Goal: Transaction & Acquisition: Purchase product/service

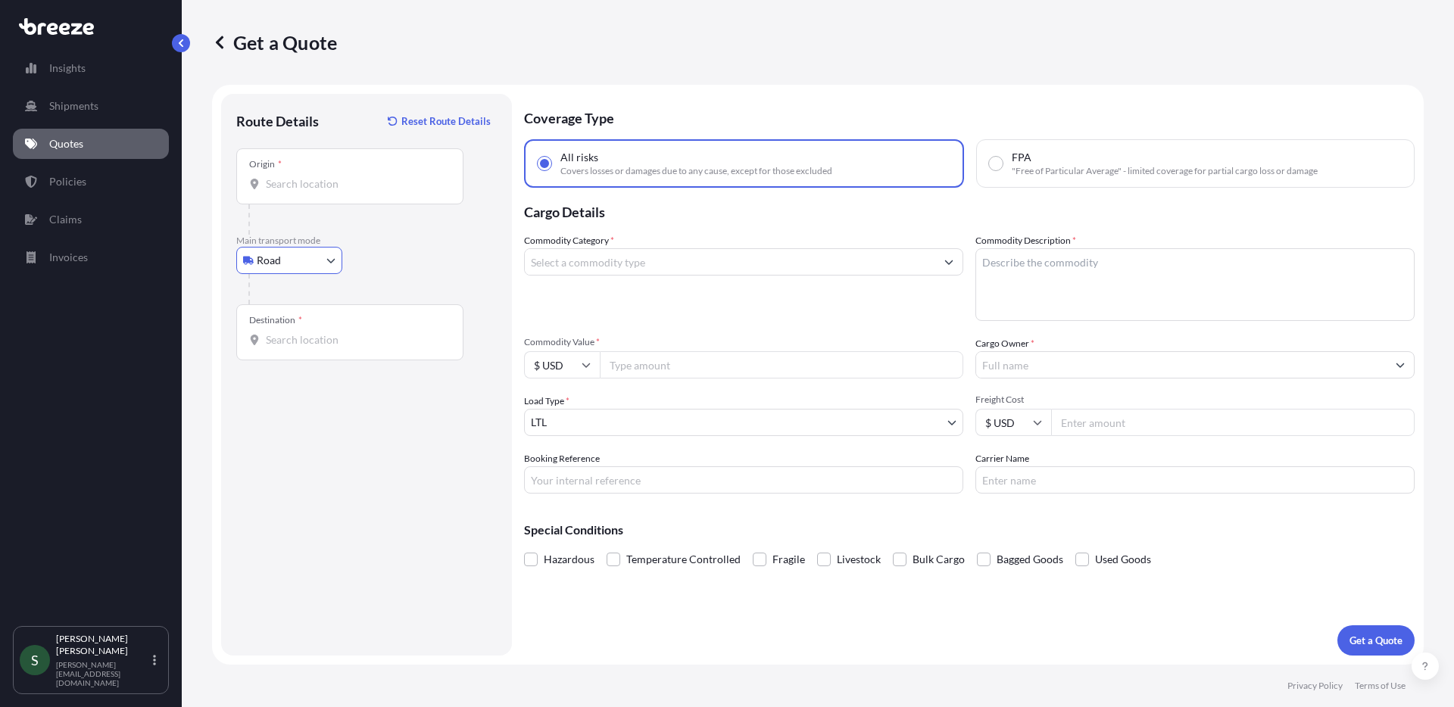
select select "Road"
select select "1"
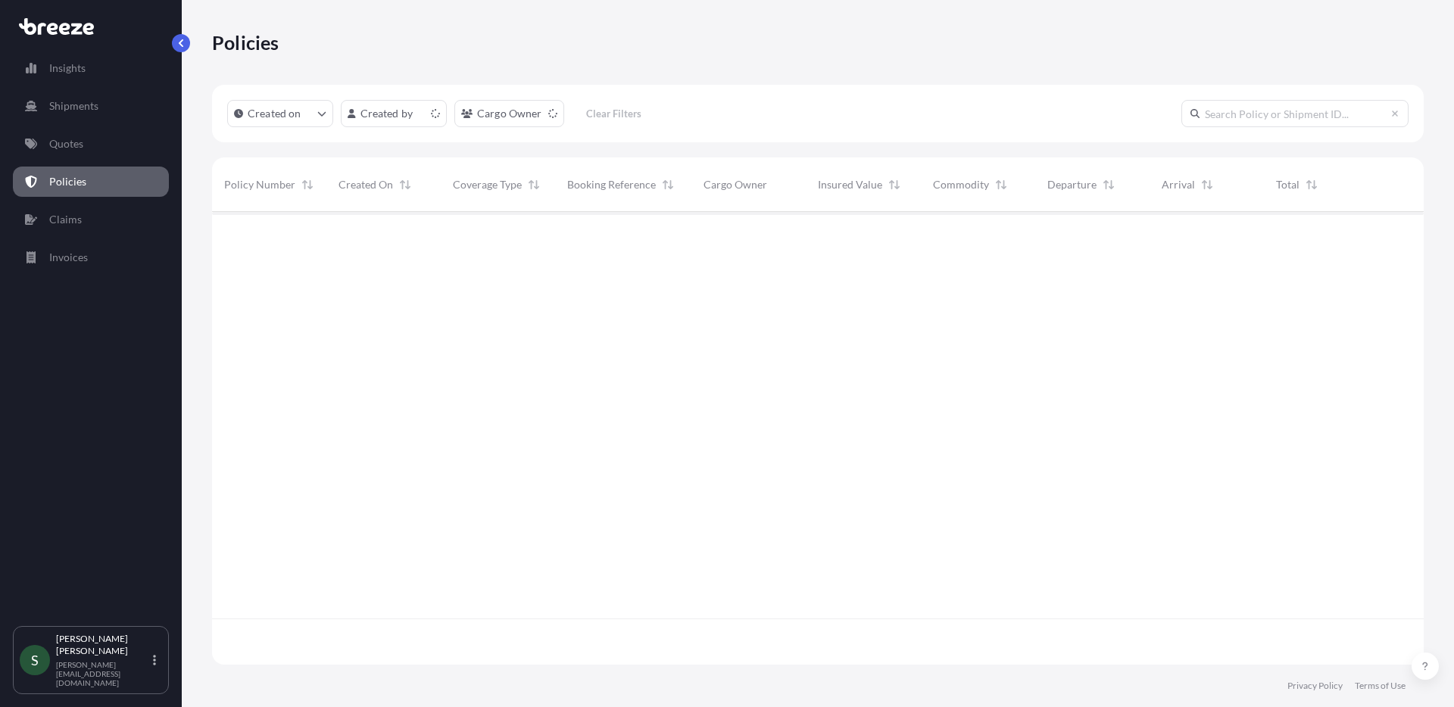
scroll to position [450, 1200]
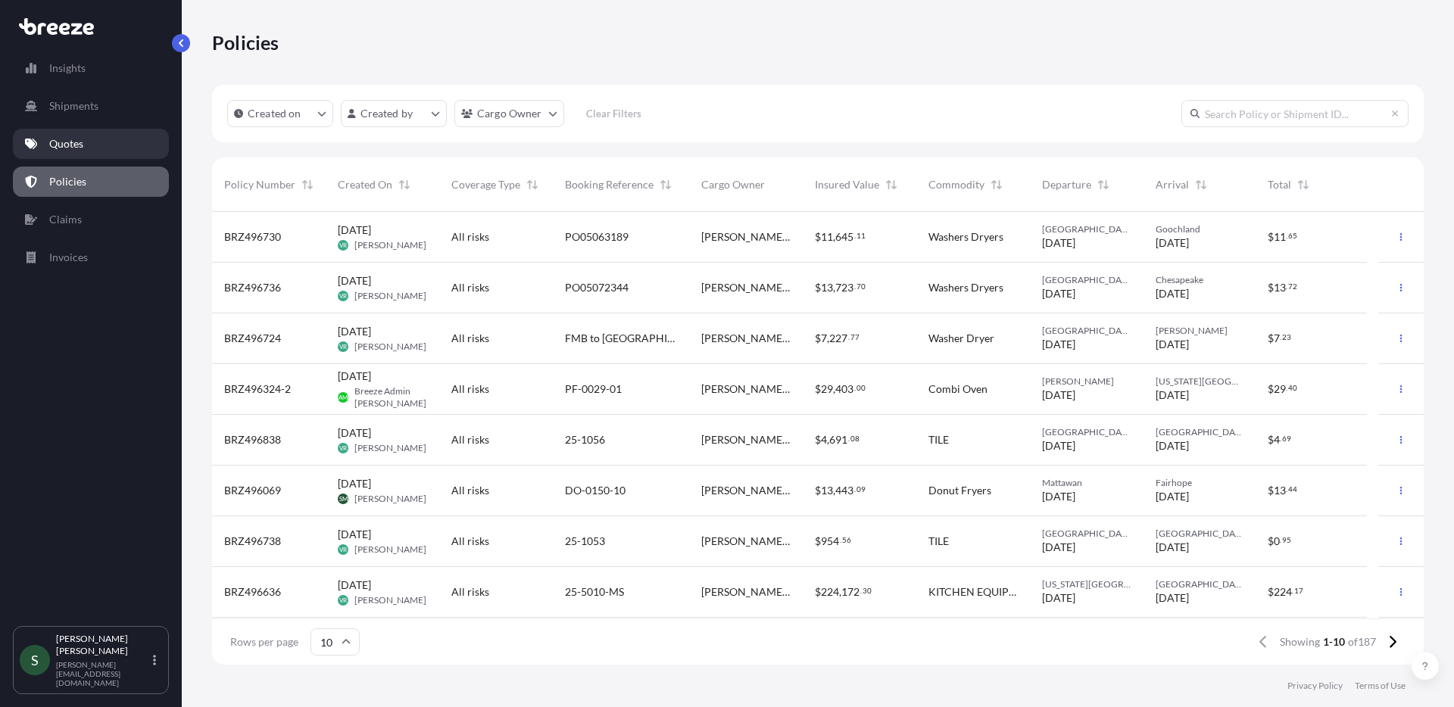
click at [63, 153] on link "Quotes" at bounding box center [91, 144] width 156 height 30
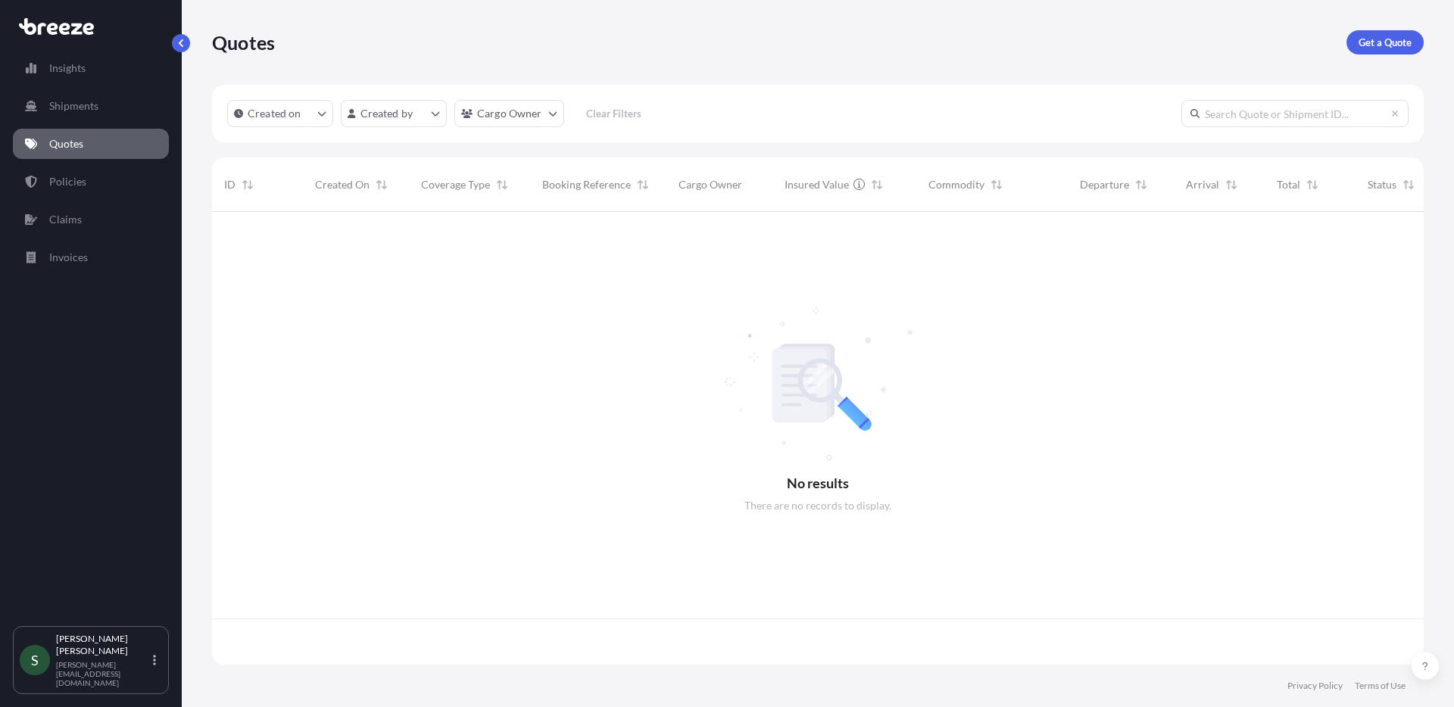
scroll to position [450, 1200]
click at [1352, 53] on div "Get a Quote" at bounding box center [1384, 42] width 77 height 24
click at [1374, 47] on p "Get a Quote" at bounding box center [1384, 42] width 53 height 15
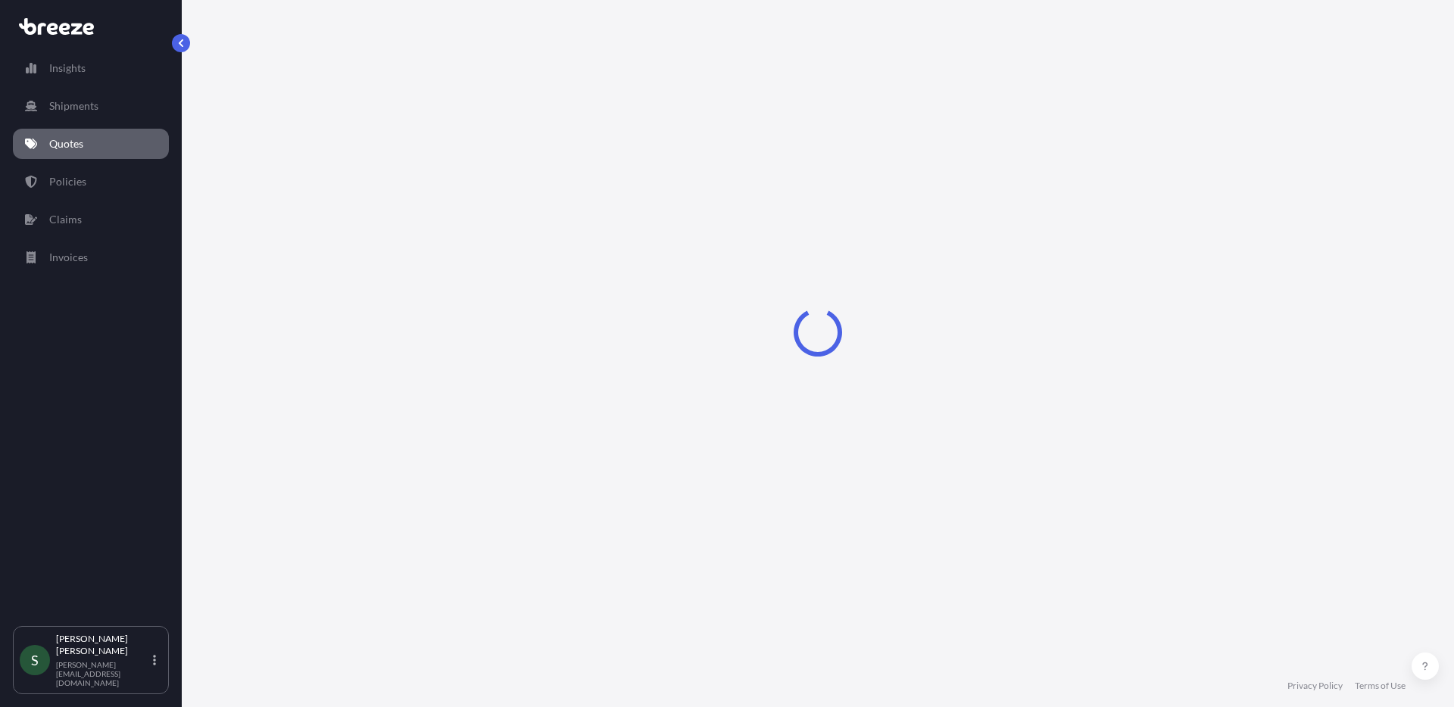
select select "Sea"
select select "1"
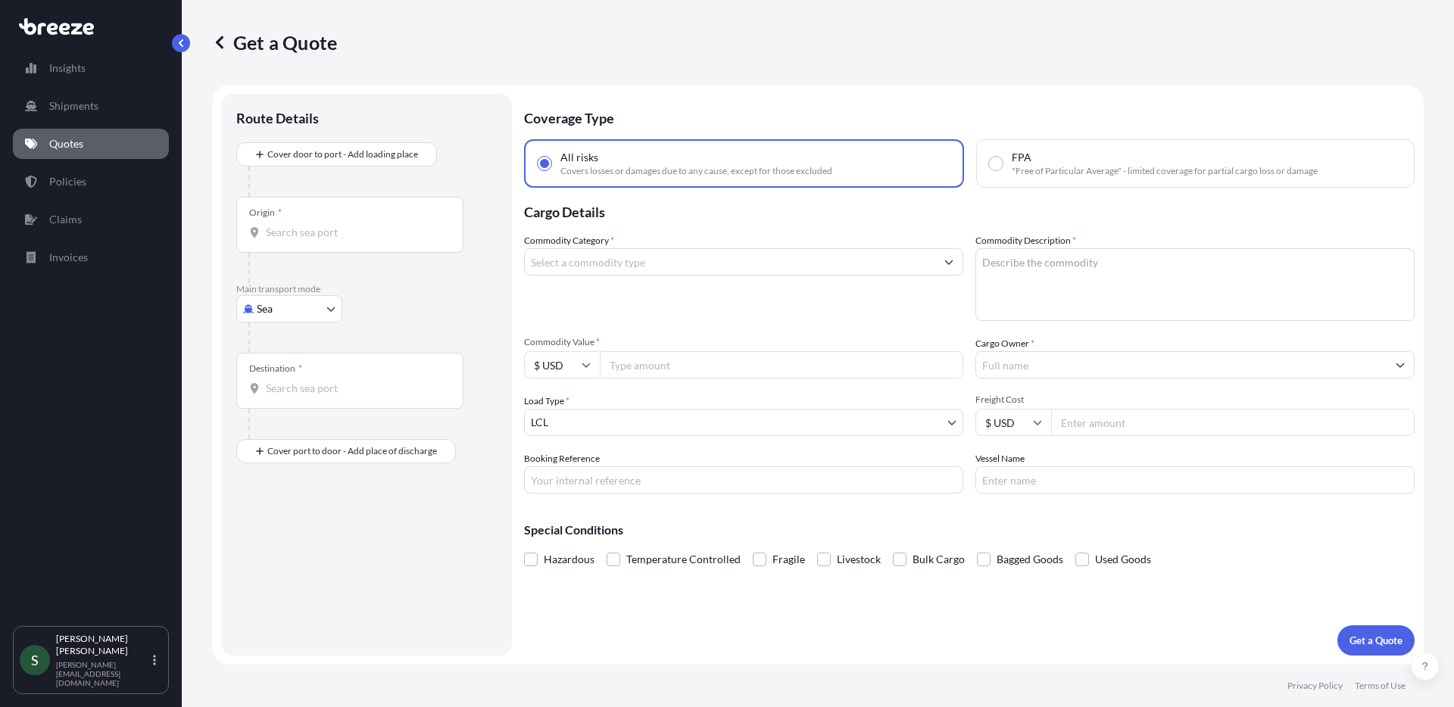
click at [74, 147] on p "Quotes" at bounding box center [66, 143] width 34 height 15
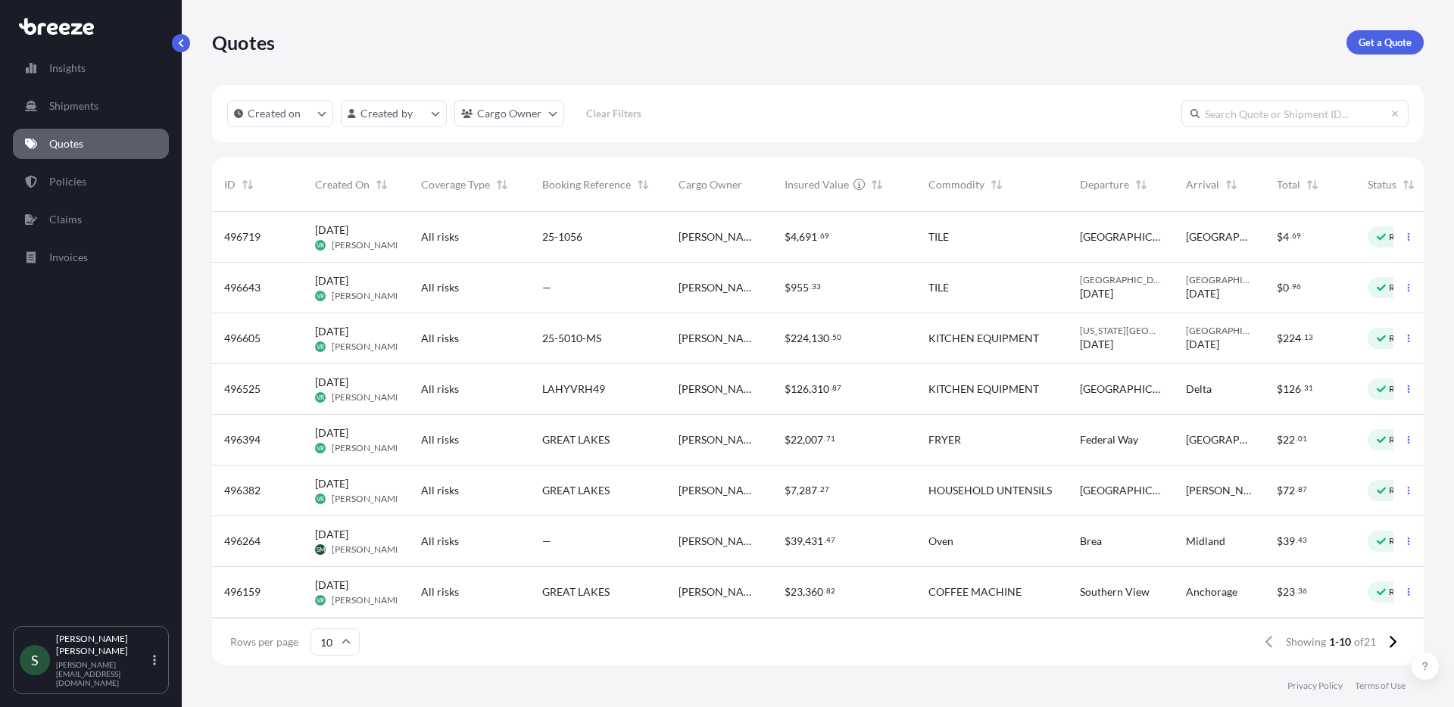
click at [55, 147] on p "Quotes" at bounding box center [66, 143] width 34 height 15
click at [70, 180] on p "Policies" at bounding box center [67, 181] width 37 height 15
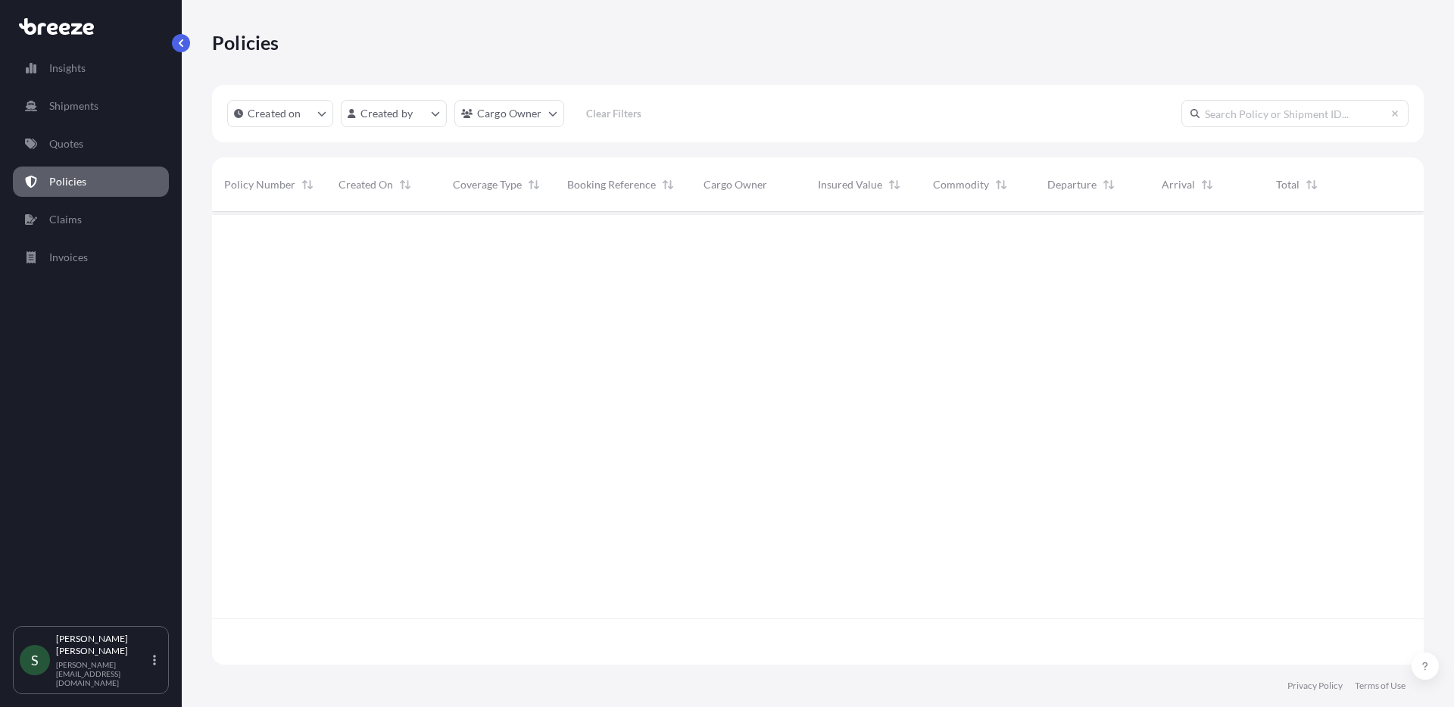
scroll to position [450, 1200]
click at [59, 151] on p "Quotes" at bounding box center [66, 143] width 34 height 15
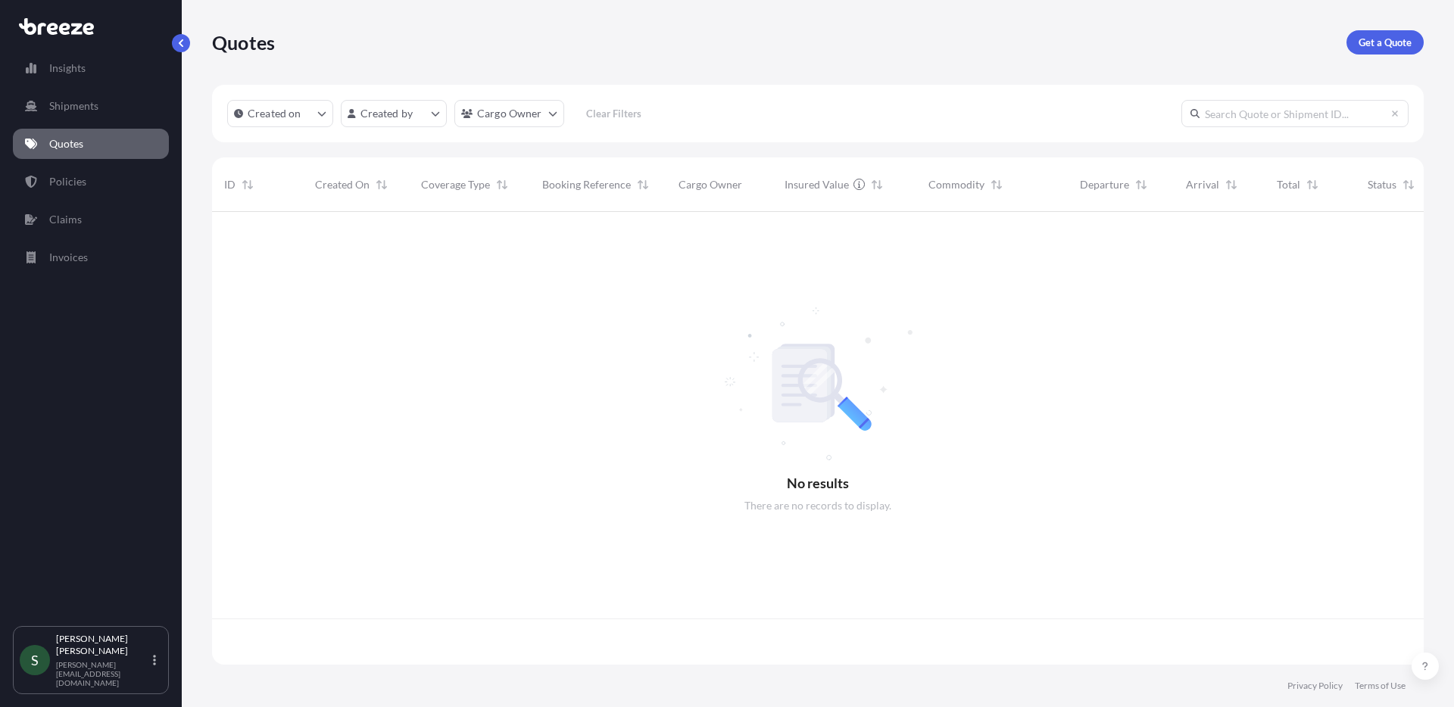
scroll to position [450, 1200]
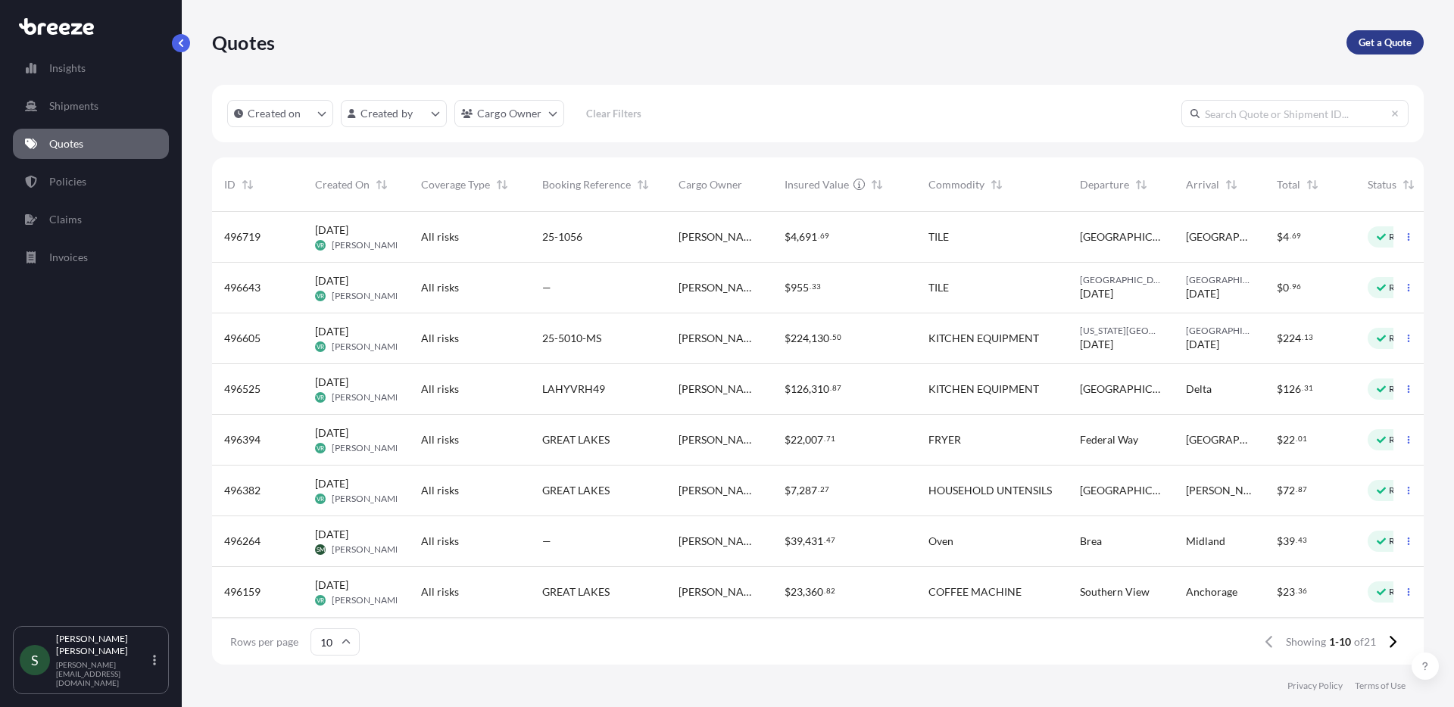
click at [1398, 37] on p "Get a Quote" at bounding box center [1384, 42] width 53 height 15
select select "Sea"
select select "1"
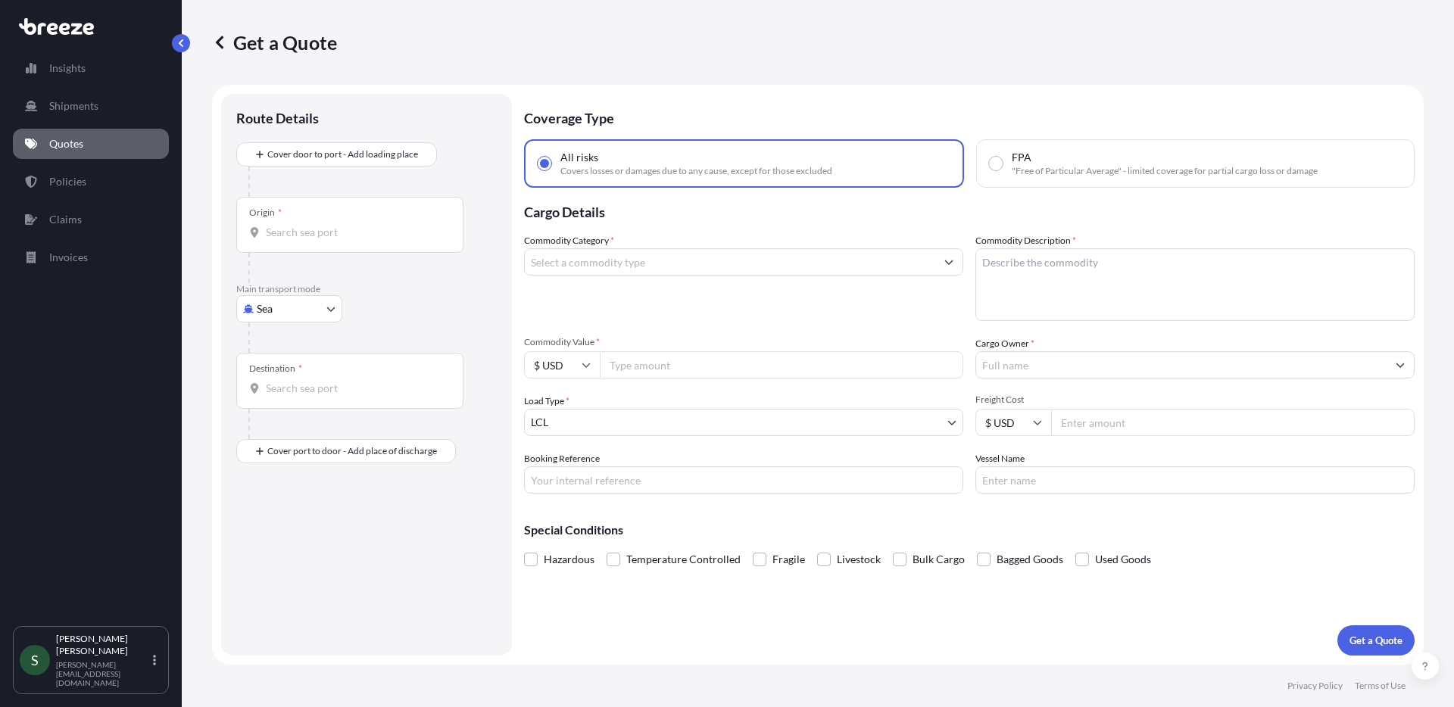
click at [276, 320] on body "Insights Shipments Quotes Policies Claims Invoices S Stephen Mitchell stephen@m…" at bounding box center [727, 353] width 1454 height 707
click at [276, 400] on span "Road" at bounding box center [277, 402] width 24 height 15
select select "Road"
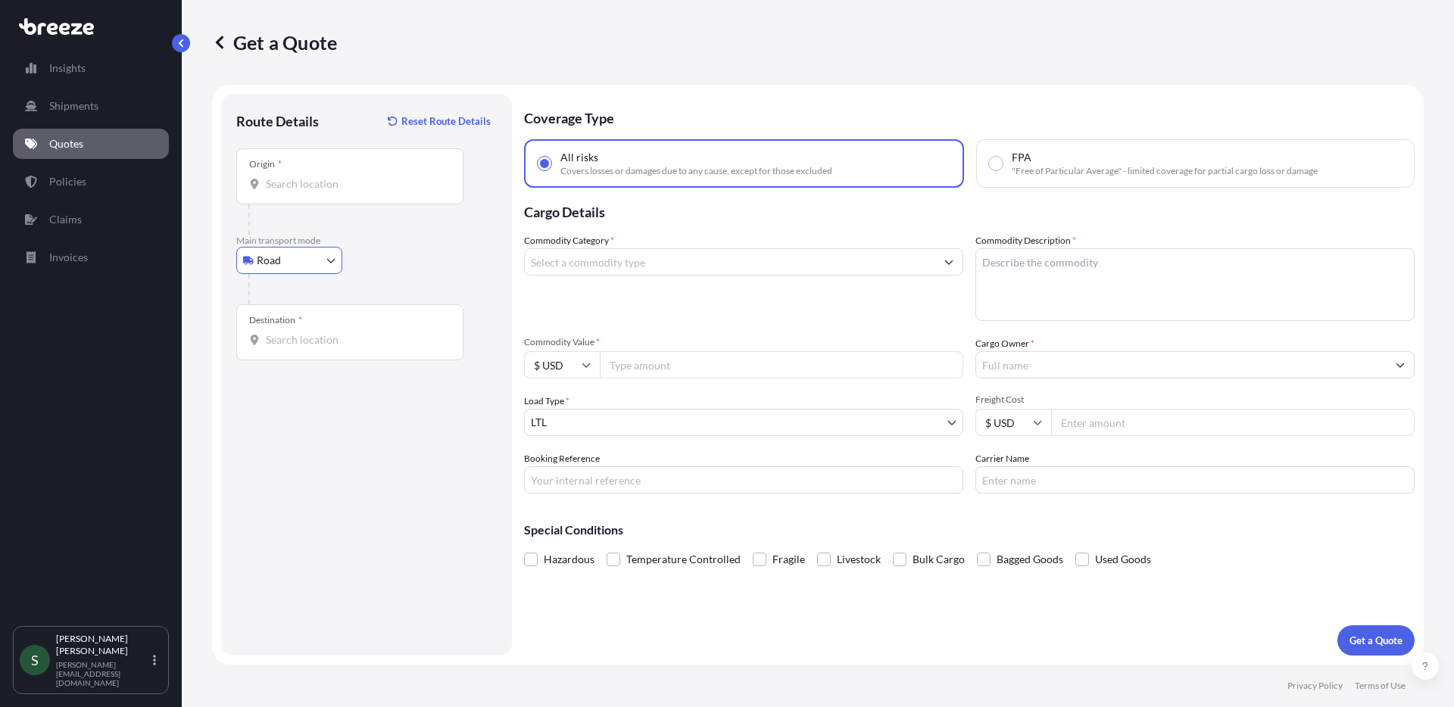
click at [323, 190] on input "Origin *" at bounding box center [355, 183] width 179 height 15
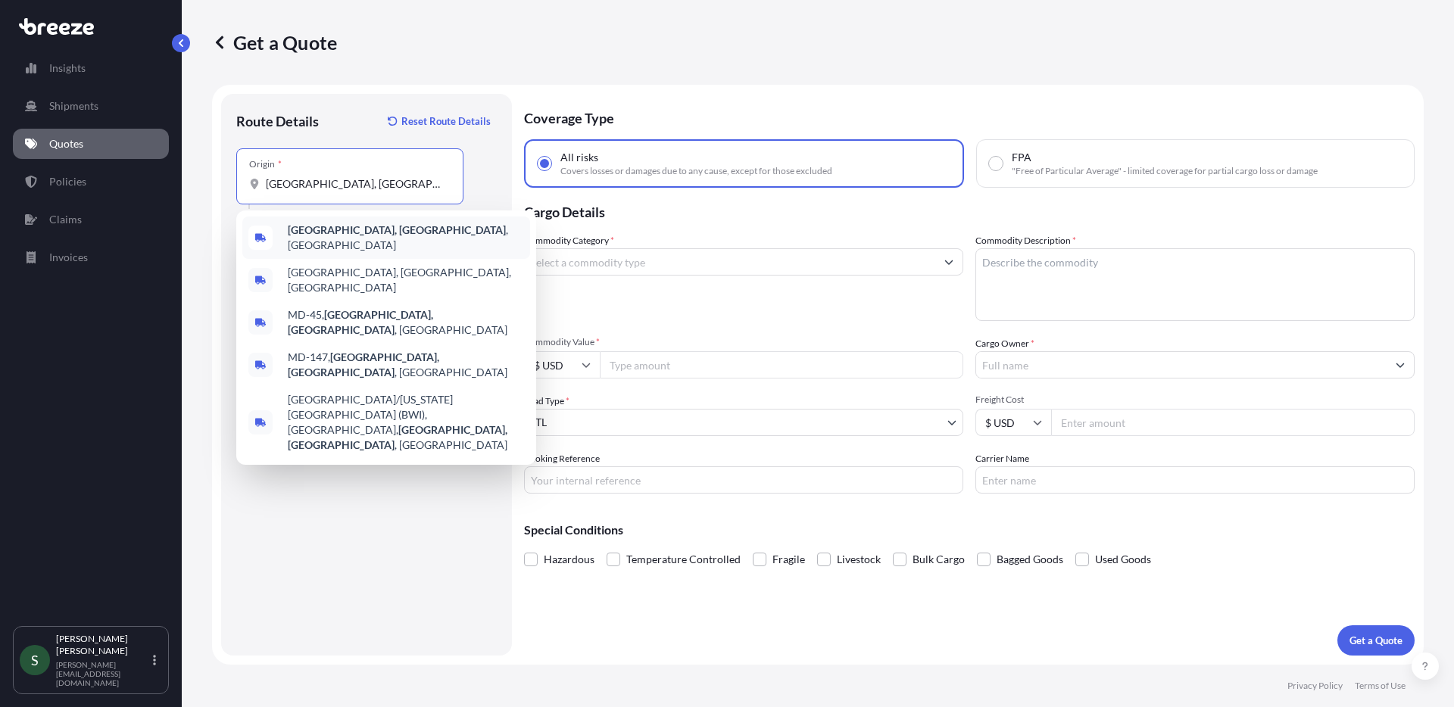
click at [345, 236] on b "Baltimore, MD" at bounding box center [397, 229] width 218 height 13
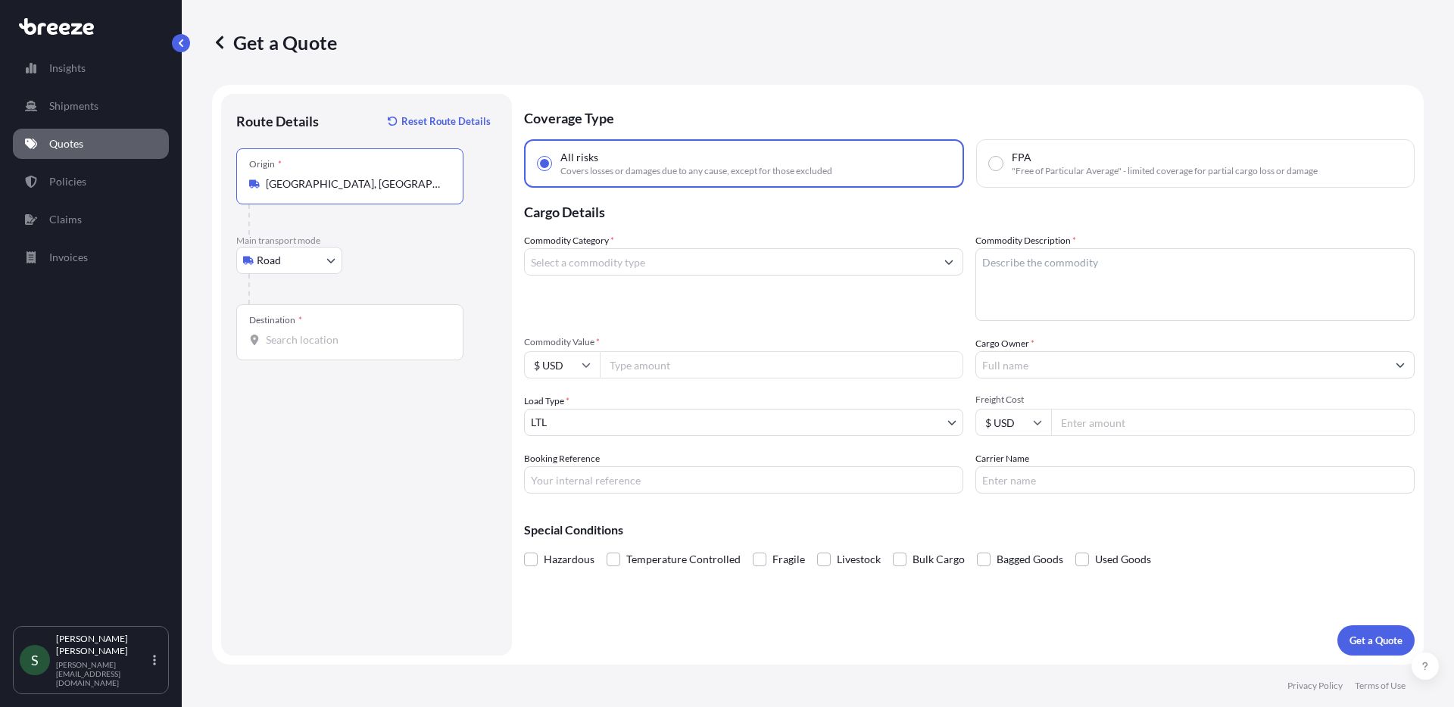
type input "Baltimore, MD, USA"
click at [360, 322] on div "Destination *" at bounding box center [349, 332] width 227 height 56
click at [360, 332] on input "Destination *" at bounding box center [355, 339] width 179 height 15
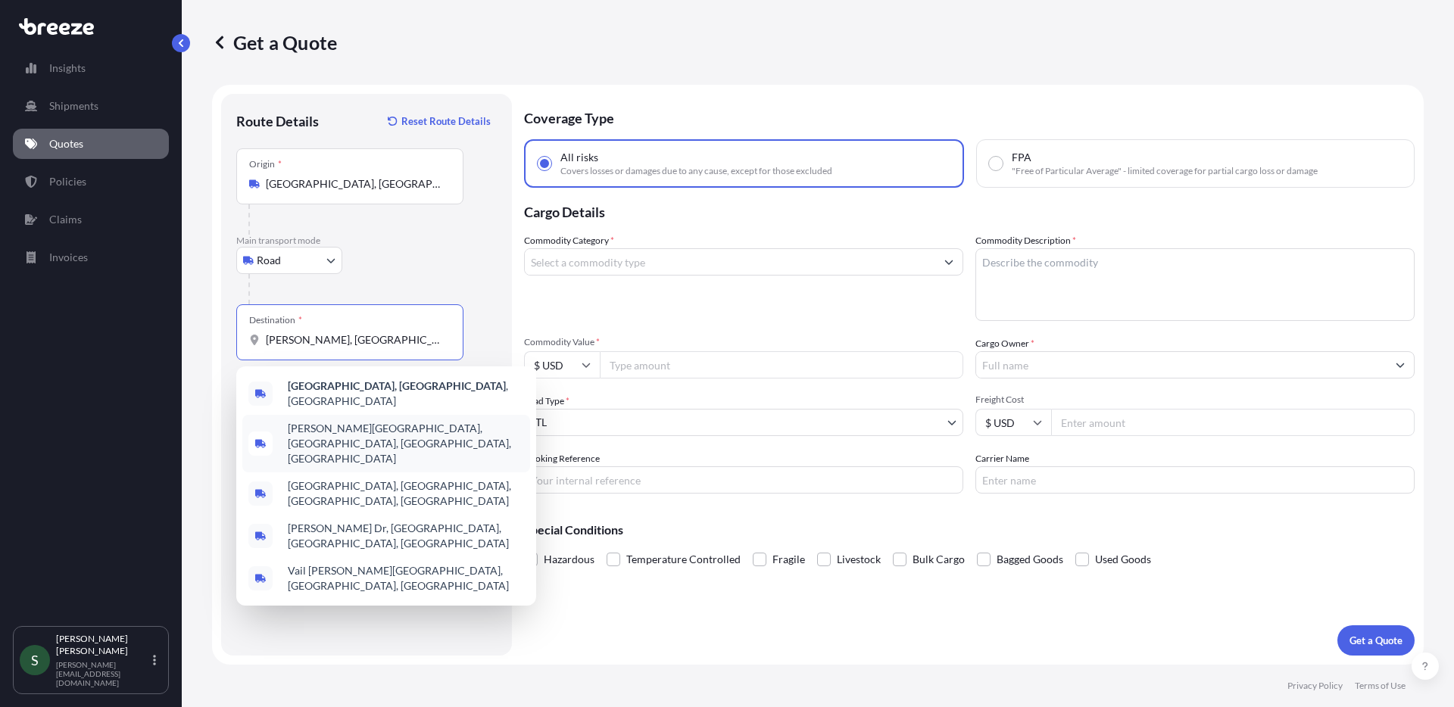
click at [368, 388] on div "Troy, VA , USA" at bounding box center [386, 394] width 288 height 42
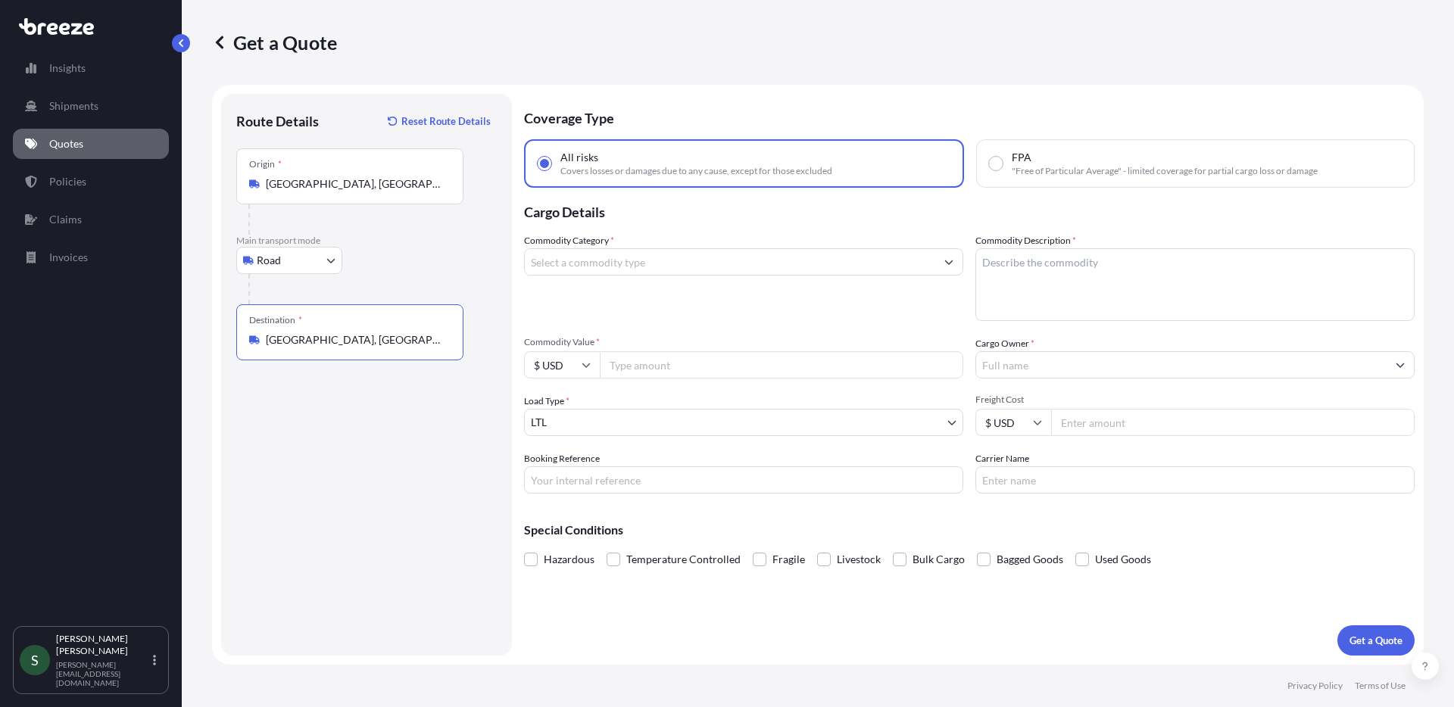
type input "Troy, VA, USA"
click at [694, 258] on input "Commodity Category *" at bounding box center [730, 261] width 410 height 27
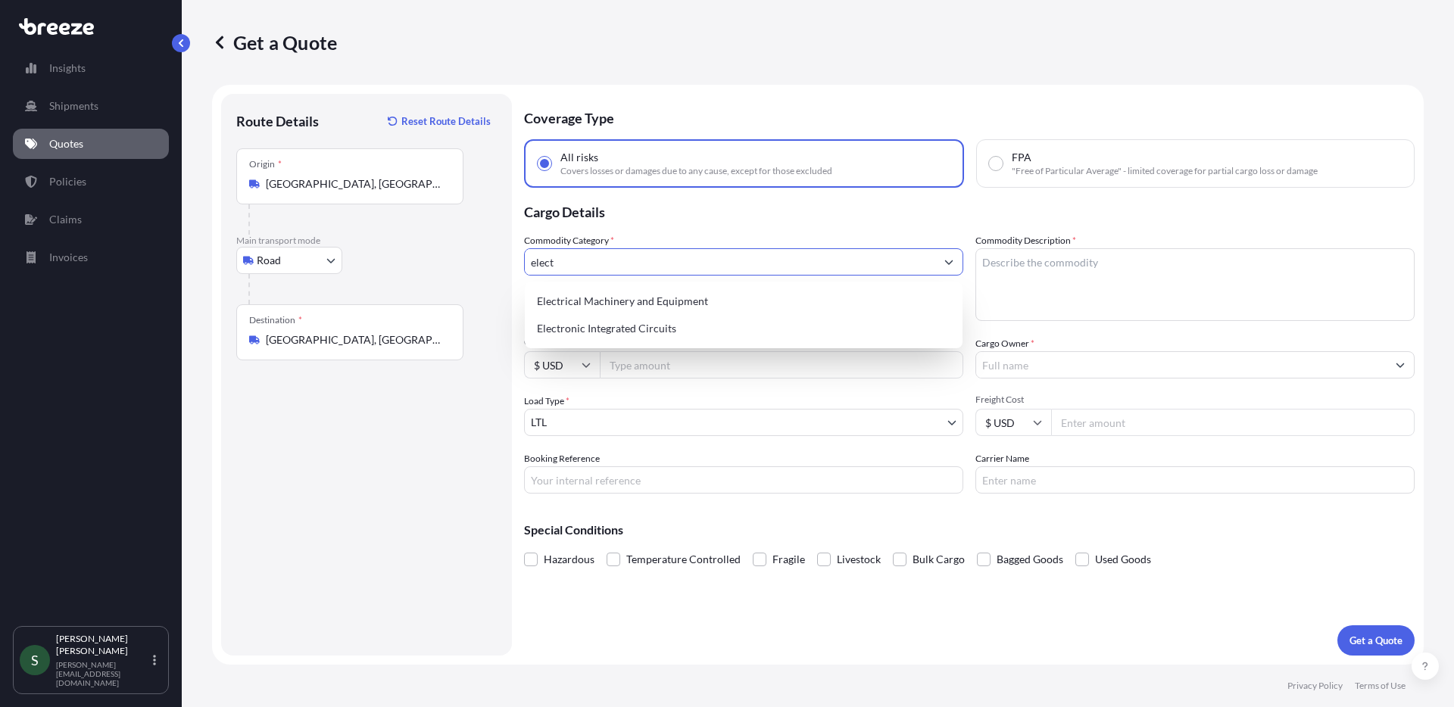
click at [713, 304] on div "Electrical Machinery and Equipment" at bounding box center [744, 301] width 426 height 27
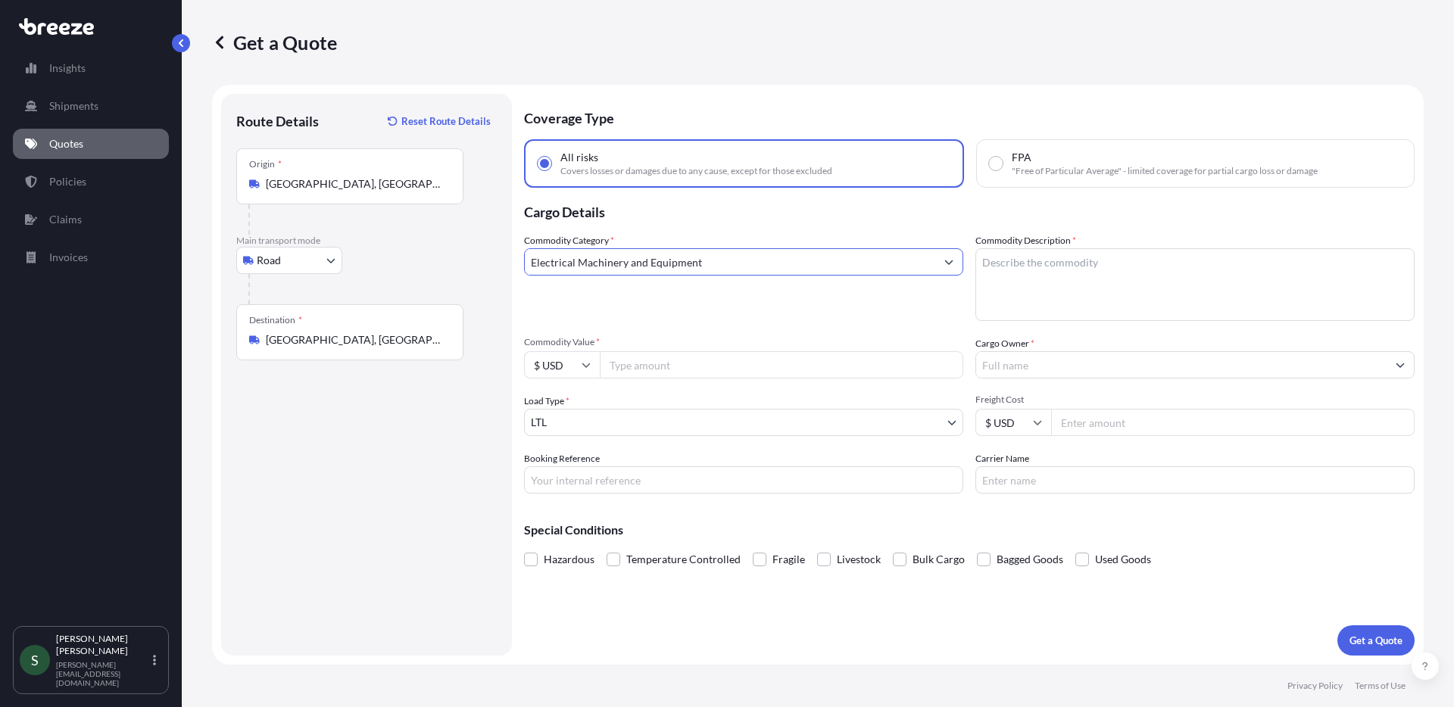
type input "Electrical Machinery and Equipment"
click at [1008, 273] on textarea "Commodity Description *" at bounding box center [1194, 284] width 439 height 73
type textarea "Washers/Dryers"
click at [719, 373] on input "Commodity Value *" at bounding box center [781, 364] width 363 height 27
click at [1050, 368] on input "Cargo Owner *" at bounding box center [1181, 364] width 410 height 27
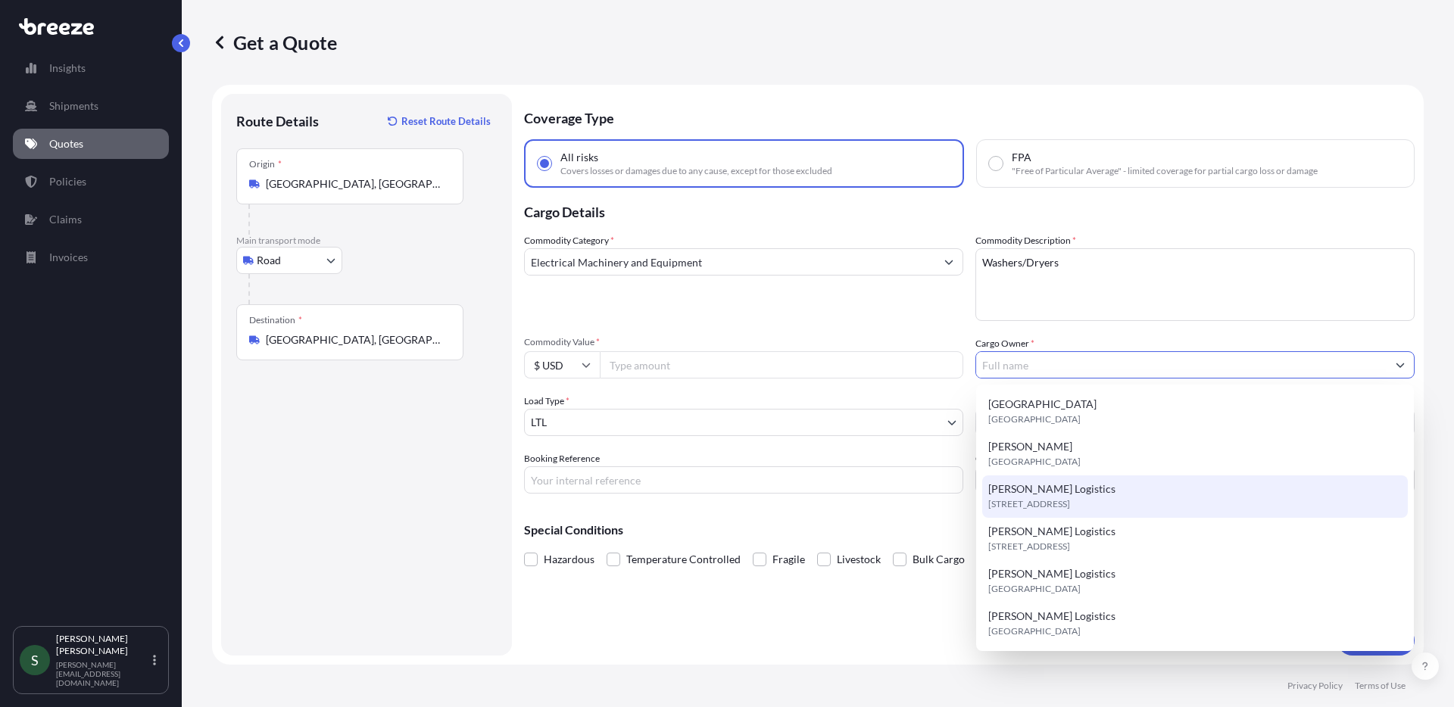
click at [1070, 507] on span "6531 Effingham Way ste a, 31909, Columbus, United States" at bounding box center [1029, 504] width 82 height 15
type input "MJ Rost Logistics"
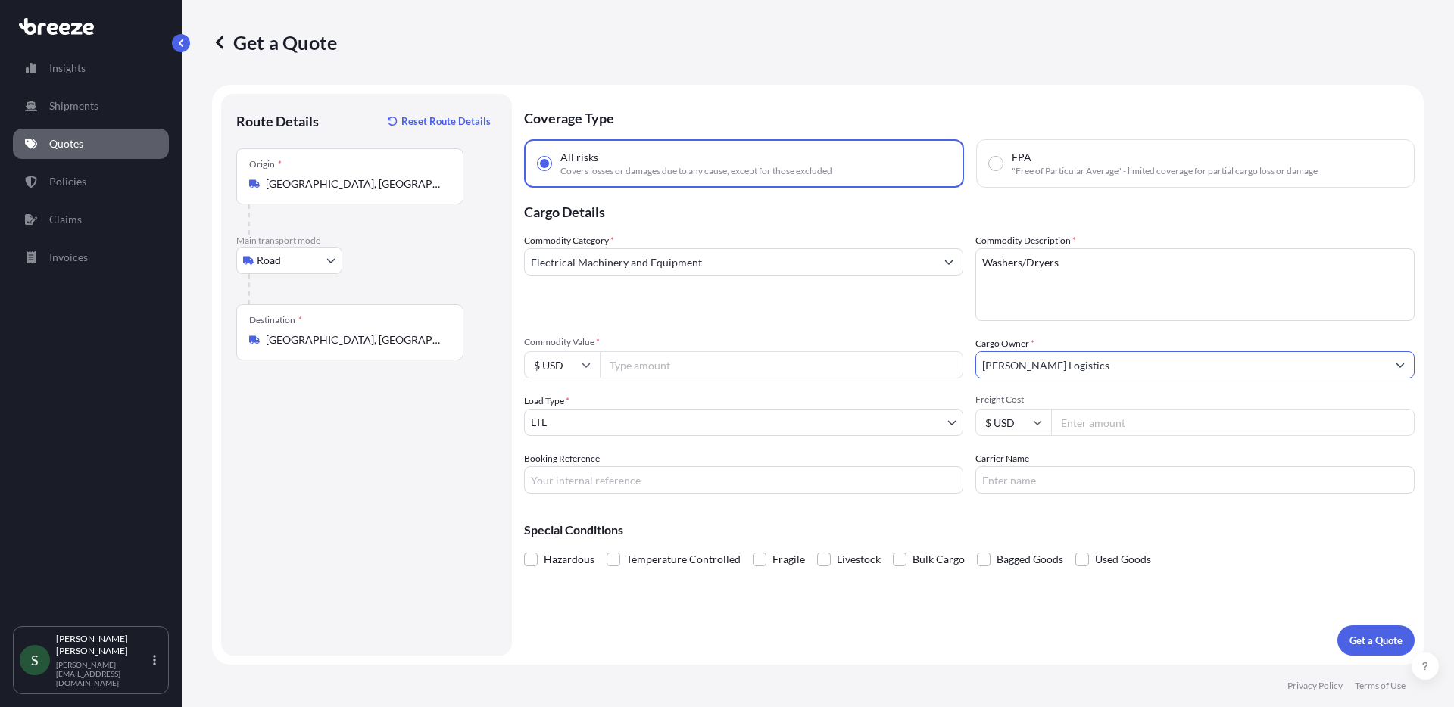
click at [741, 363] on input "Commodity Value *" at bounding box center [781, 364] width 363 height 27
type input "14451.00"
click at [1116, 424] on input "Freight Cost" at bounding box center [1232, 422] width 363 height 27
click at [1120, 423] on input "Freight Cost" at bounding box center [1232, 422] width 363 height 27
type input "471.06"
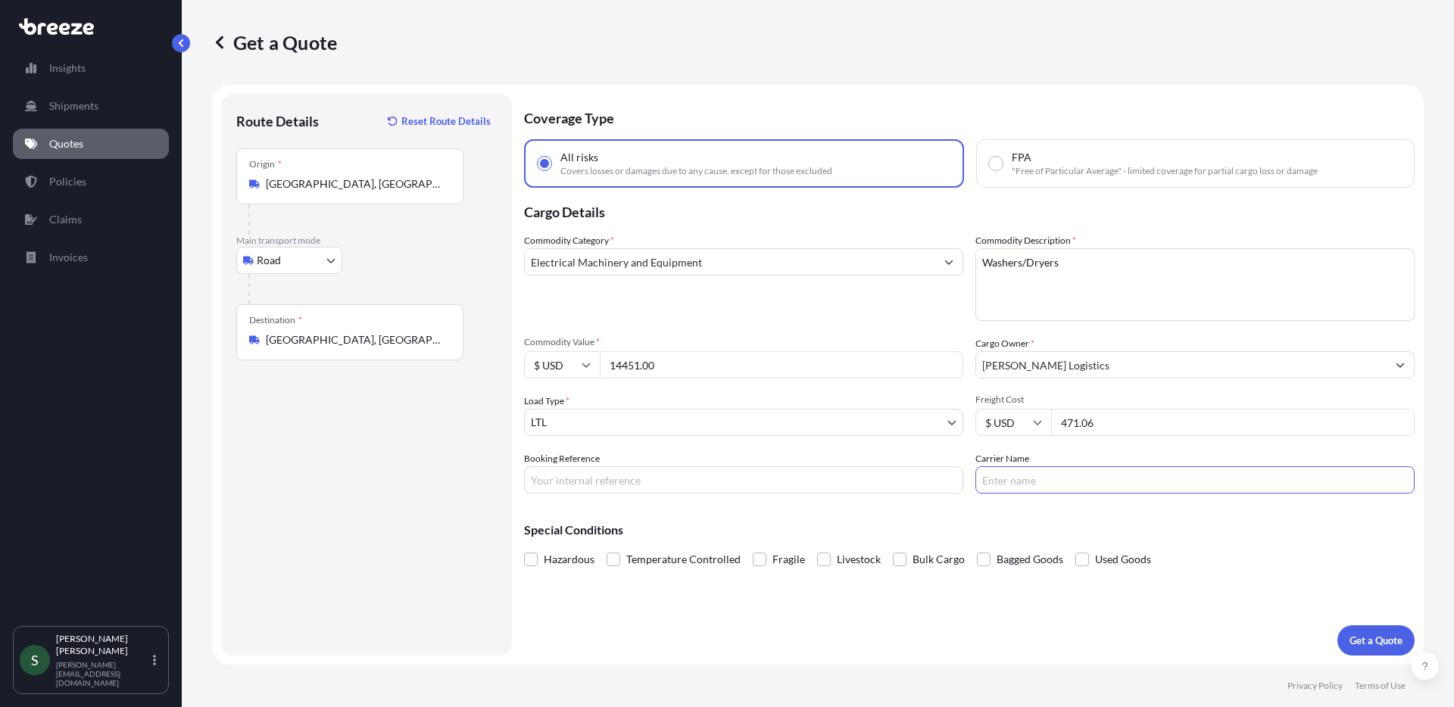
click at [1025, 487] on input "Carrier Name" at bounding box center [1194, 479] width 439 height 27
type input "XPO"
click at [636, 483] on input "Booking Reference" at bounding box center [743, 479] width 439 height 27
type input "05076444"
click at [1386, 649] on button "Get a Quote" at bounding box center [1375, 640] width 77 height 30
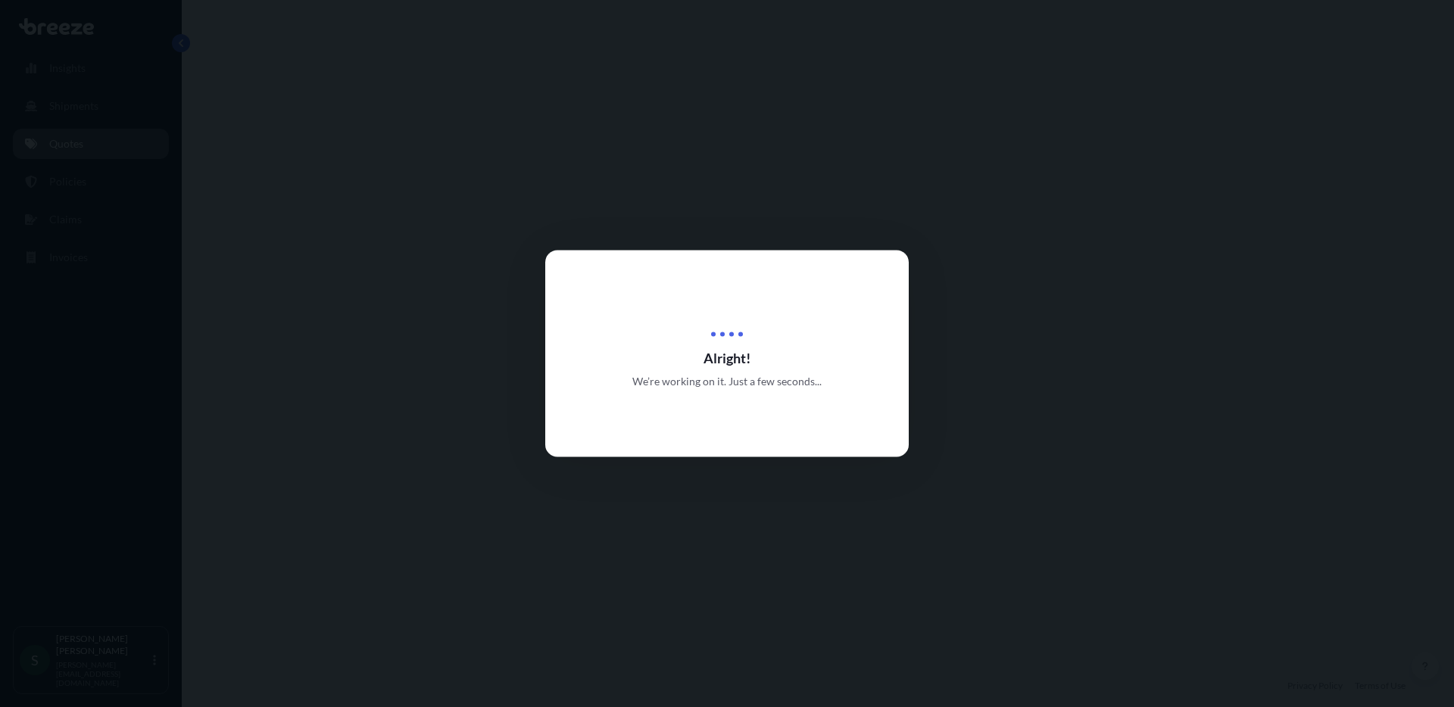
select select "Road"
select select "1"
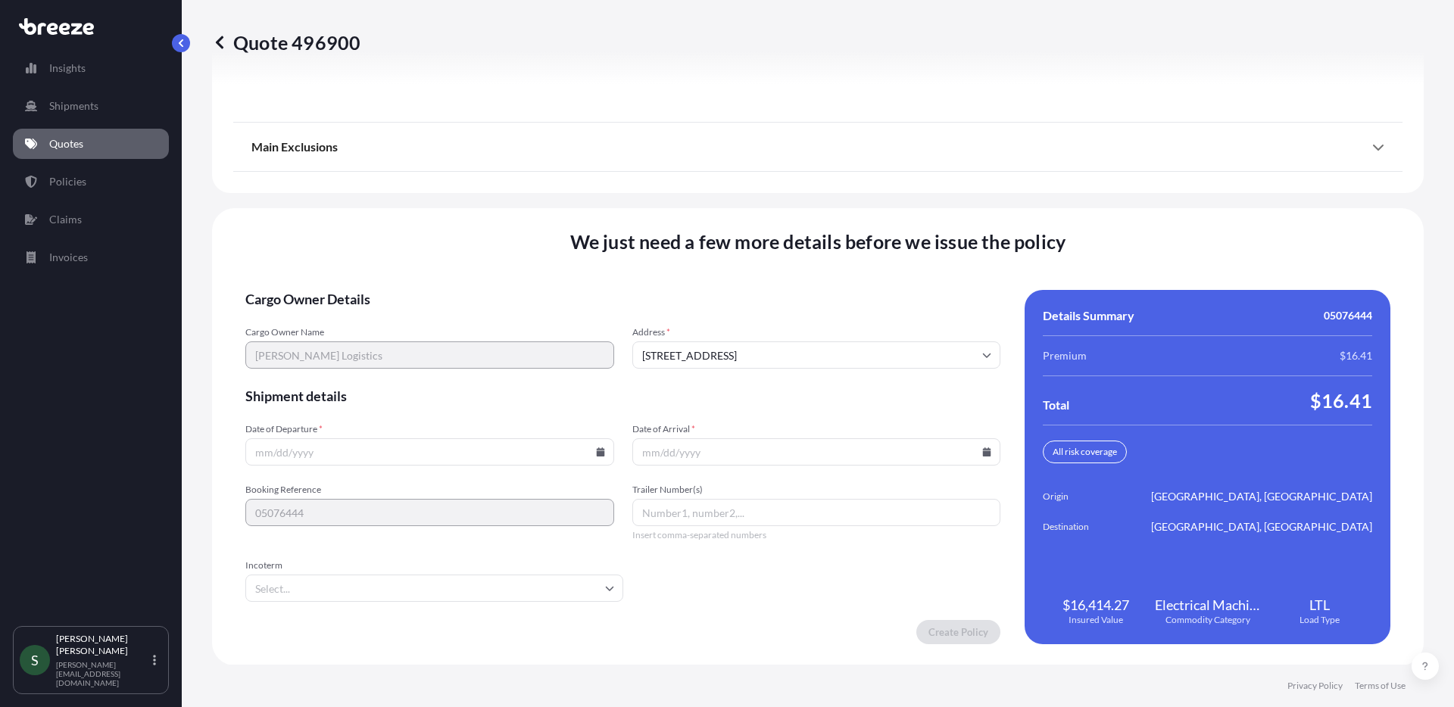
scroll to position [1937, 0]
click at [382, 447] on input "Date of Departure *" at bounding box center [429, 451] width 369 height 27
click at [596, 447] on icon at bounding box center [600, 451] width 9 height 9
click at [466, 313] on button "15" at bounding box center [463, 316] width 24 height 24
type input "08/15/2025"
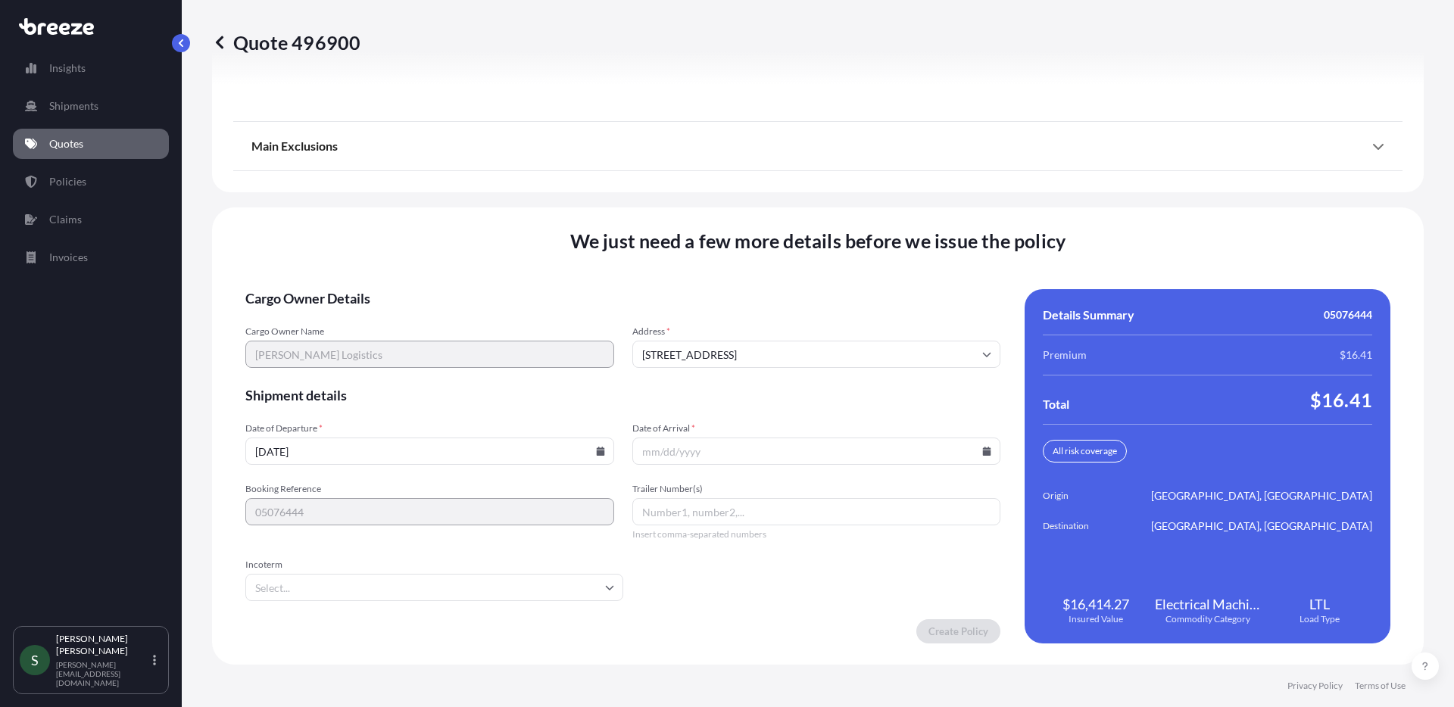
click at [982, 454] on icon at bounding box center [986, 451] width 9 height 9
click at [745, 345] on button "19" at bounding box center [740, 345] width 24 height 24
type input "08/19/2025"
click at [672, 630] on div "We just need a few more details before we issue the policy Cargo Owner Details …" at bounding box center [818, 435] width 1212 height 457
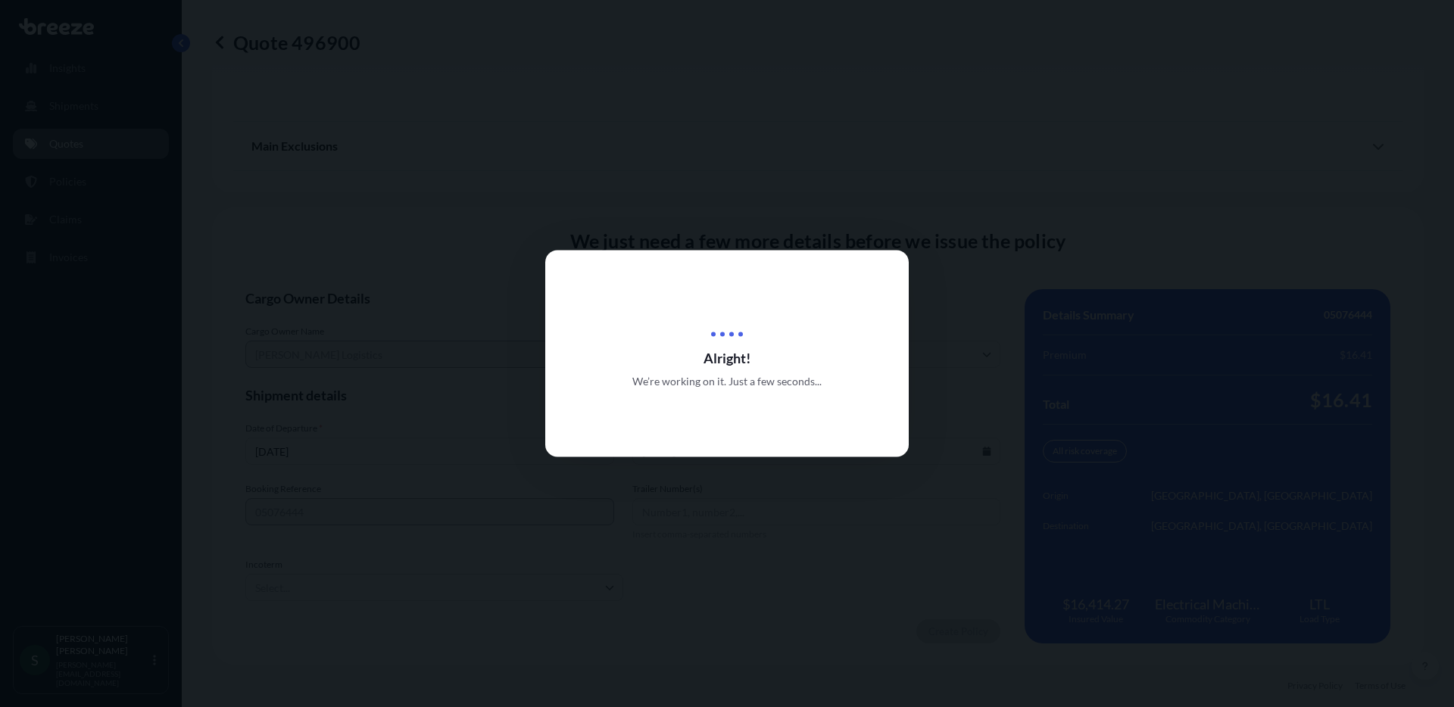
click at [819, 374] on span "We’re working on it. Just a few seconds..." at bounding box center [726, 381] width 189 height 15
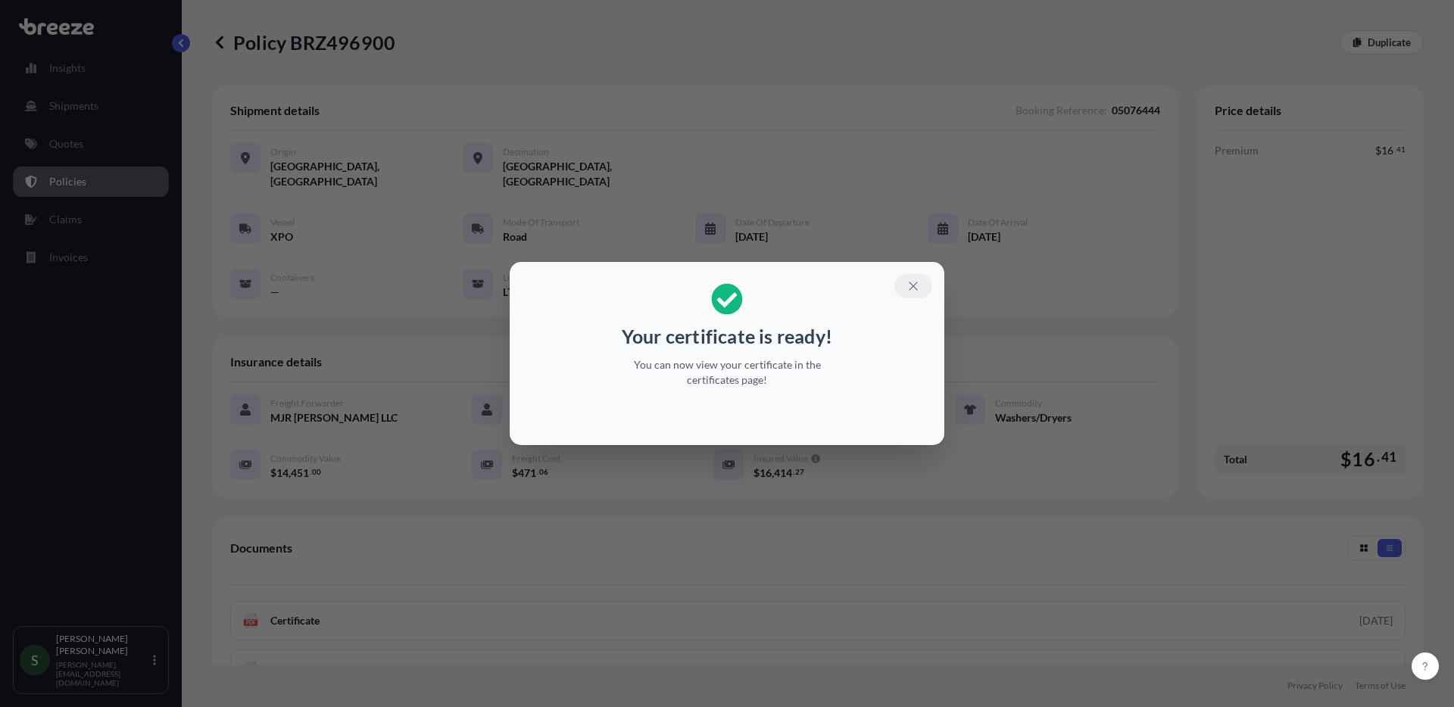
click at [917, 289] on icon "button" at bounding box center [913, 286] width 8 height 8
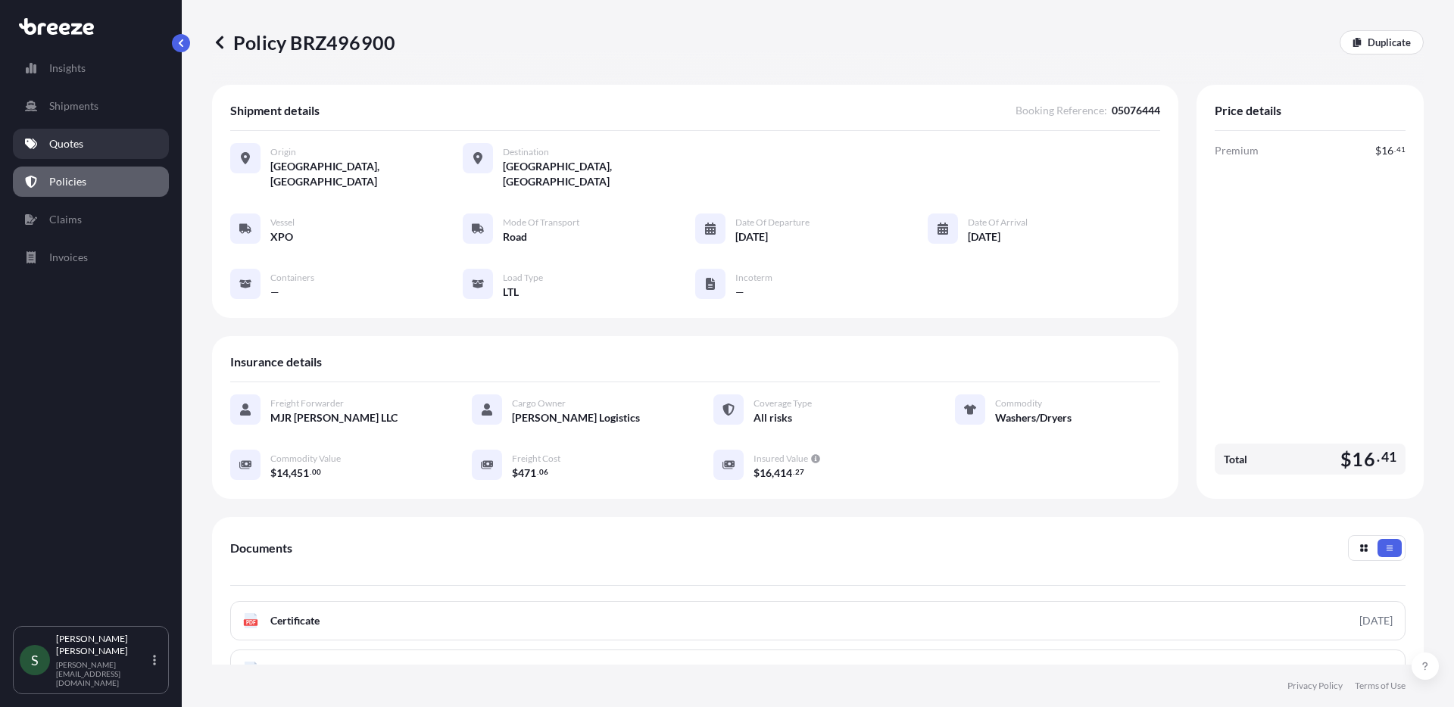
click at [73, 148] on p "Quotes" at bounding box center [66, 143] width 34 height 15
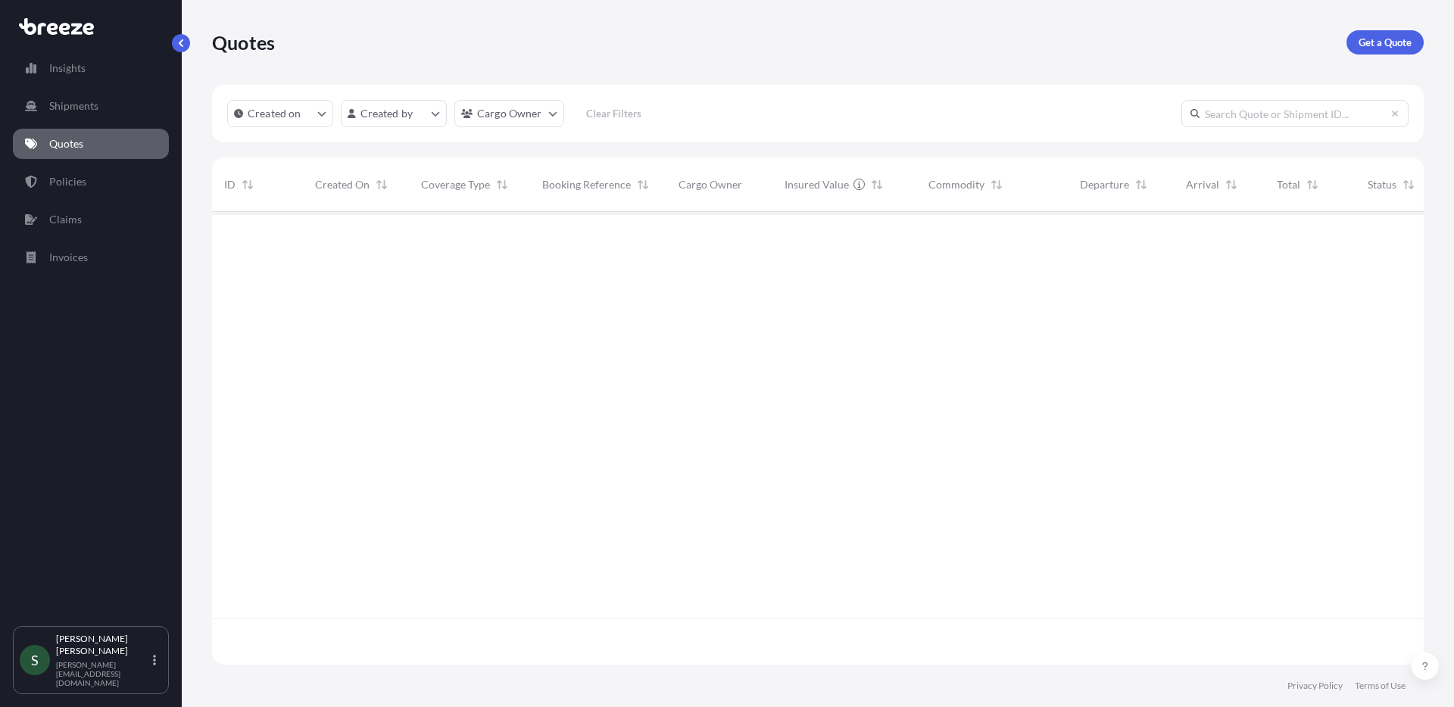
scroll to position [450, 1200]
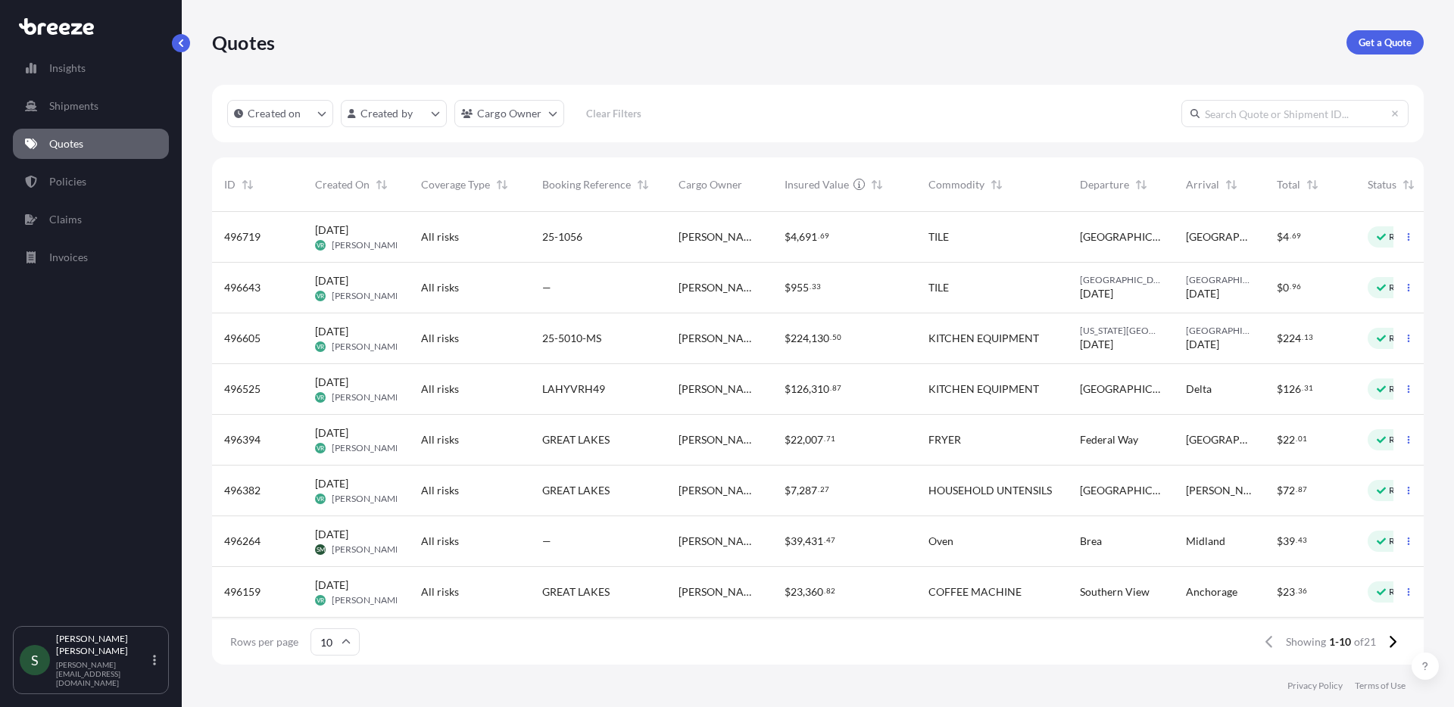
click at [1246, 117] on input "text" at bounding box center [1294, 113] width 227 height 27
click at [1364, 35] on p "Get a Quote" at bounding box center [1384, 42] width 53 height 15
select select "Sea"
select select "1"
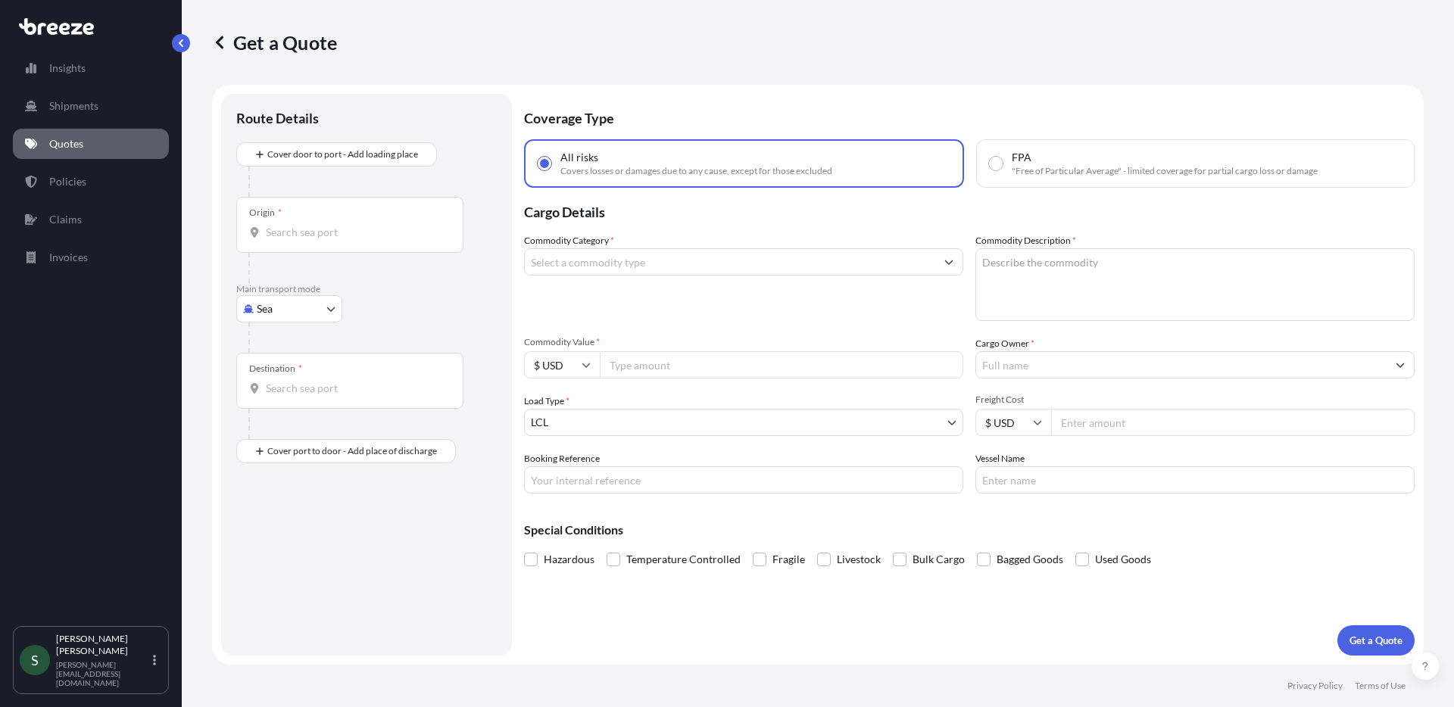
click at [307, 310] on body "Insights Shipments Quotes Policies Claims Invoices S Stephen Mitchell stephen@m…" at bounding box center [727, 353] width 1454 height 707
click at [309, 390] on div "Road" at bounding box center [289, 402] width 94 height 27
select select "Road"
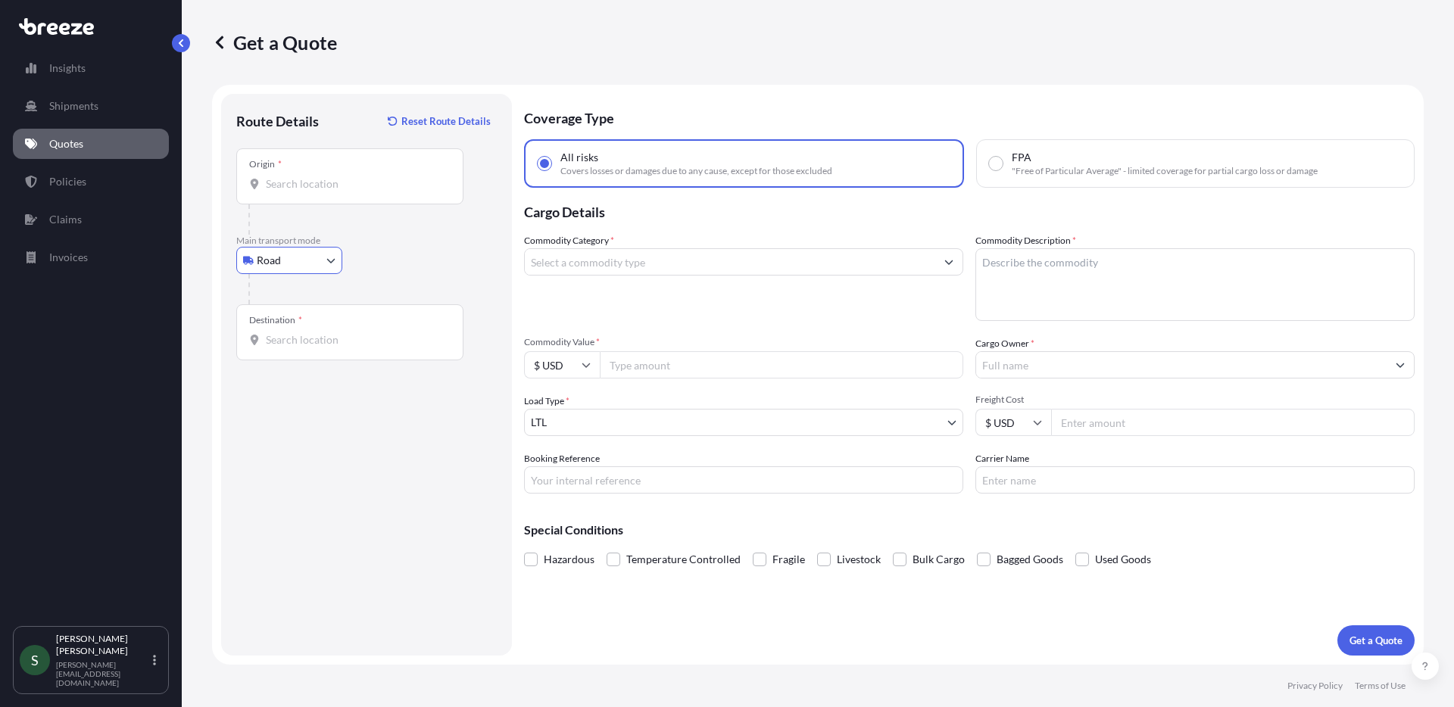
click at [353, 184] on input "Origin *" at bounding box center [355, 183] width 179 height 15
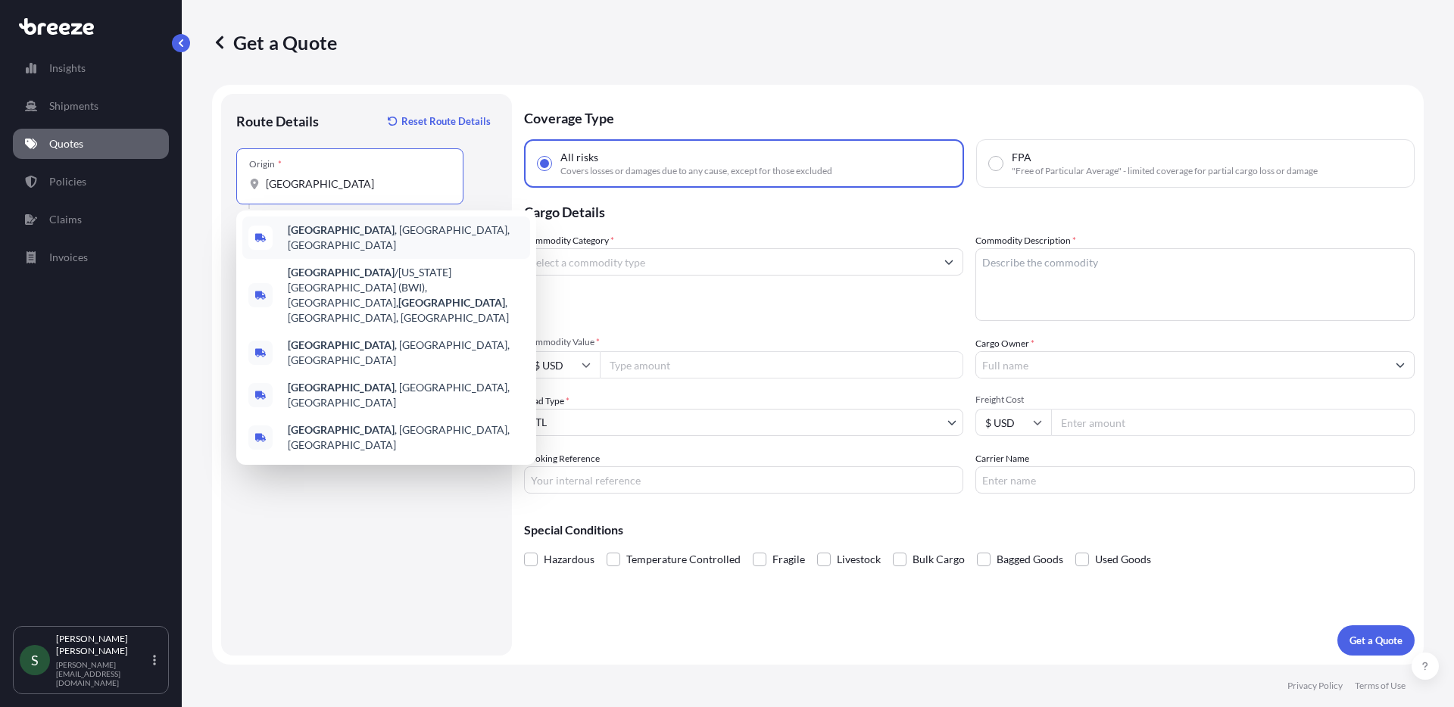
click at [379, 236] on span "Baltimore , MD, USA" at bounding box center [406, 238] width 236 height 30
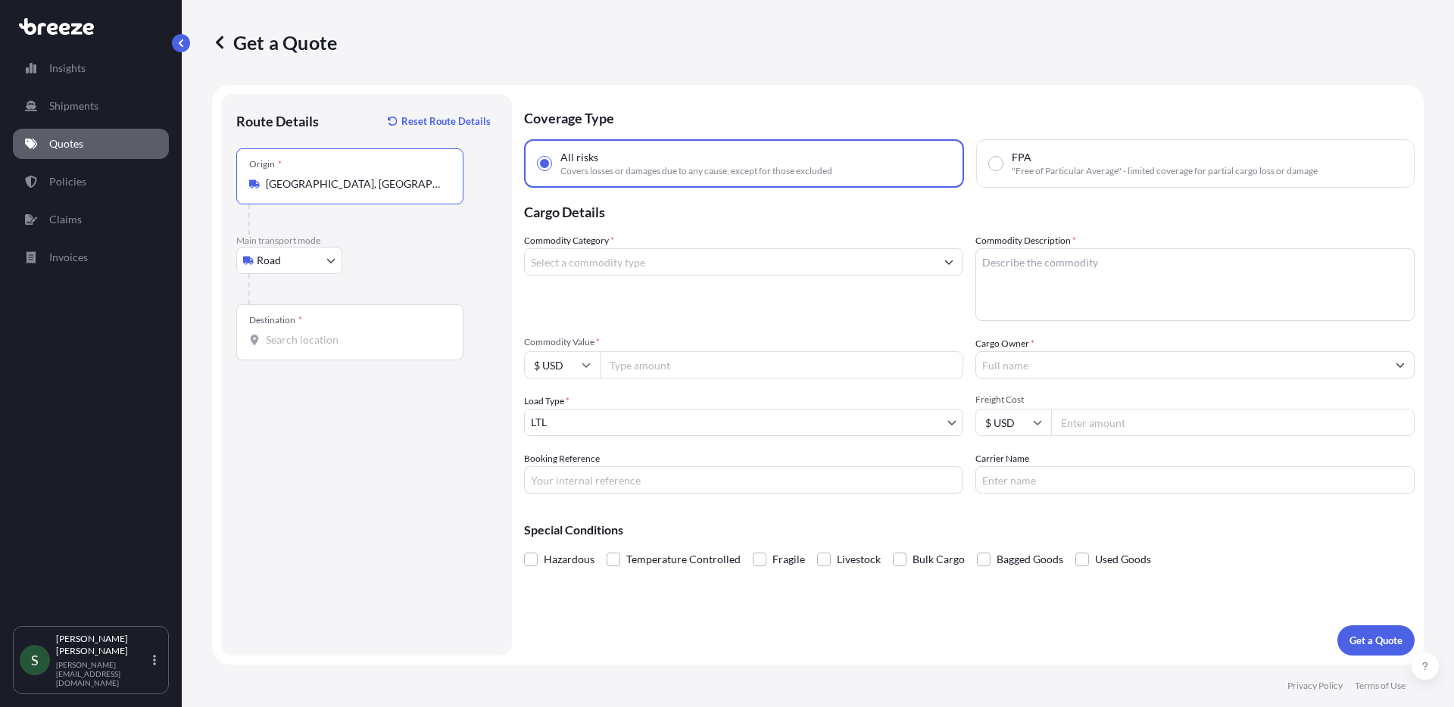
type input "Baltimore, MD, USA"
click at [304, 342] on input "Destination *" at bounding box center [355, 339] width 179 height 15
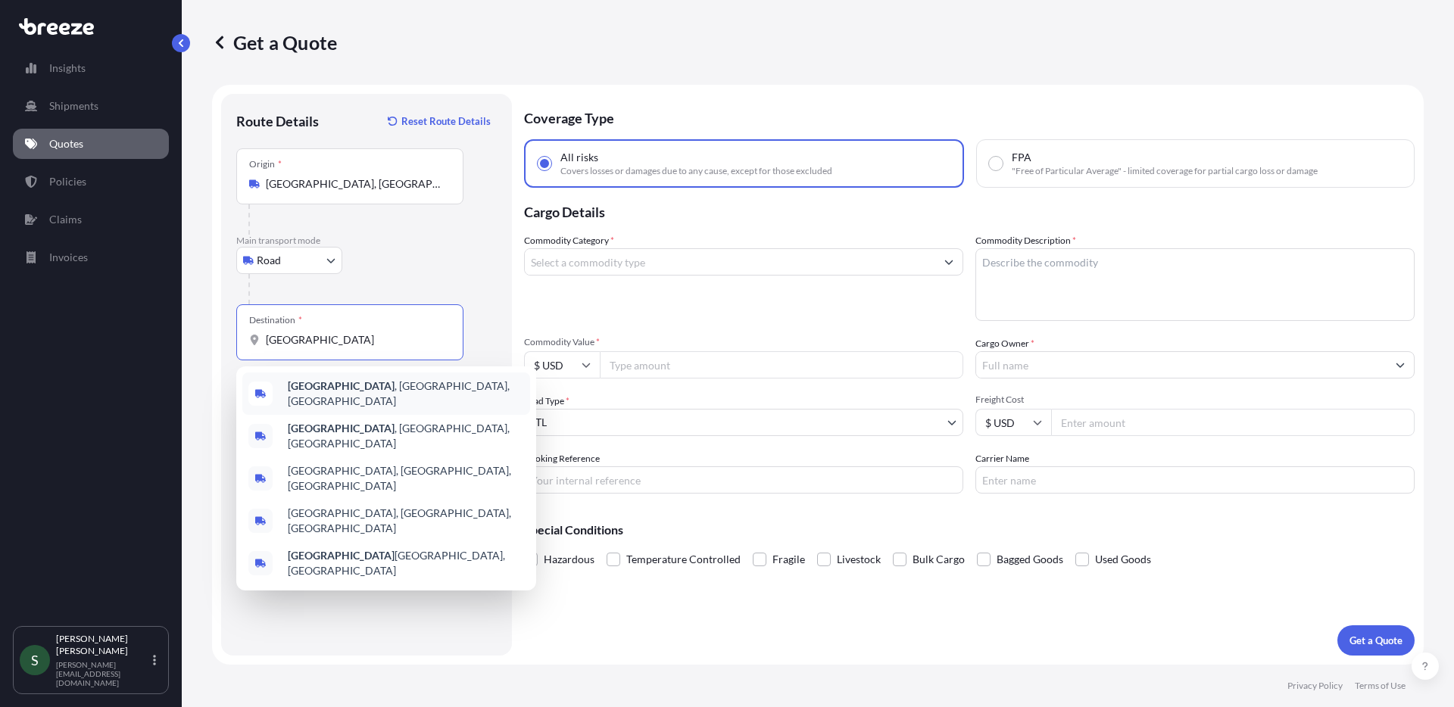
click at [333, 397] on span "Burkeville , TX, USA" at bounding box center [406, 394] width 236 height 30
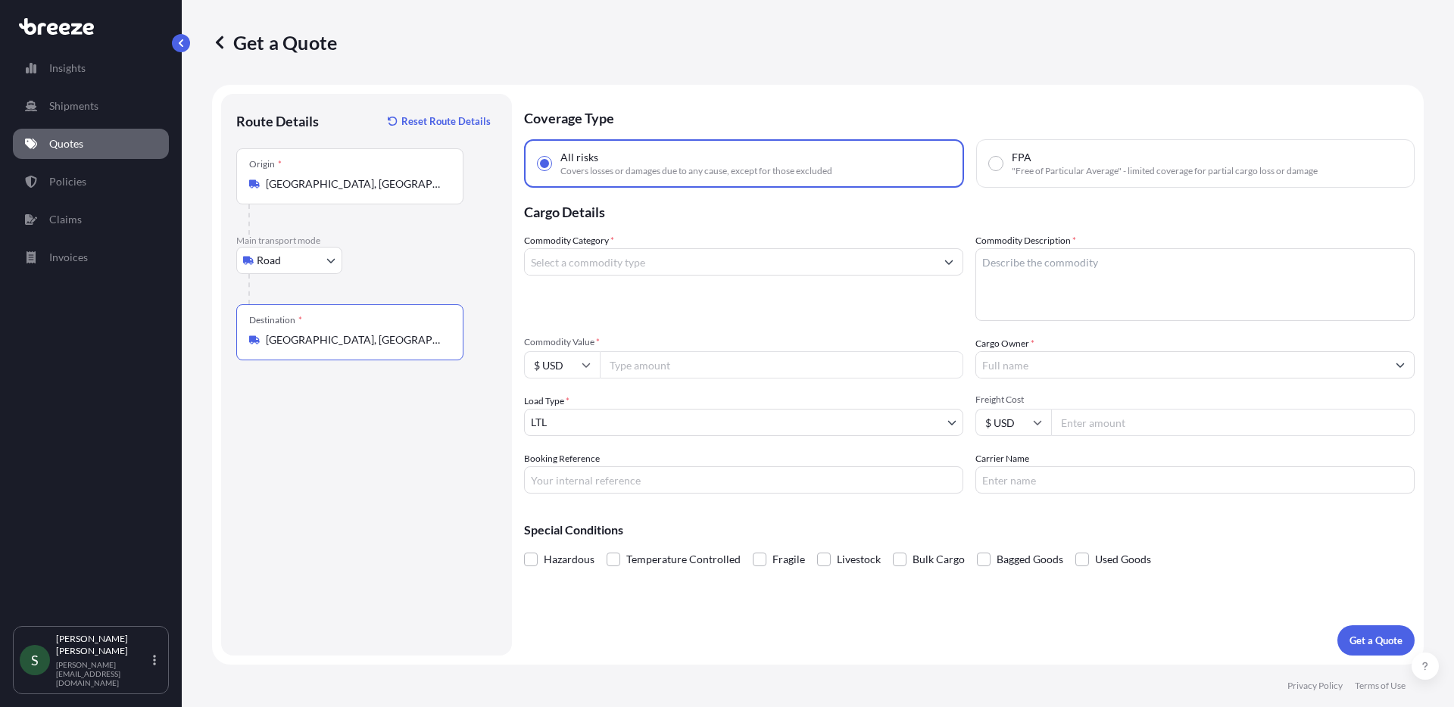
click at [325, 349] on div "Destination * Burkeville, TX, USA" at bounding box center [349, 332] width 227 height 56
click at [325, 348] on input "Burkeville, TX, USA" at bounding box center [355, 339] width 179 height 15
click at [325, 349] on div "Destination * Burkeville, TX, USA" at bounding box center [349, 332] width 227 height 56
click at [325, 348] on input "Burkeville, TX, USA" at bounding box center [355, 339] width 179 height 15
drag, startPoint x: 359, startPoint y: 338, endPoint x: 251, endPoint y: 342, distance: 107.6
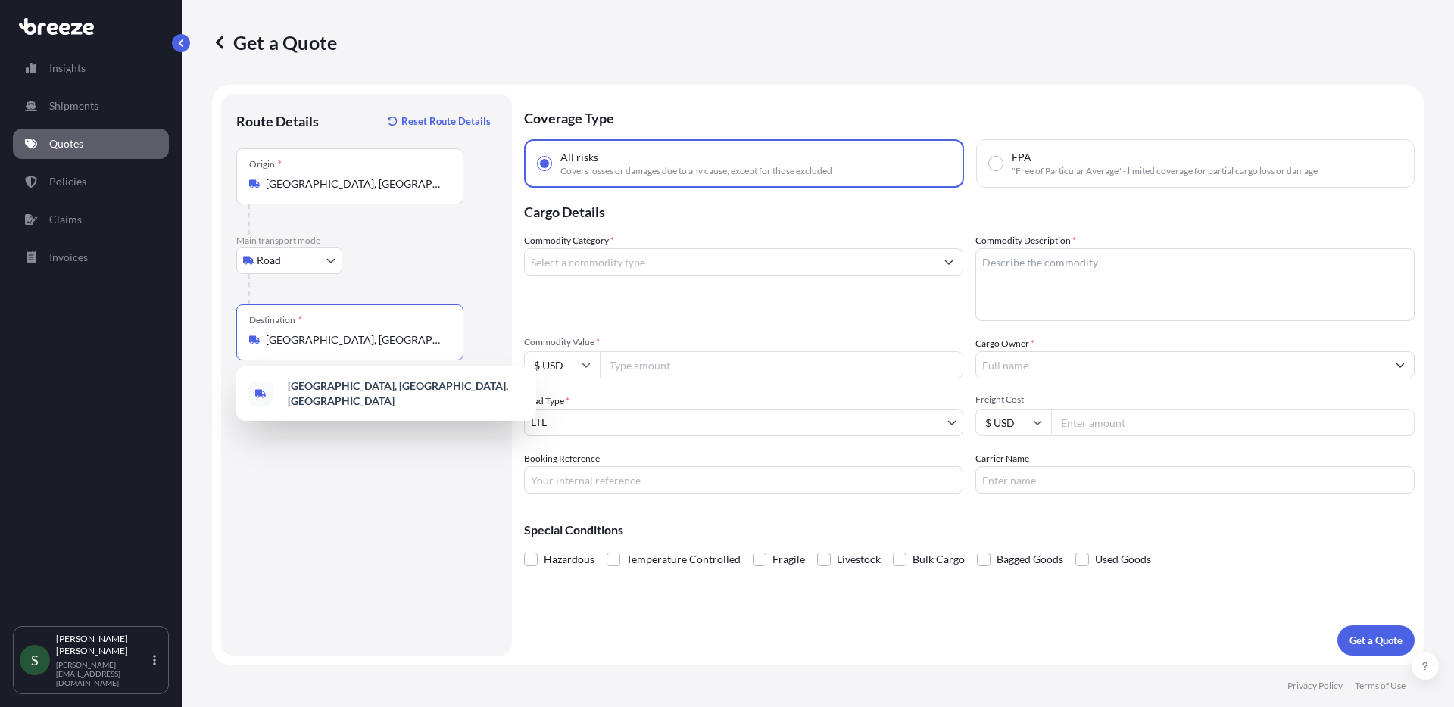
click at [251, 342] on div "Burkeville, TX, USA" at bounding box center [349, 339] width 201 height 15
type input "v"
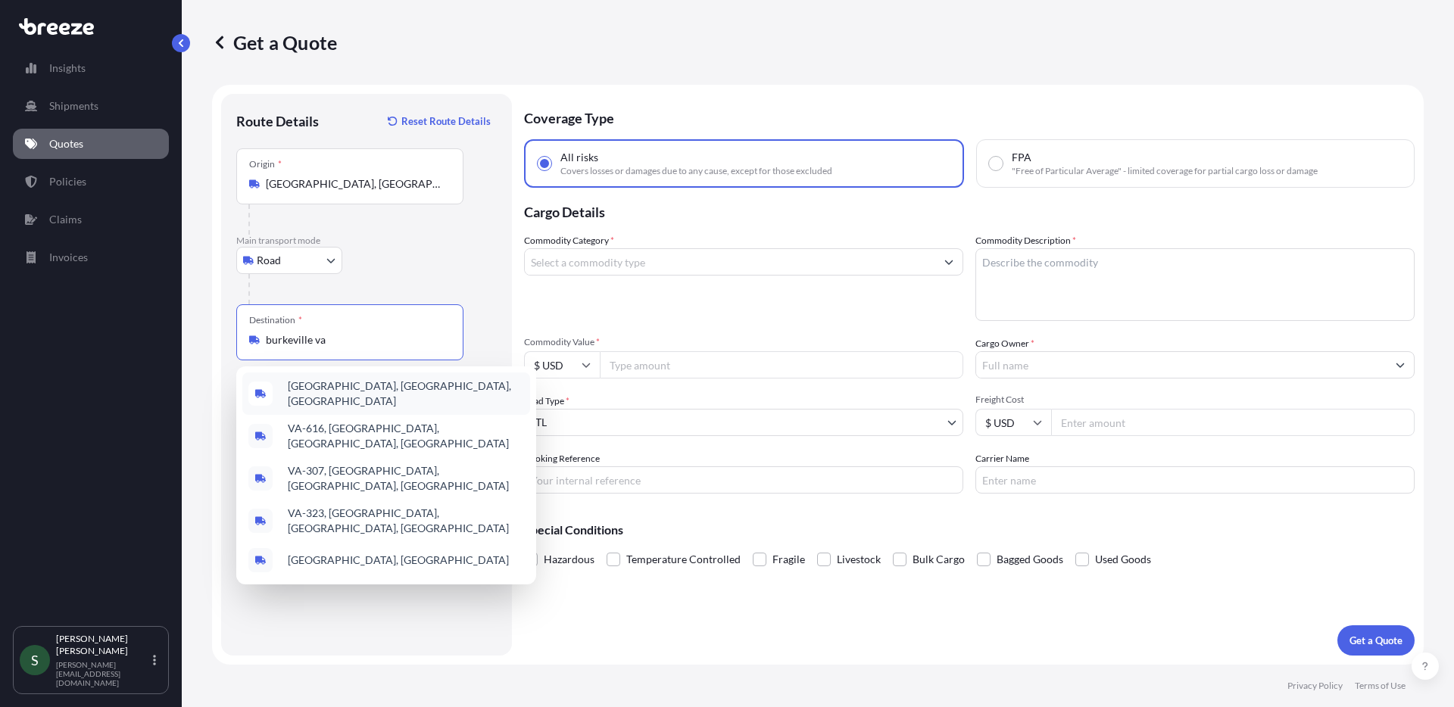
click at [348, 395] on span "Burkeville, VA, USA" at bounding box center [406, 394] width 236 height 30
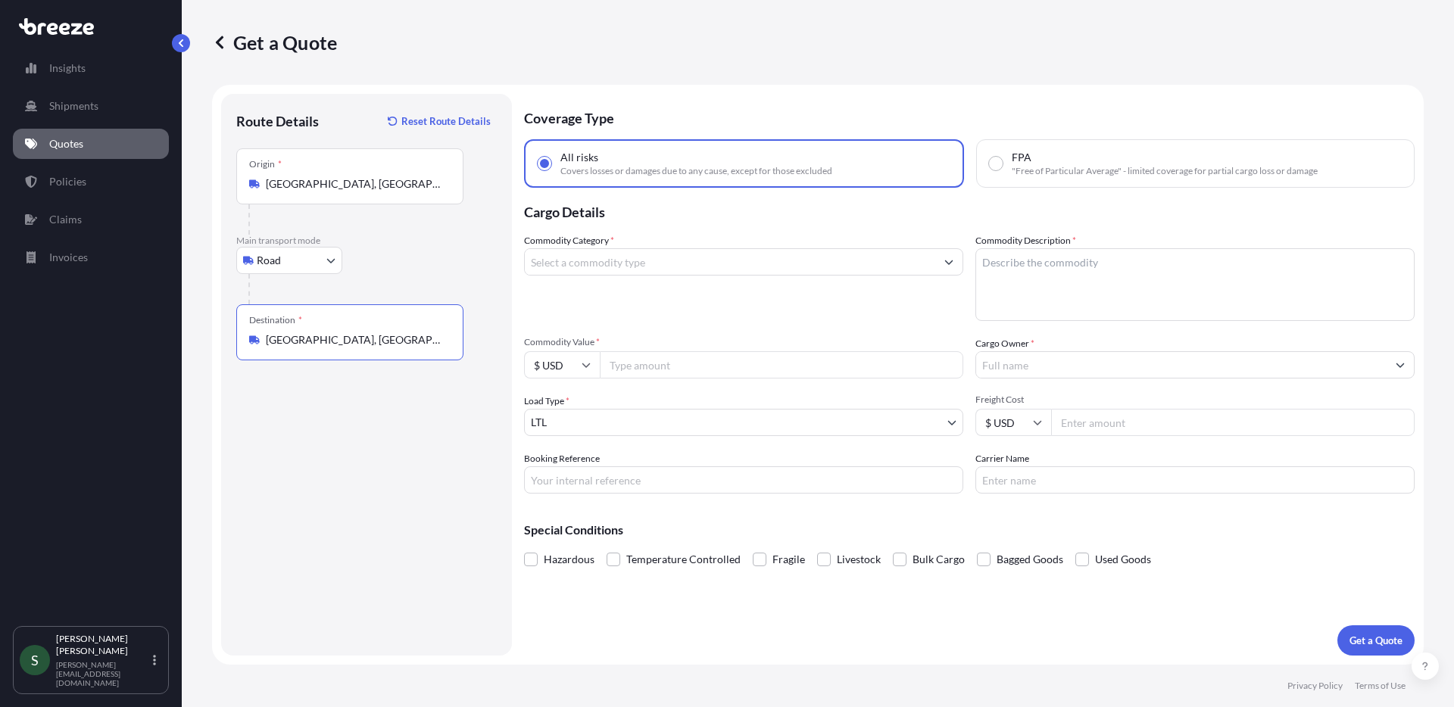
type input "Burkeville, VA, USA"
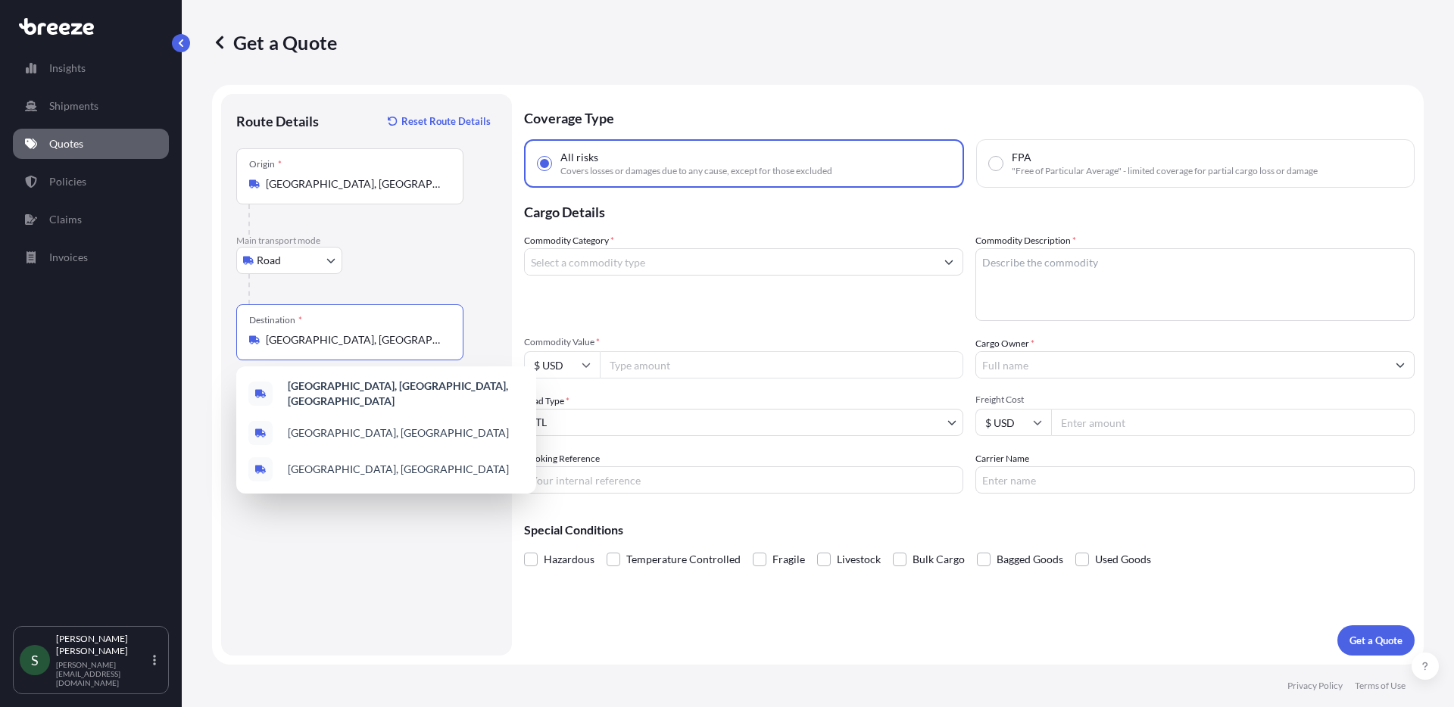
click at [643, 255] on input "Commodity Category *" at bounding box center [730, 261] width 410 height 27
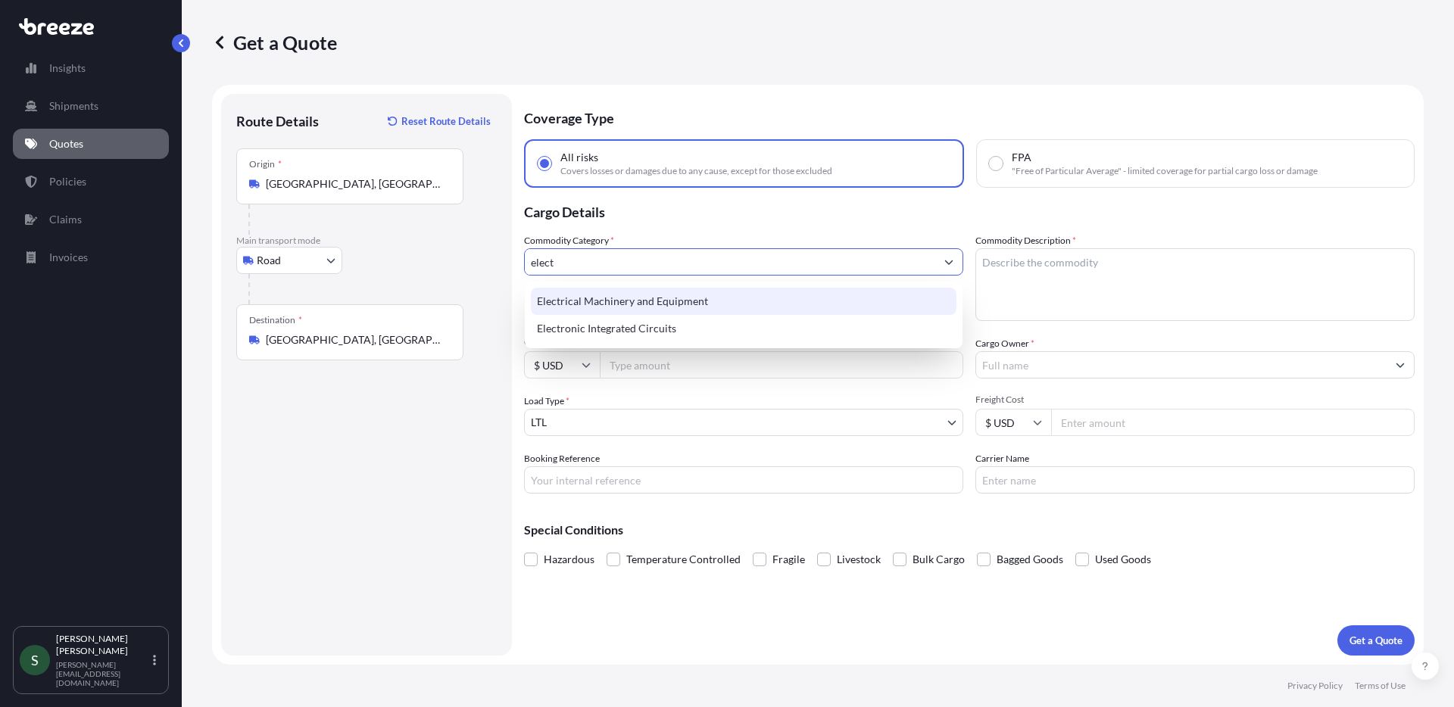
click at [682, 309] on div "Electrical Machinery and Equipment" at bounding box center [744, 301] width 426 height 27
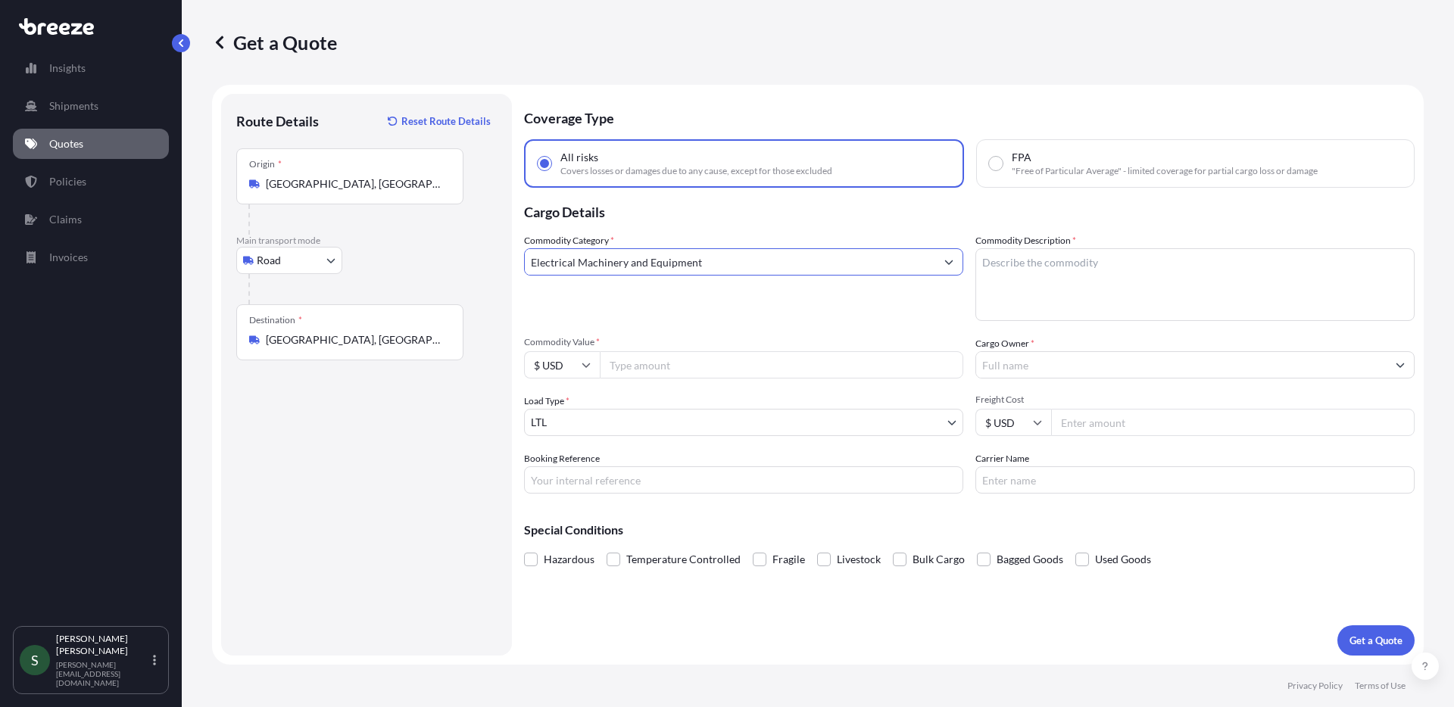
type input "Electrical Machinery and Equipment"
click at [1128, 284] on textarea "Commodity Description *" at bounding box center [1194, 284] width 439 height 73
type textarea "Washers/Dryers"
click at [738, 360] on input "Commodity Value *" at bounding box center [781, 364] width 363 height 27
click at [771, 353] on input "Commodity Value *" at bounding box center [781, 364] width 363 height 27
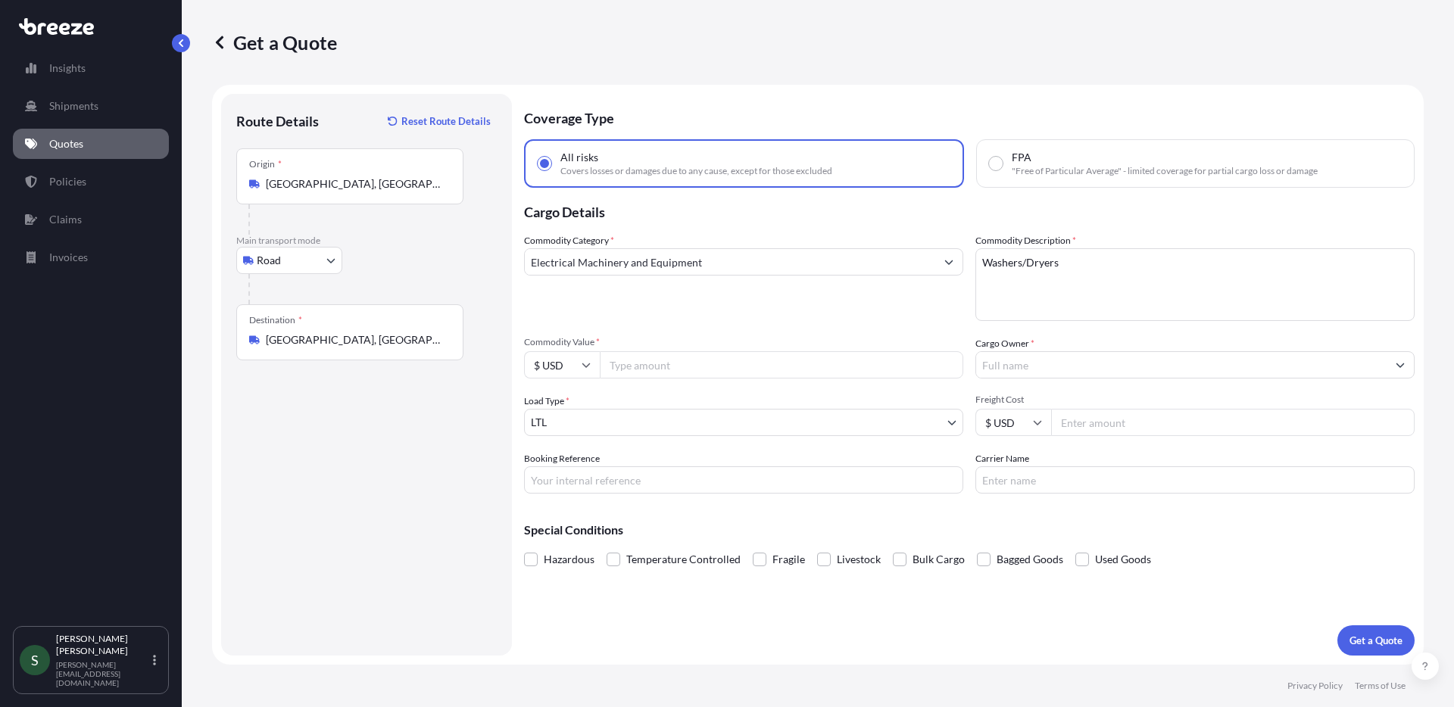
click at [731, 376] on input "Commodity Value *" at bounding box center [781, 364] width 363 height 27
type input "4817.00"
click at [1043, 361] on input "Cargo Owner *" at bounding box center [1181, 364] width 410 height 27
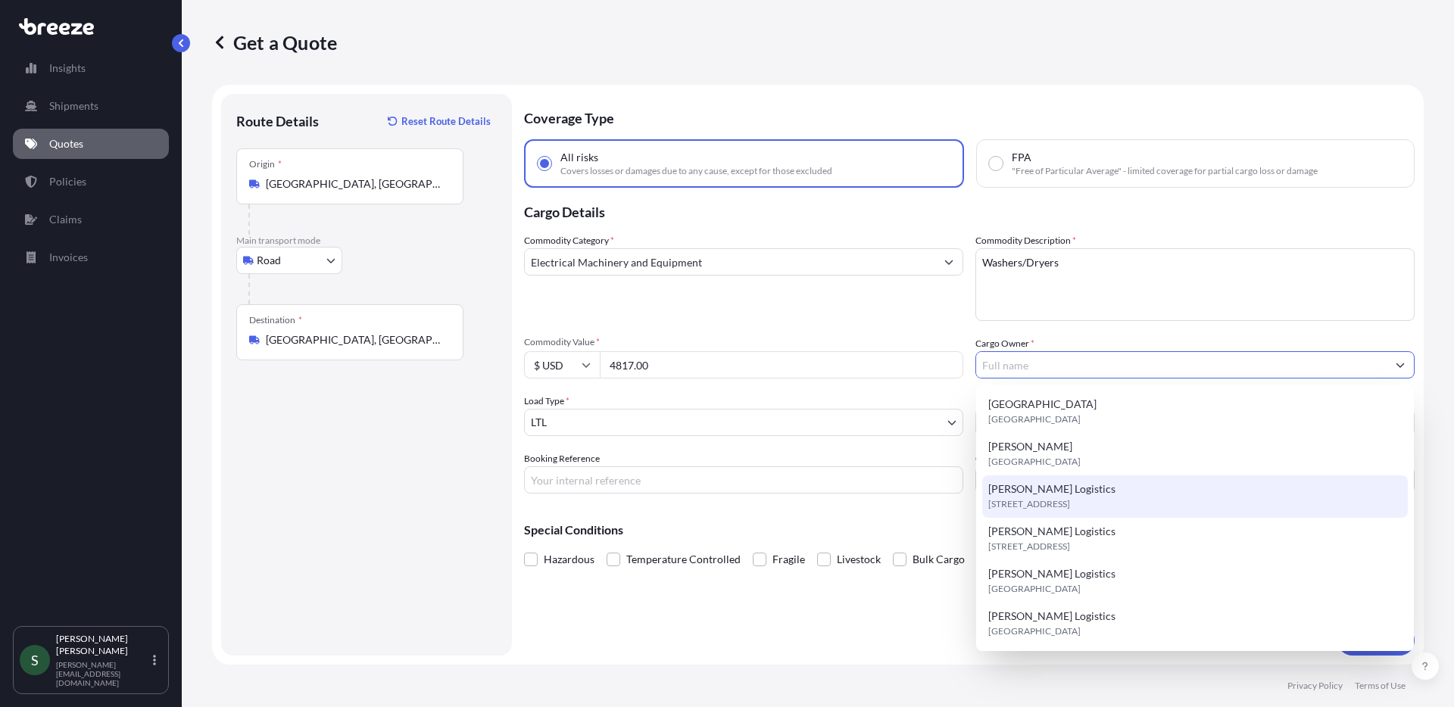
click at [1070, 499] on span "6531 Effingham Way ste a, 31909, Columbus, United States" at bounding box center [1029, 504] width 82 height 15
type input "MJ Rost Logistics"
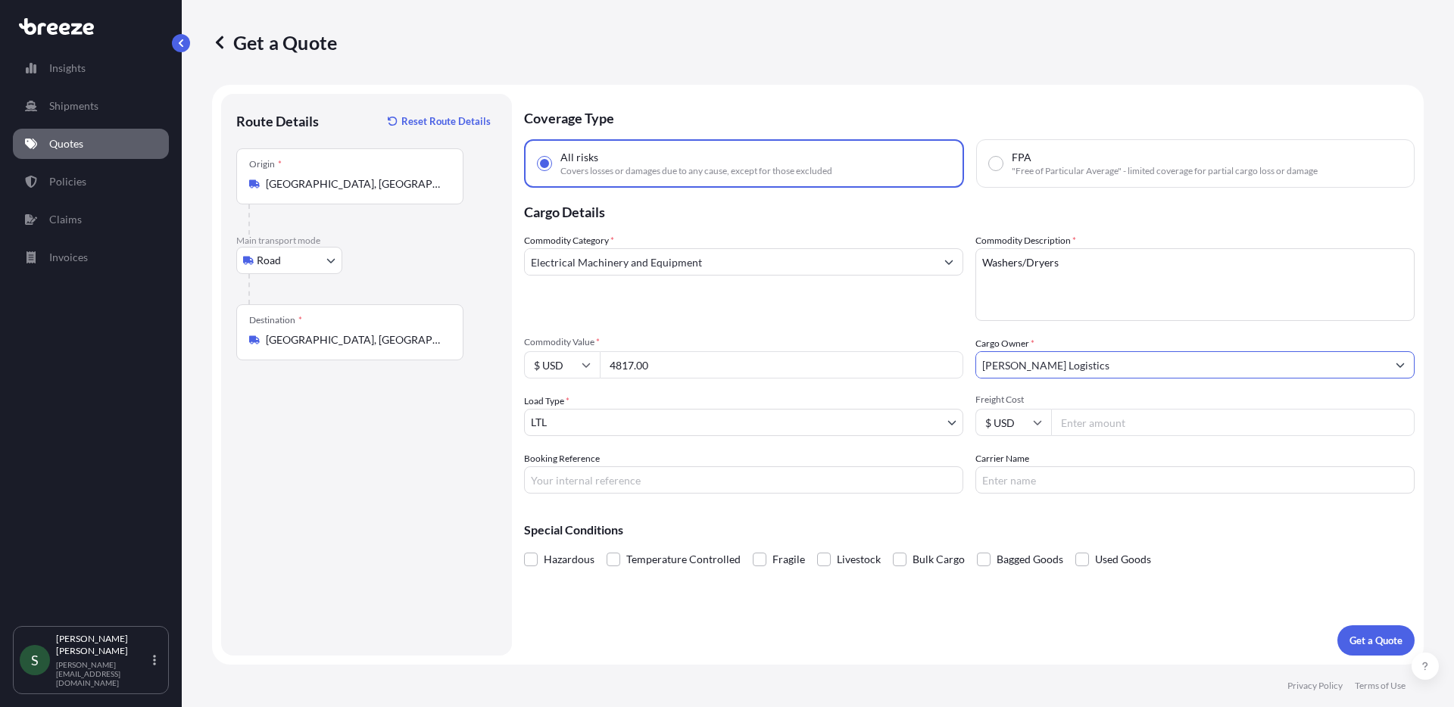
click at [1090, 432] on input "Freight Cost" at bounding box center [1232, 422] width 363 height 27
click at [1102, 418] on input "Freight Cost" at bounding box center [1232, 422] width 363 height 27
type input "339.01"
click at [1065, 493] on input "Carrier Name" at bounding box center [1194, 479] width 439 height 27
type input "XPO"
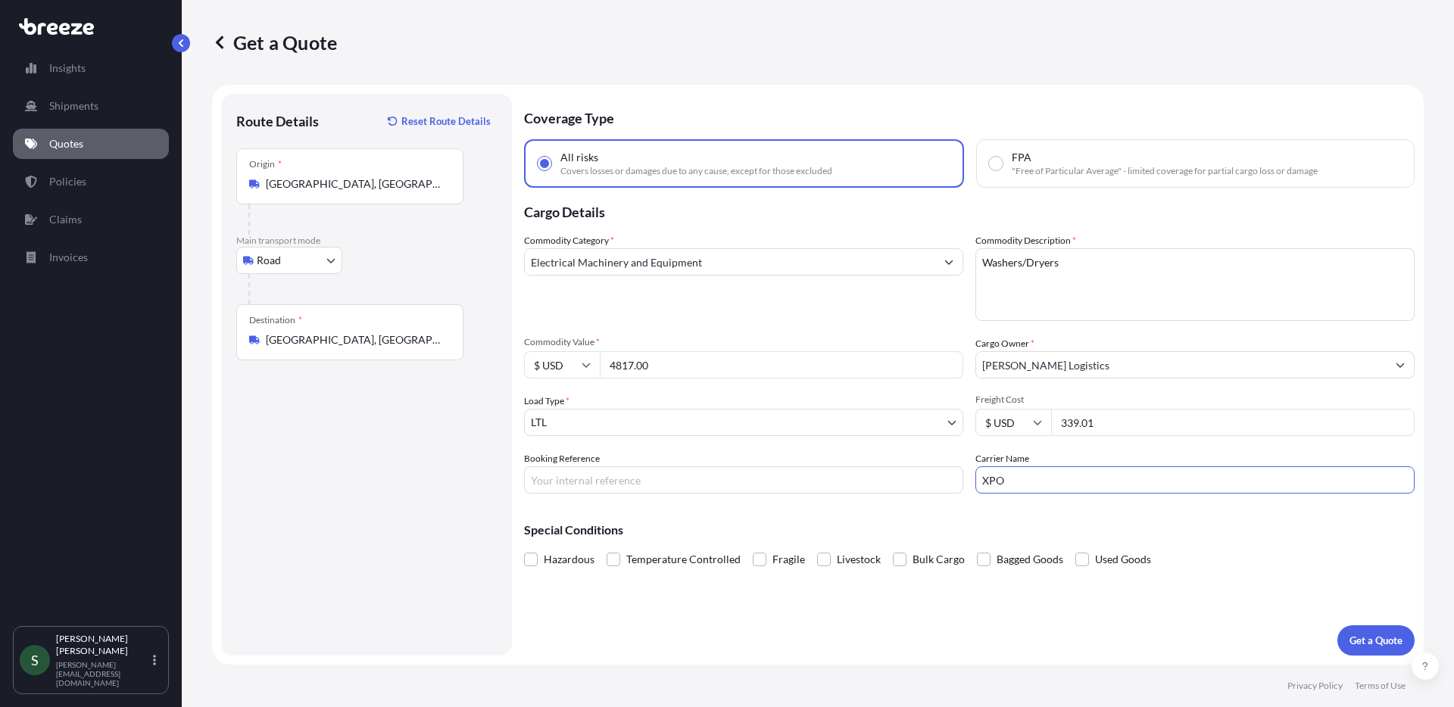
click at [764, 485] on input "Booking Reference" at bounding box center [743, 479] width 439 height 27
type input "05078774 / 05089197"
click at [962, 618] on div "Coverage Type All risks Covers losses or damages due to any cause, except for t…" at bounding box center [969, 375] width 891 height 562
click at [1371, 640] on p "Get a Quote" at bounding box center [1375, 640] width 53 height 15
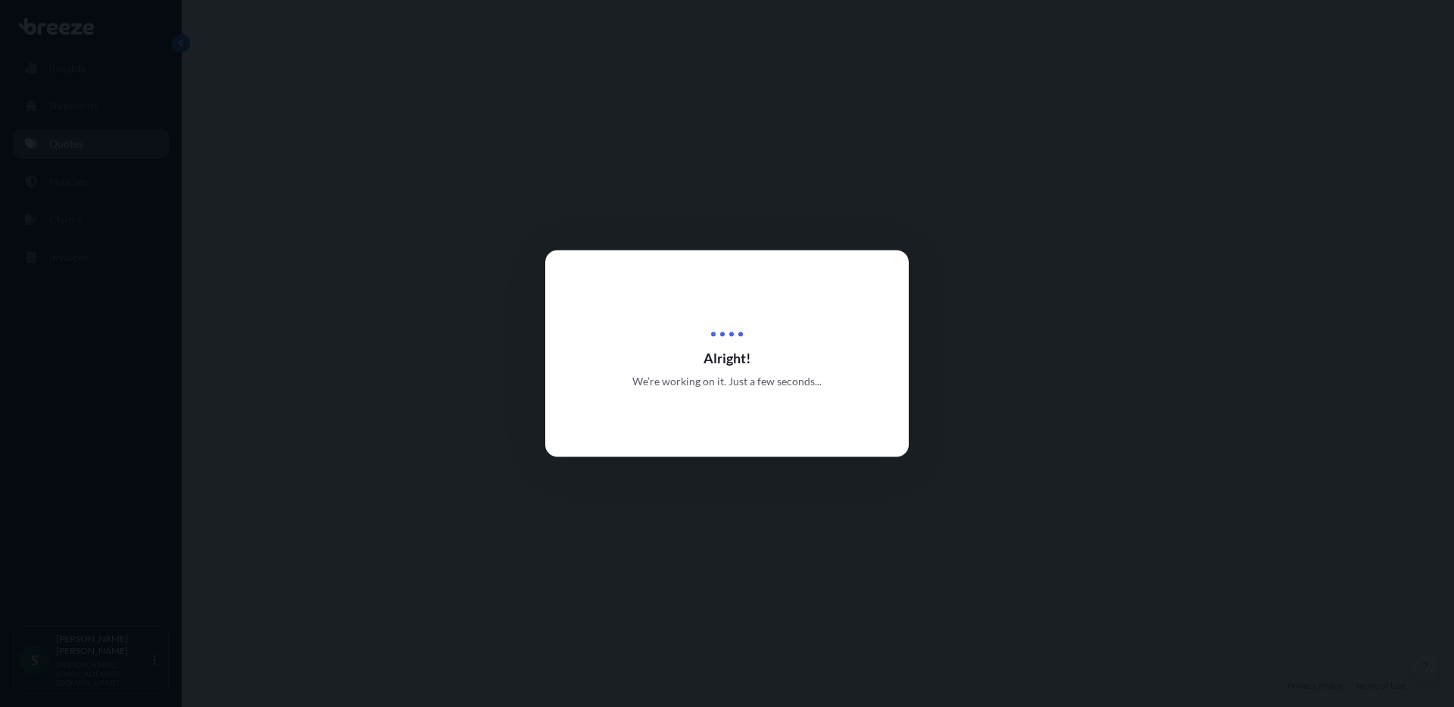
select select "Road"
select select "1"
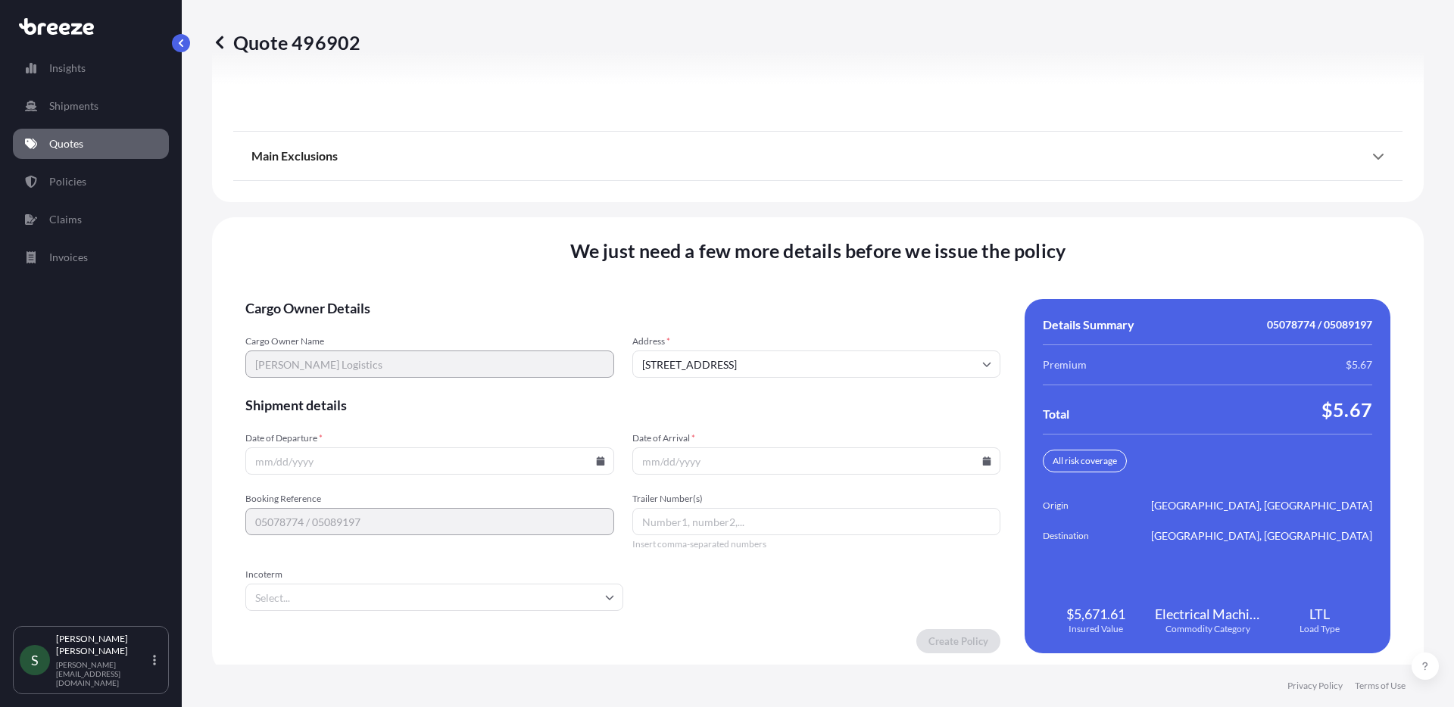
scroll to position [1937, 0]
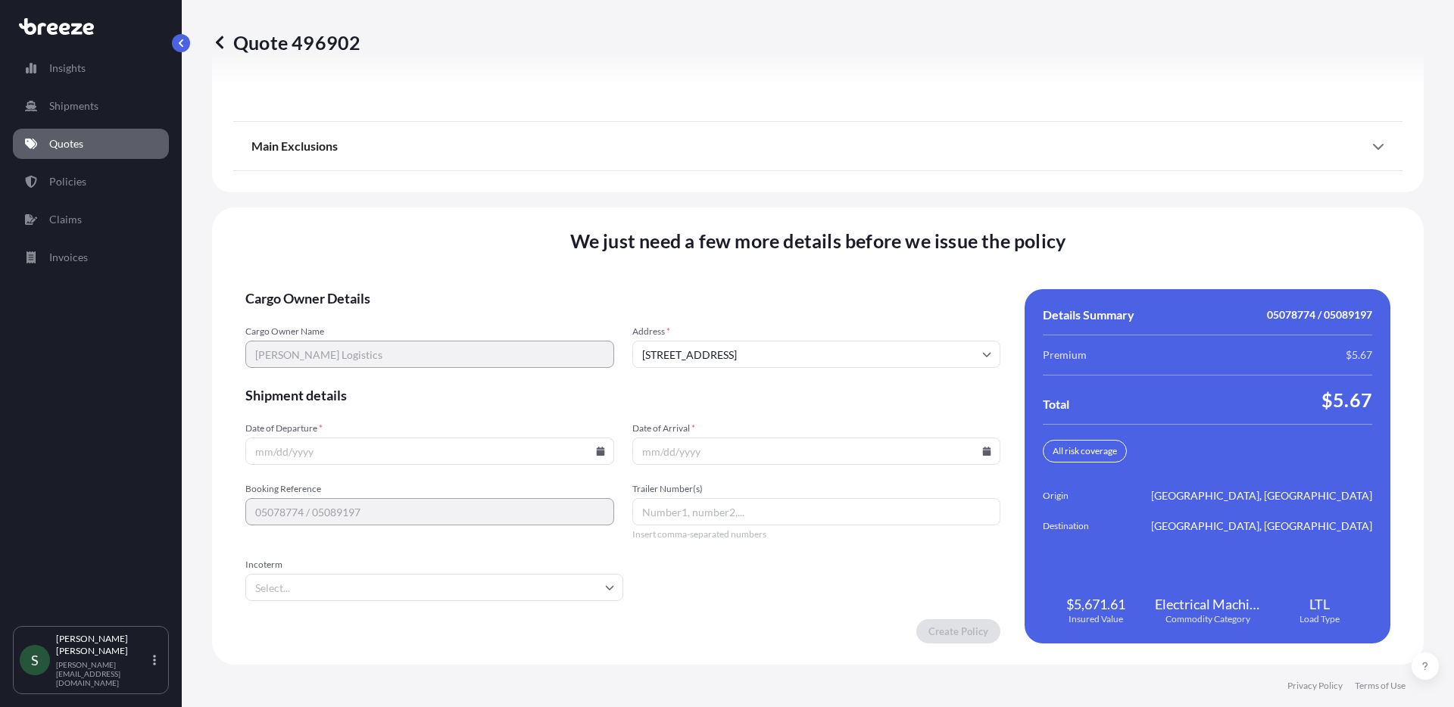
click at [391, 448] on input "Date of Departure *" at bounding box center [429, 451] width 369 height 27
click at [601, 453] on input "Date of Departure *" at bounding box center [429, 451] width 369 height 27
click at [598, 452] on icon at bounding box center [600, 451] width 8 height 9
click at [460, 318] on button "15" at bounding box center [463, 316] width 24 height 24
type input "08/15/2025"
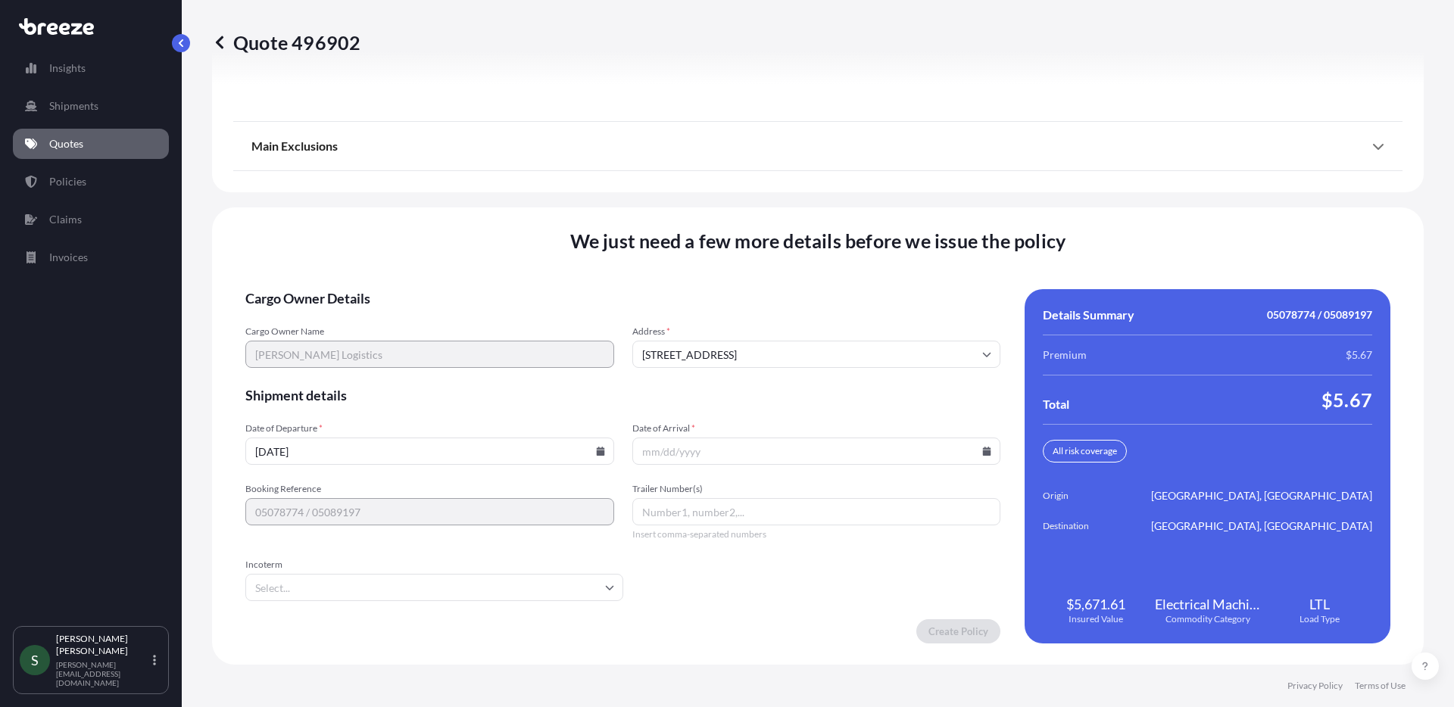
click at [983, 451] on icon at bounding box center [987, 451] width 8 height 9
click at [744, 345] on button "19" at bounding box center [740, 345] width 24 height 24
type input "08/19/2025"
click at [745, 579] on form "Cargo Owner Details Cargo Owner Name MJ Rost Logistics Address * 6531 Effingham…" at bounding box center [622, 466] width 755 height 354
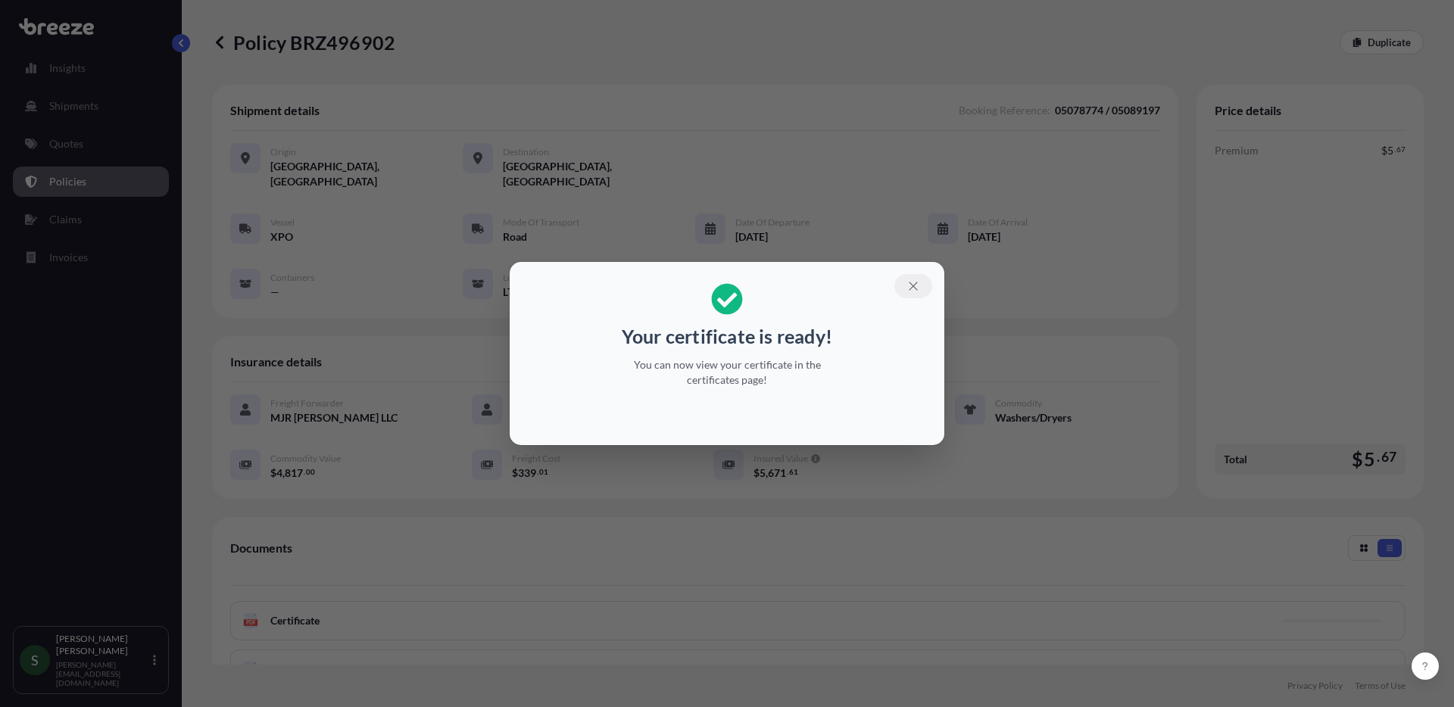
click at [915, 277] on button "button" at bounding box center [913, 286] width 38 height 24
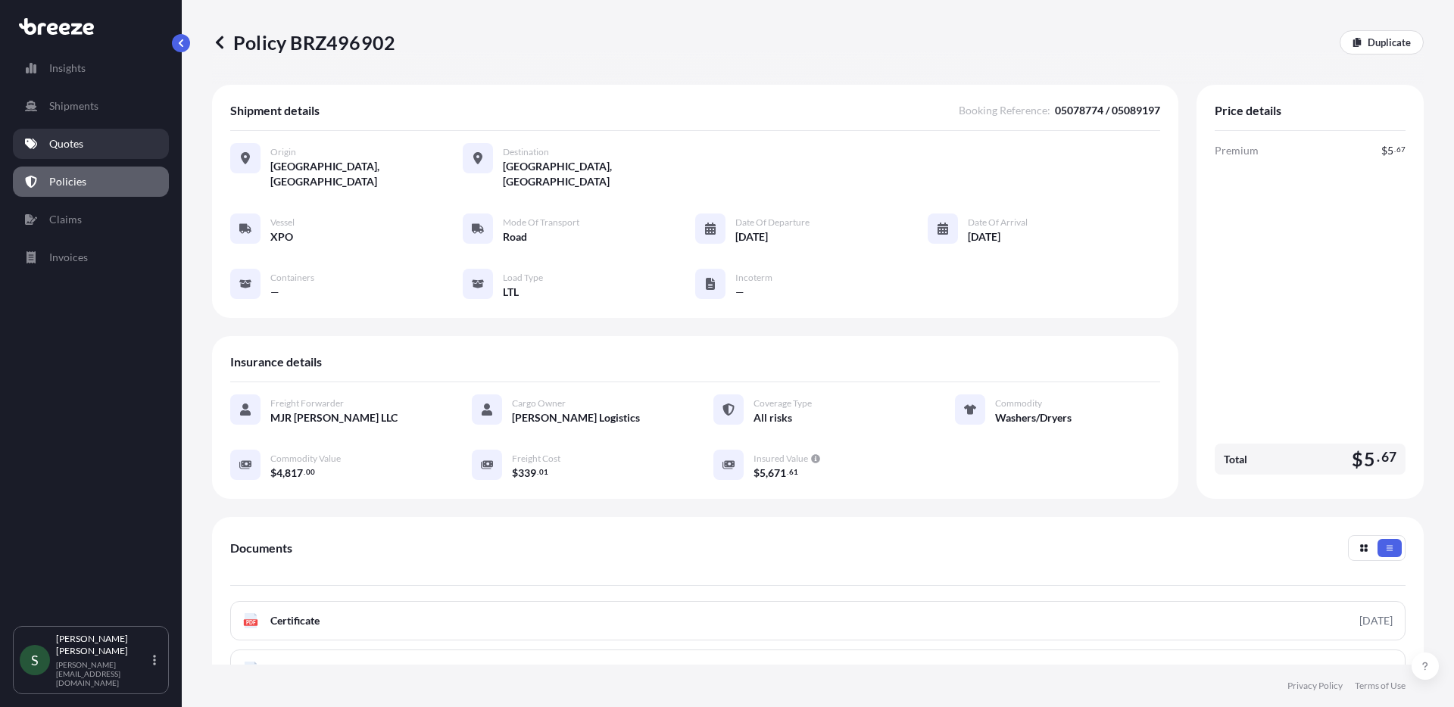
click at [64, 148] on p "Quotes" at bounding box center [66, 143] width 34 height 15
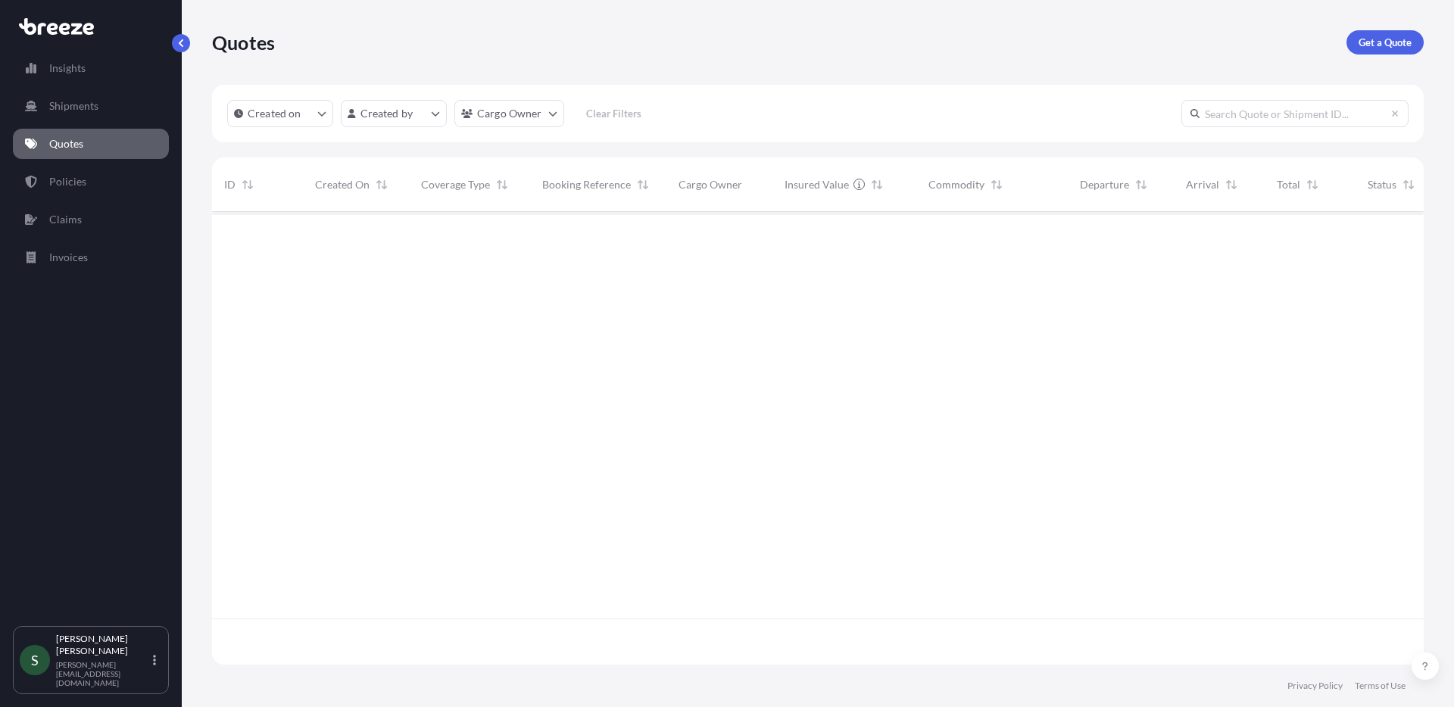
scroll to position [450, 1200]
click at [1402, 40] on p "Get a Quote" at bounding box center [1384, 42] width 53 height 15
select select "Sea"
select select "1"
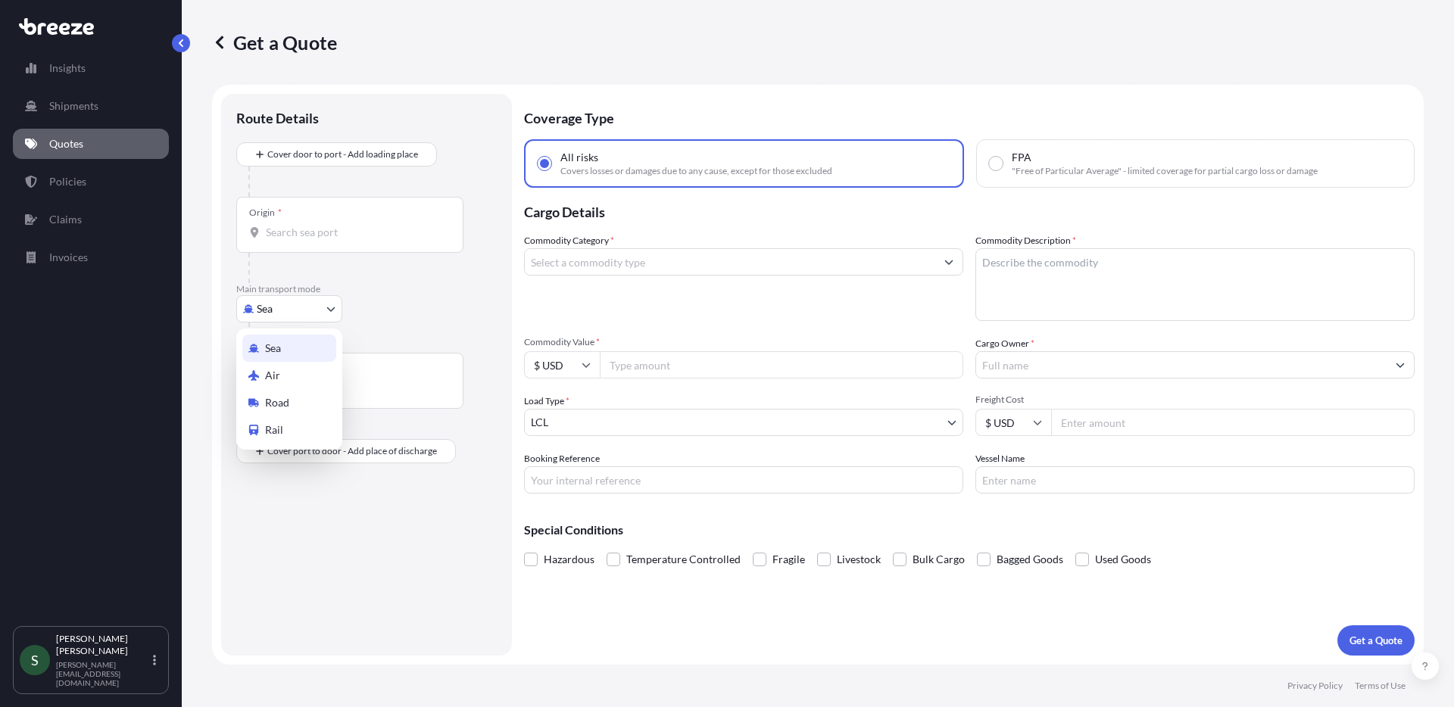
click at [314, 320] on body "Insights Shipments Quotes Policies Claims Invoices S Stephen Mitchell stephen@m…" at bounding box center [727, 353] width 1454 height 707
click at [301, 396] on div "Road" at bounding box center [289, 402] width 94 height 27
select select "Road"
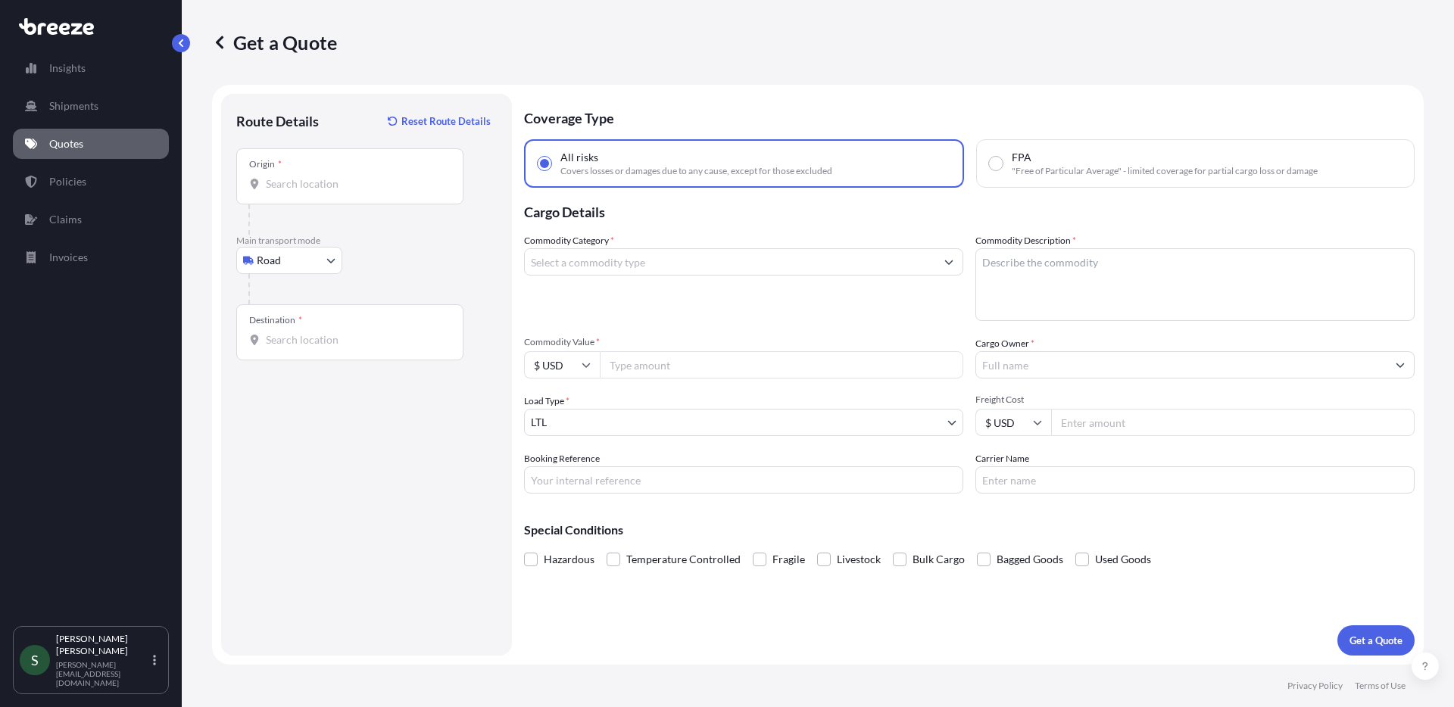
click at [329, 196] on div "Origin *" at bounding box center [349, 176] width 227 height 56
click at [329, 192] on input "Origin *" at bounding box center [355, 183] width 179 height 15
click at [300, 186] on input "Origin *" at bounding box center [355, 183] width 179 height 15
type input "b"
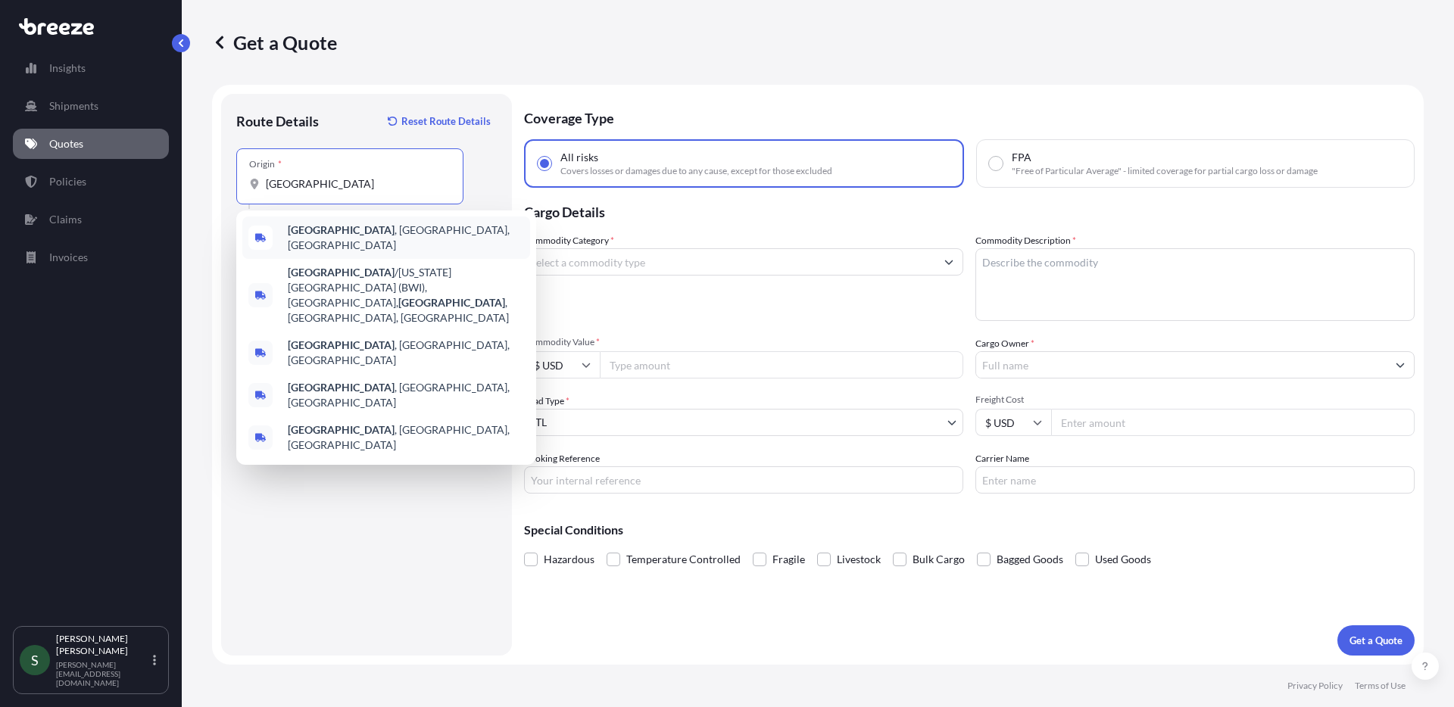
click at [364, 229] on span "Baltimore , MD, USA" at bounding box center [406, 238] width 236 height 30
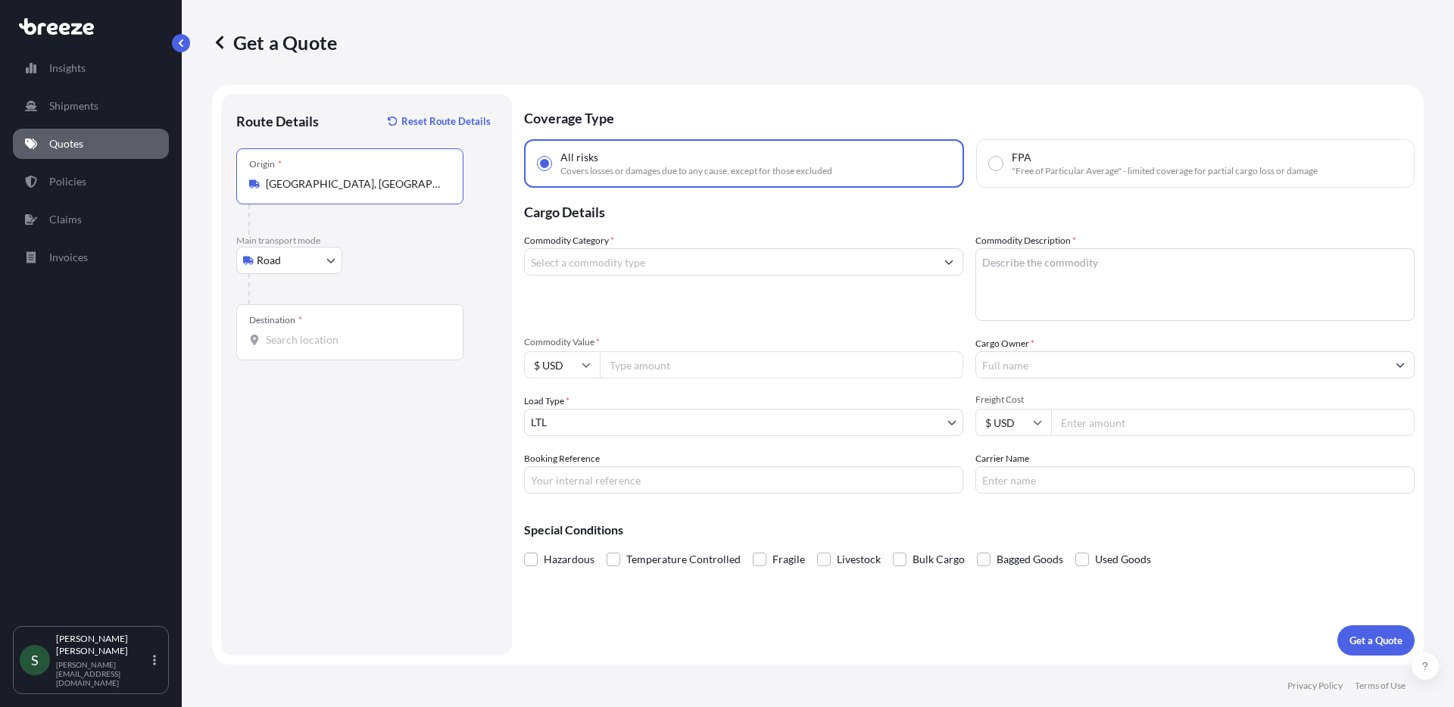
type input "Baltimore, MD, USA"
click at [309, 348] on div "Destination *" at bounding box center [349, 332] width 227 height 56
click at [309, 348] on input "Destination *" at bounding box center [355, 339] width 179 height 15
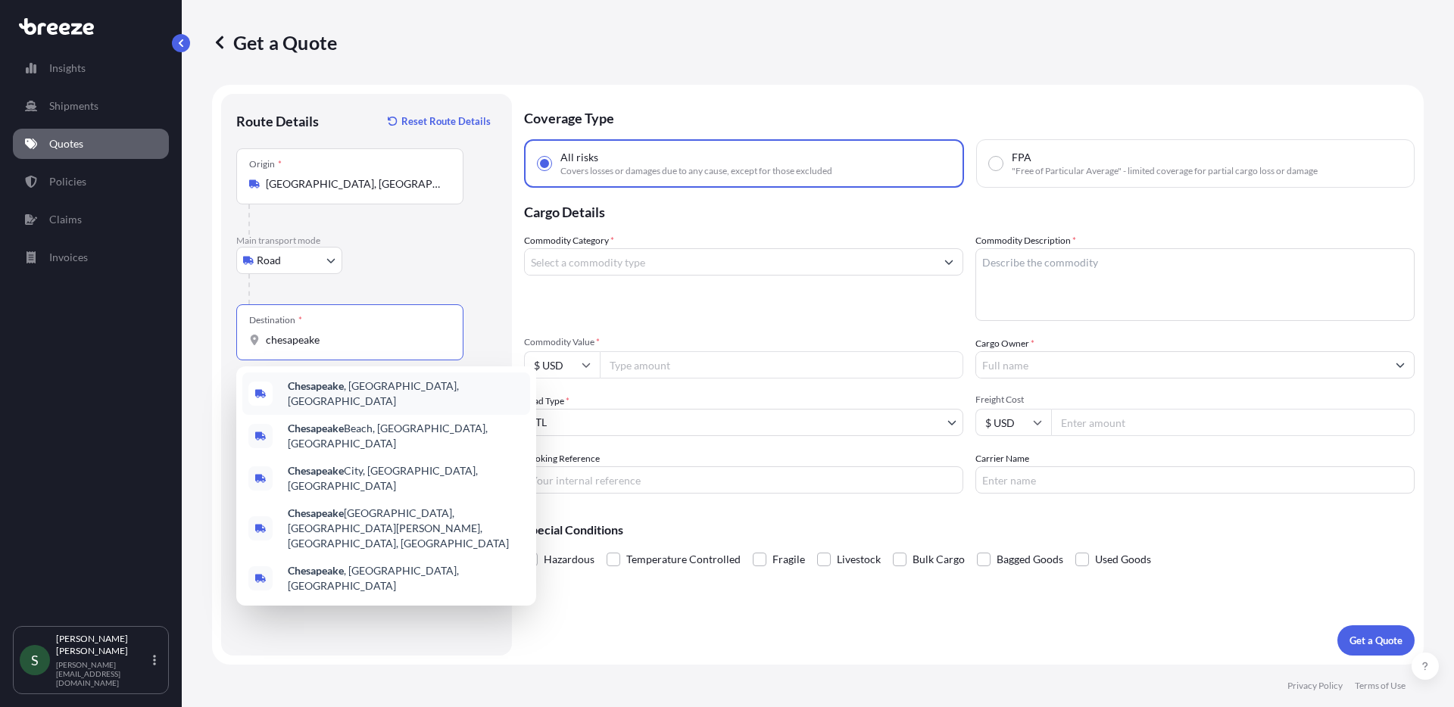
click at [311, 385] on b "Chesapeake" at bounding box center [316, 385] width 56 height 13
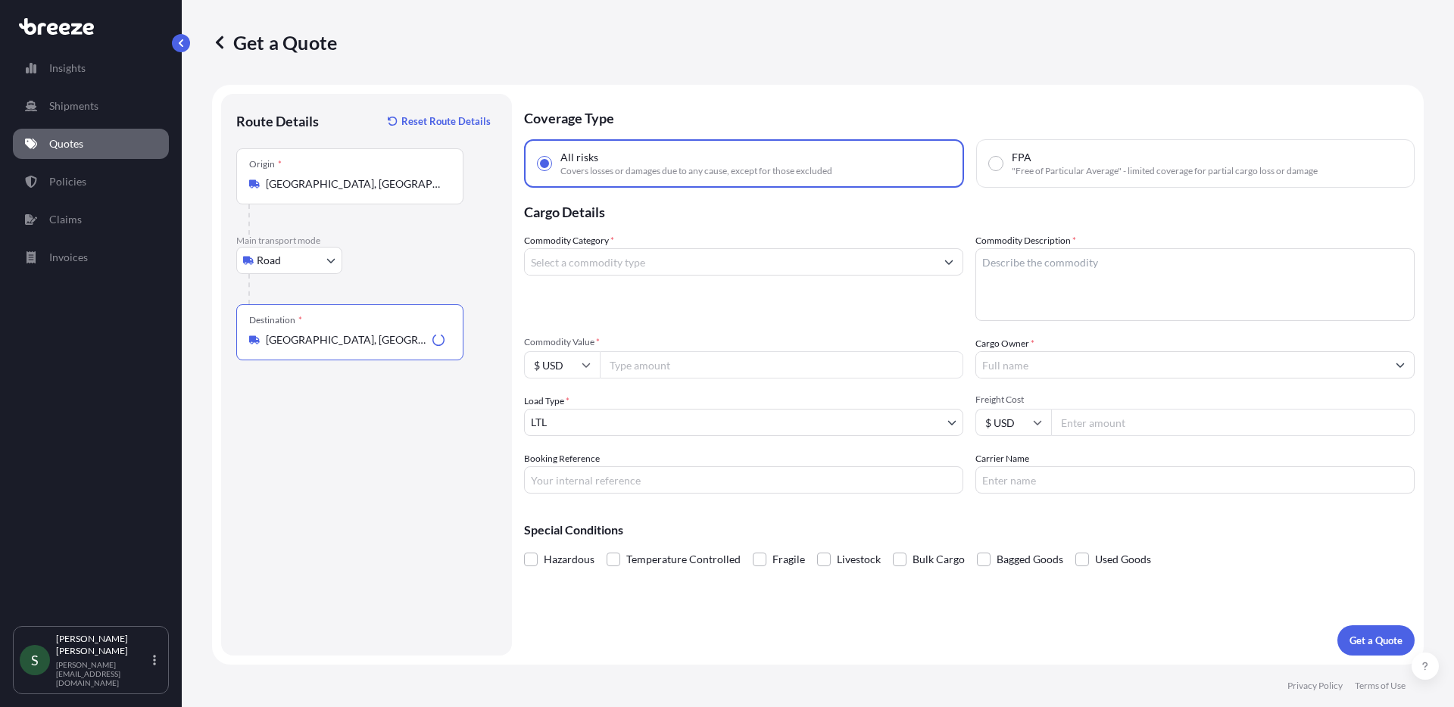
type input "Chesapeake, VA, USA"
click at [650, 244] on div "Commodity Category *" at bounding box center [743, 277] width 439 height 88
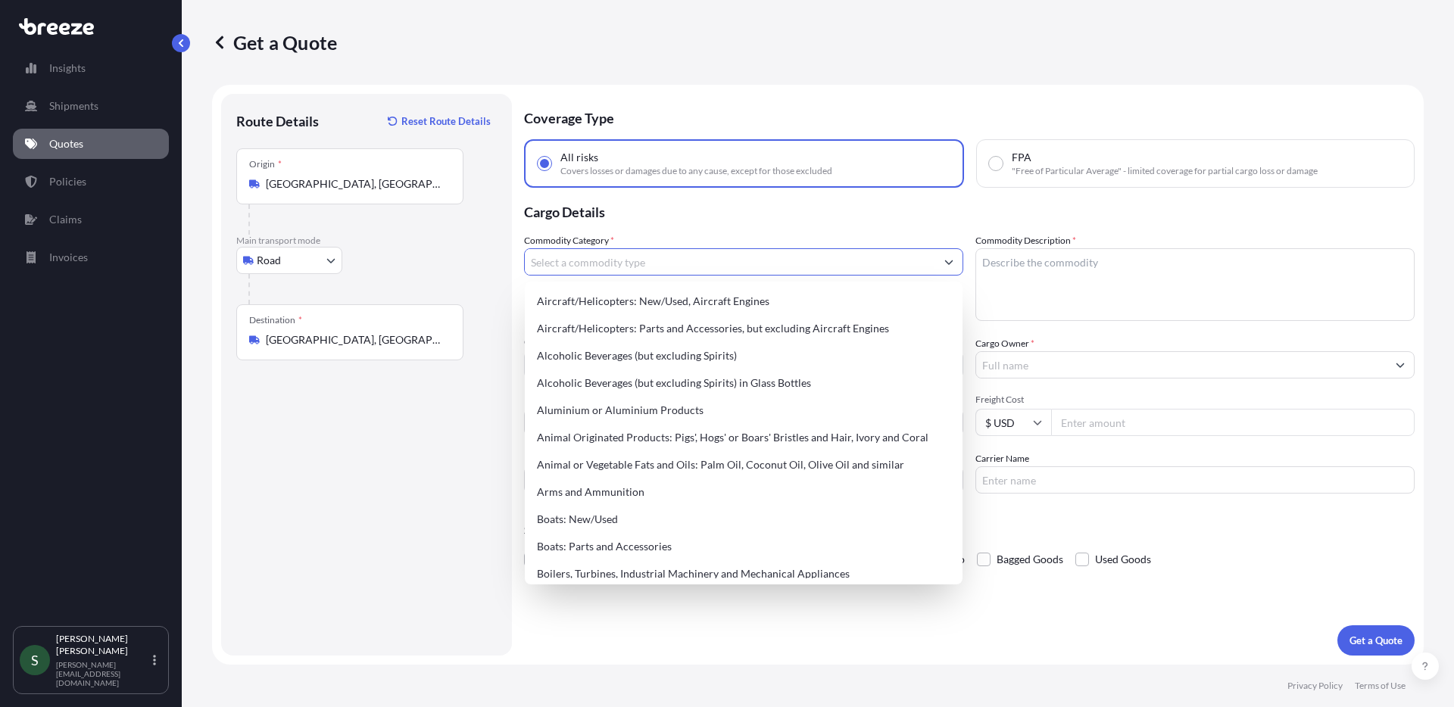
click at [660, 254] on input "Commodity Category *" at bounding box center [730, 261] width 410 height 27
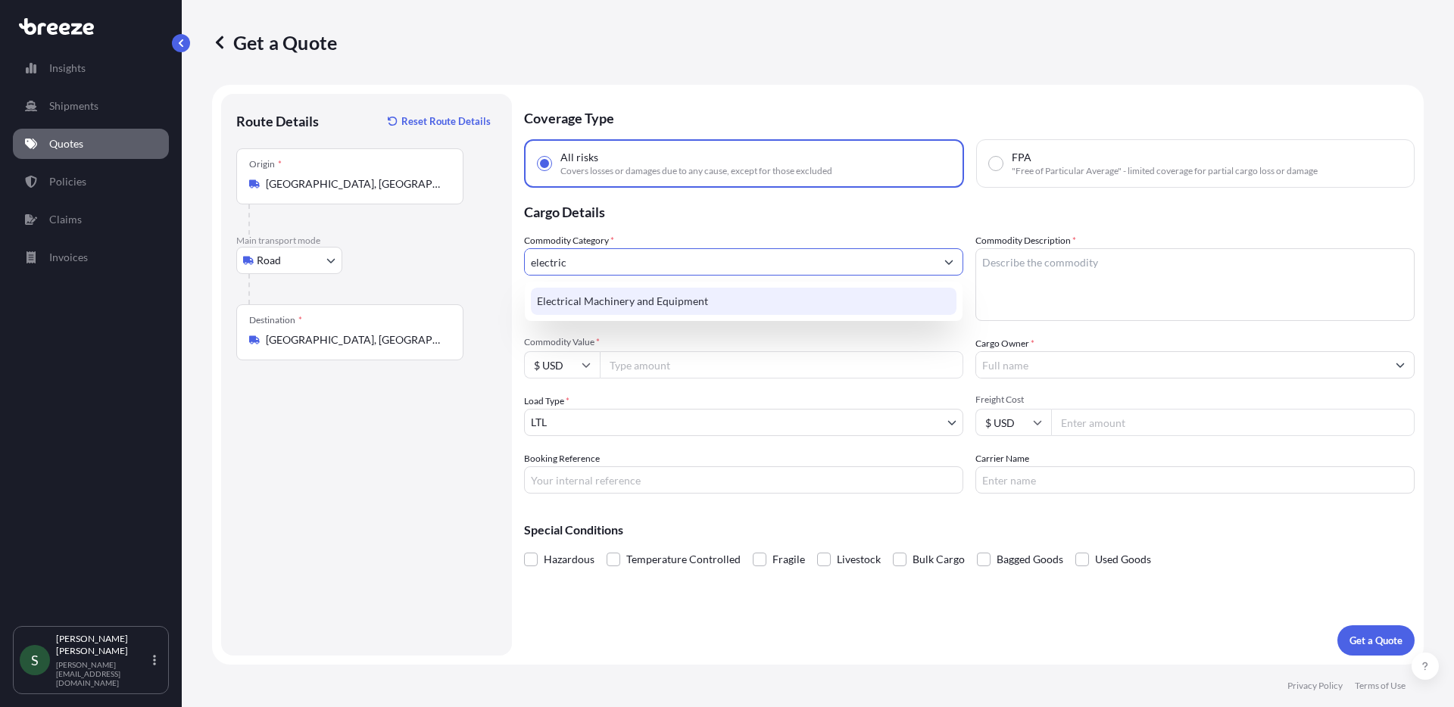
click at [667, 293] on div "Electrical Machinery and Equipment" at bounding box center [744, 301] width 426 height 27
type input "Electrical Machinery and Equipment"
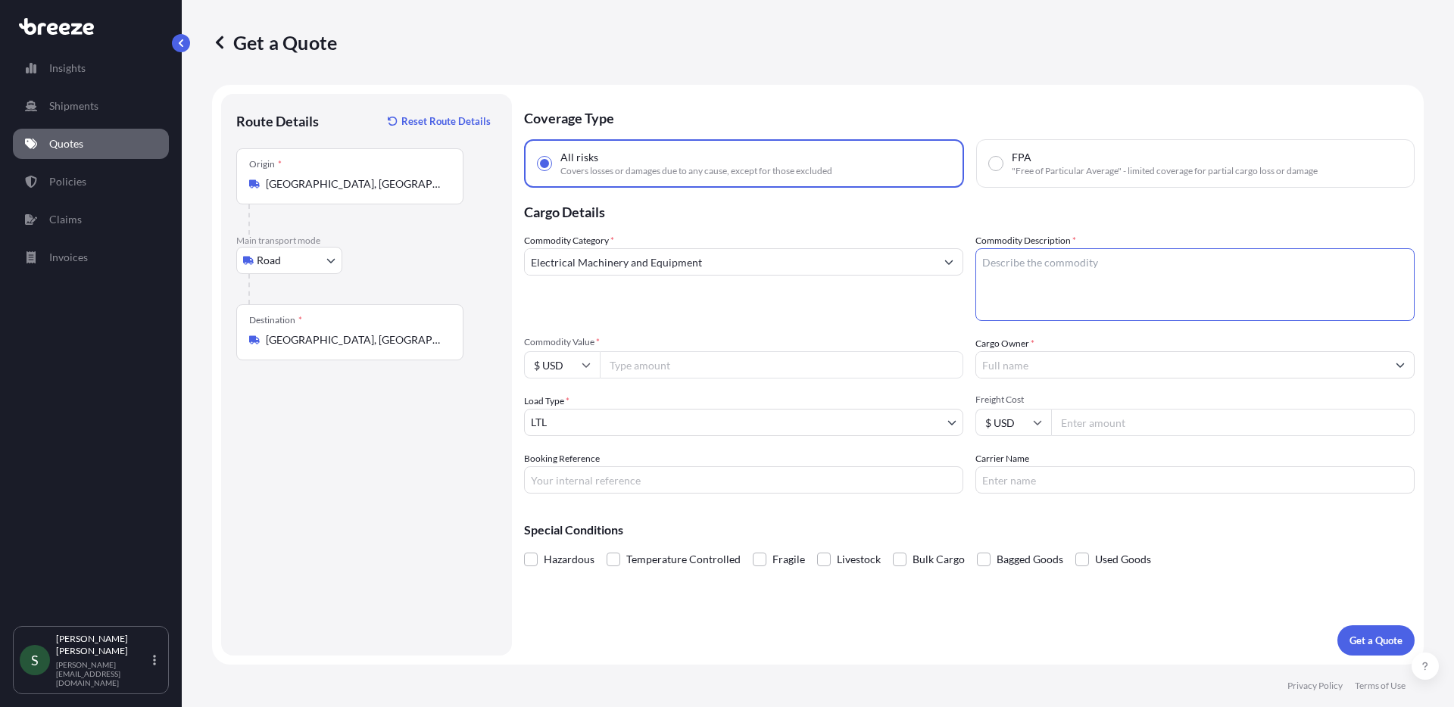
click at [1218, 286] on textarea "Commodity Description *" at bounding box center [1194, 284] width 439 height 73
type textarea "D"
type textarea "Washers/Dryers"
click at [712, 360] on input "Commodity Value *" at bounding box center [781, 364] width 363 height 27
type input "1346.50"
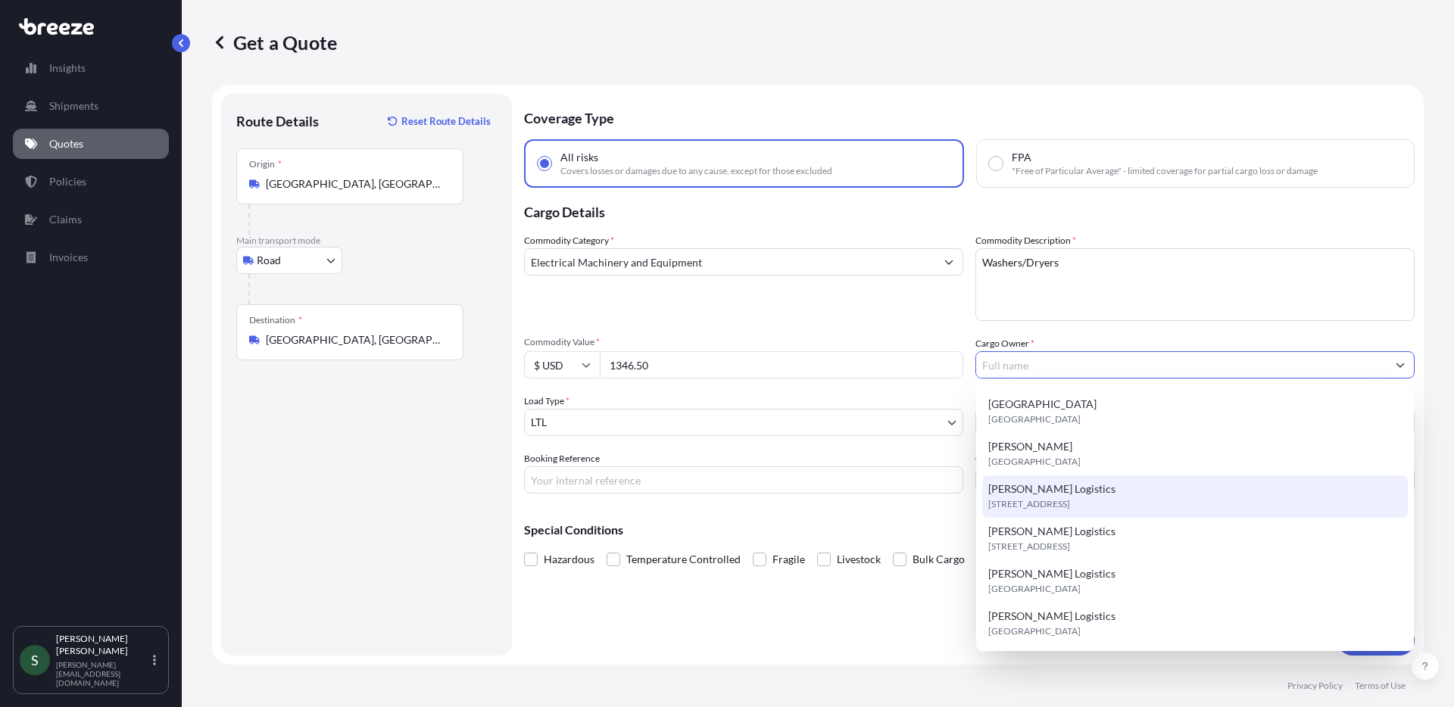
click at [1051, 504] on span "6531 Effingham Way ste a, 31909, Columbus, United States" at bounding box center [1029, 504] width 82 height 15
type input "MJ Rost Logistics"
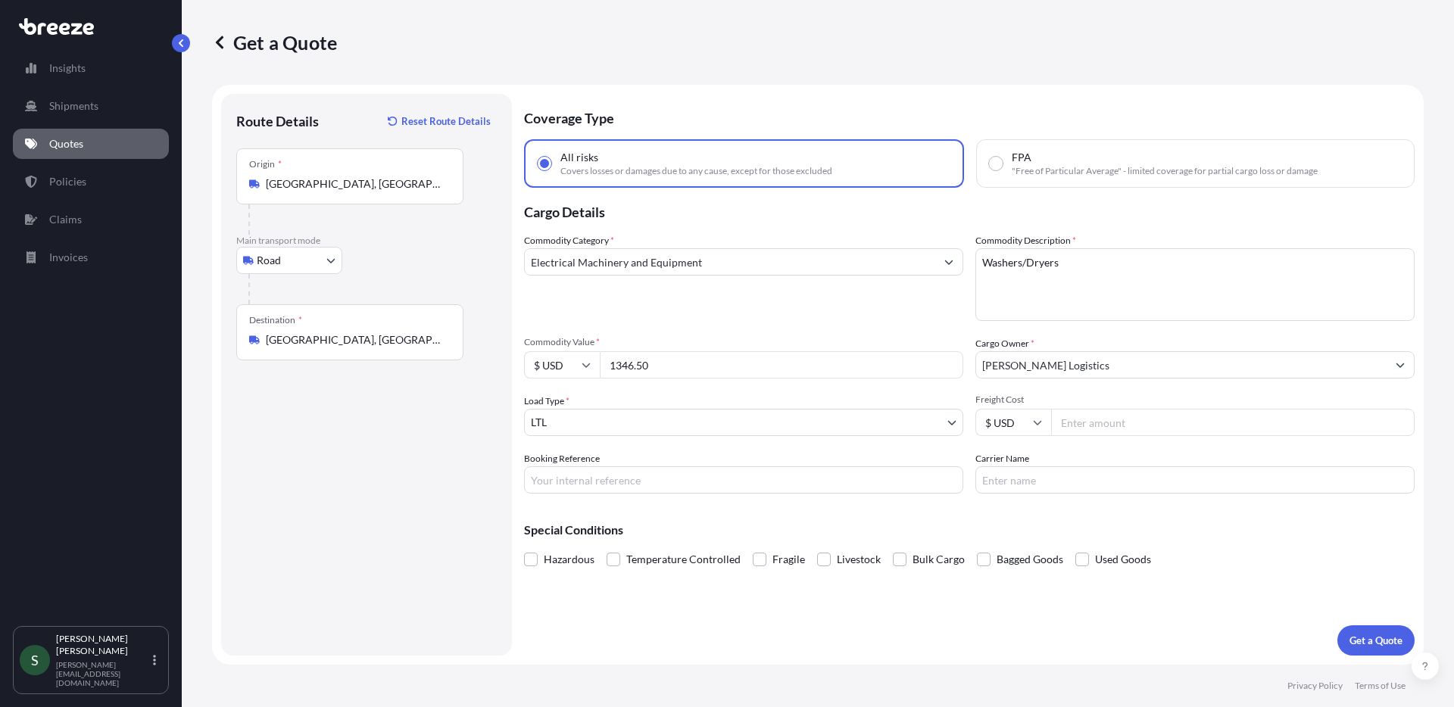
click at [1118, 431] on input "Freight Cost" at bounding box center [1232, 422] width 363 height 27
click at [1120, 426] on input "Freight Cost" at bounding box center [1232, 422] width 363 height 27
type input "331.27"
click at [1051, 491] on input "Carrier Name" at bounding box center [1194, 479] width 439 height 27
type input "xpo"
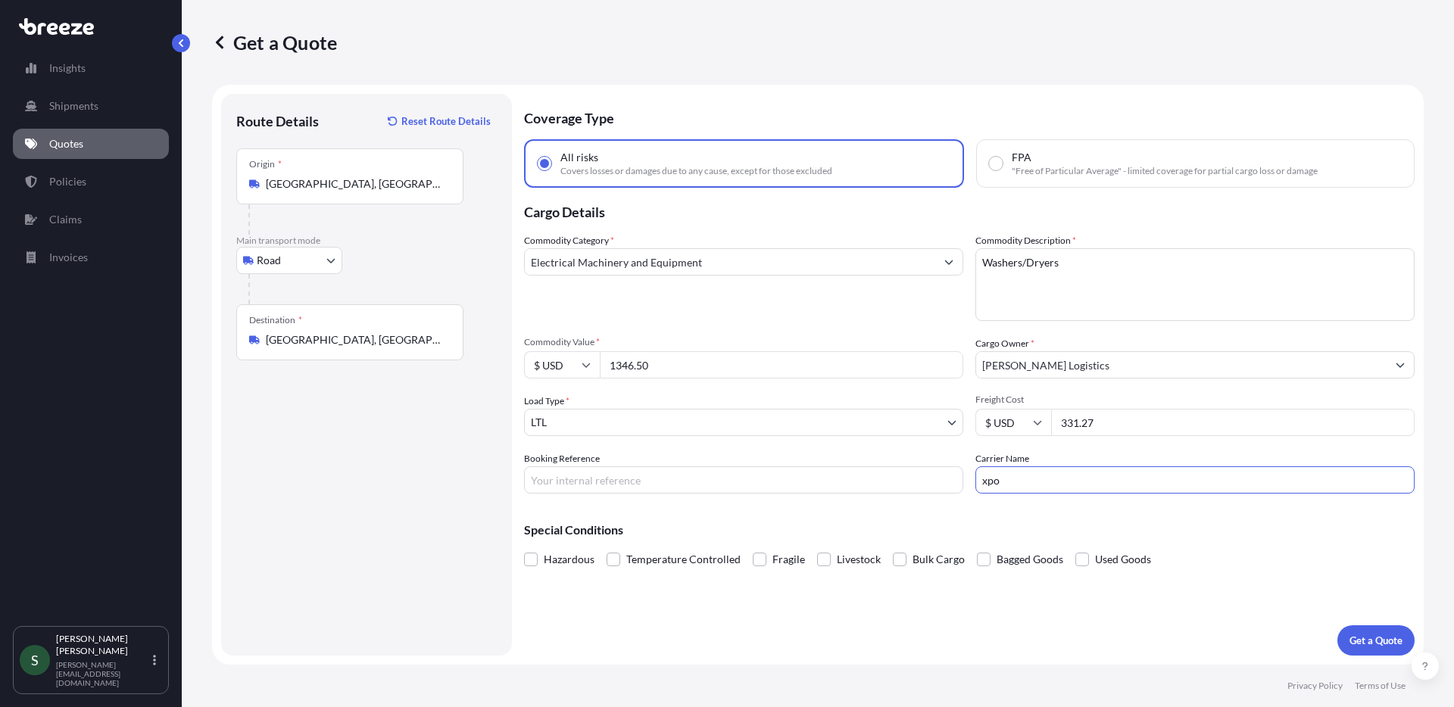
click at [680, 488] on input "Booking Reference" at bounding box center [743, 479] width 439 height 27
type input "05088331"
click at [1148, 504] on div "Coverage Type All risks Covers losses or damages due to any cause, except for t…" at bounding box center [969, 375] width 891 height 562
click at [1371, 622] on div "Coverage Type All risks Covers losses or damages due to any cause, except for t…" at bounding box center [969, 375] width 891 height 562
click at [1371, 645] on p "Get a Quote" at bounding box center [1375, 640] width 53 height 15
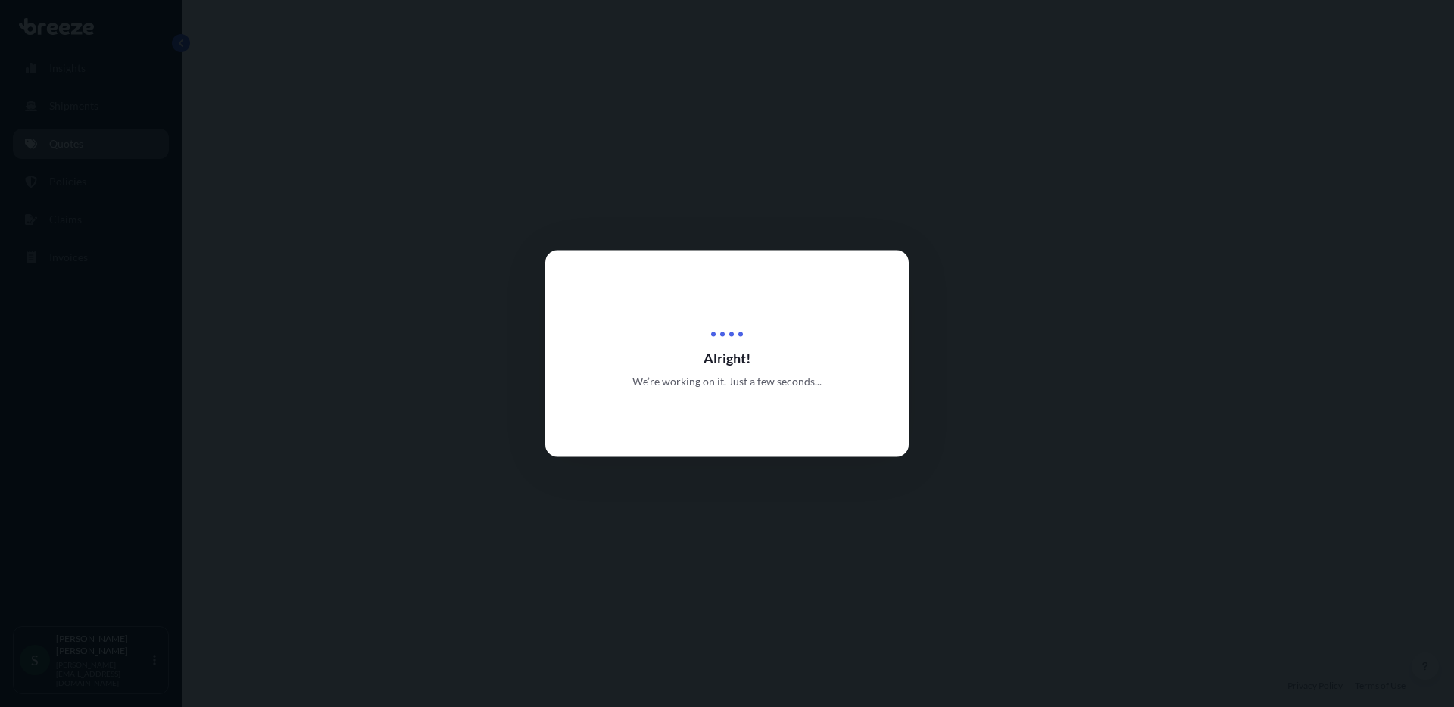
select select "Road"
select select "1"
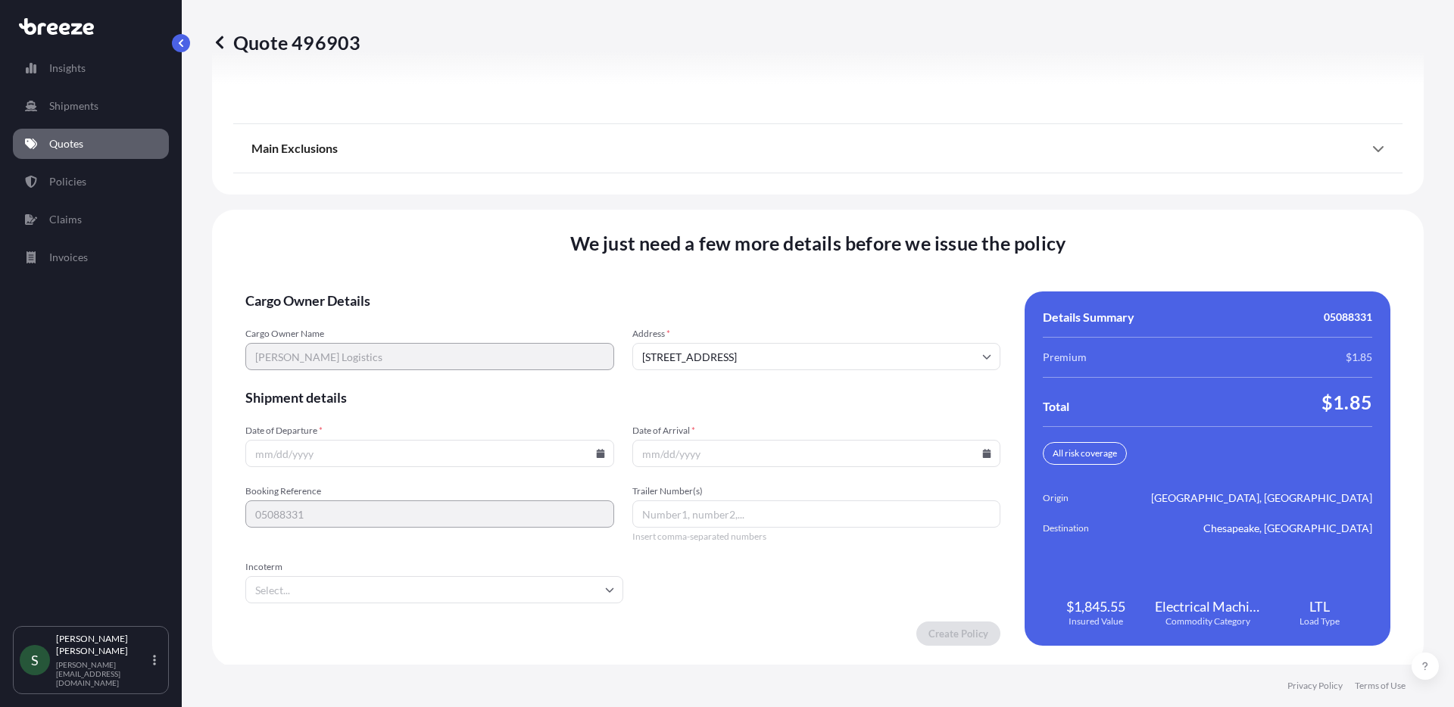
scroll to position [1937, 0]
click at [602, 454] on input "Date of Departure *" at bounding box center [429, 451] width 369 height 27
click at [599, 452] on icon at bounding box center [600, 451] width 8 height 9
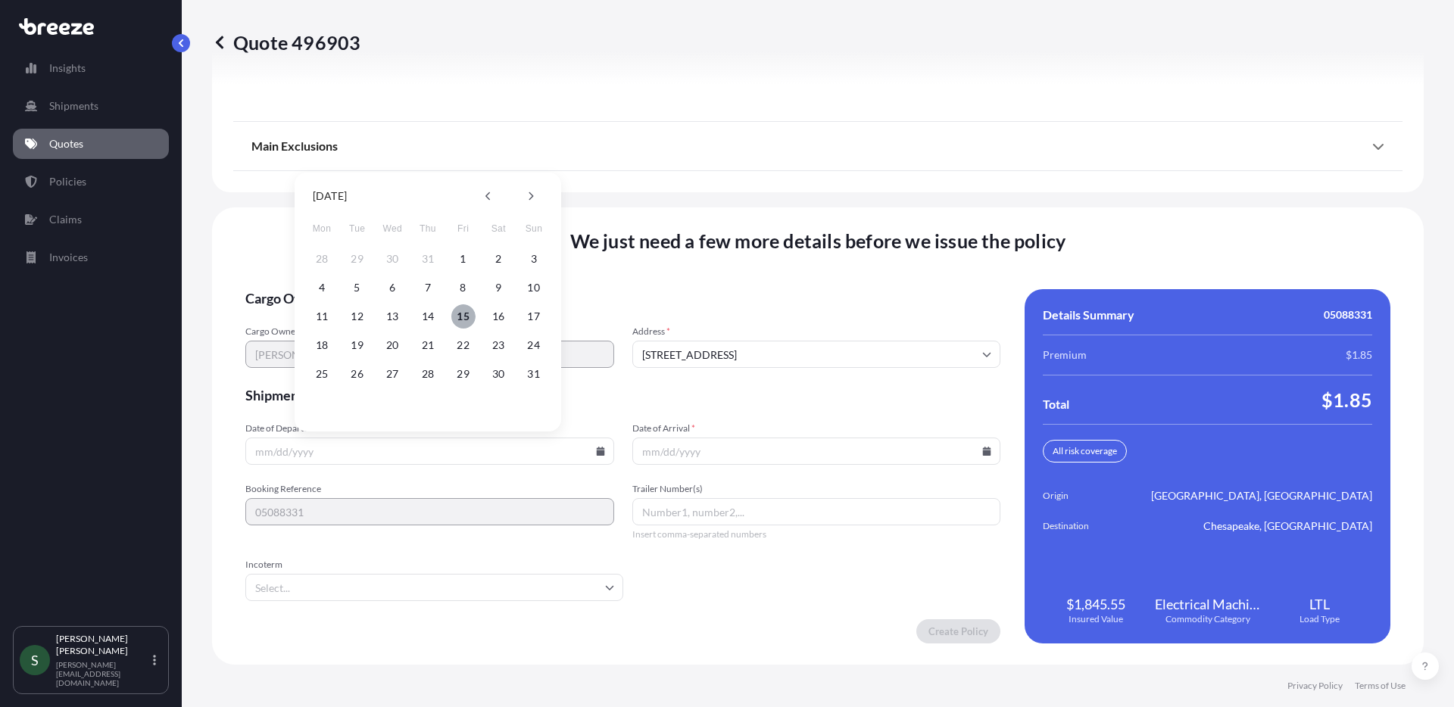
click at [452, 320] on button "15" at bounding box center [463, 316] width 24 height 24
type input "08/15/2025"
click at [983, 455] on icon at bounding box center [987, 451] width 8 height 9
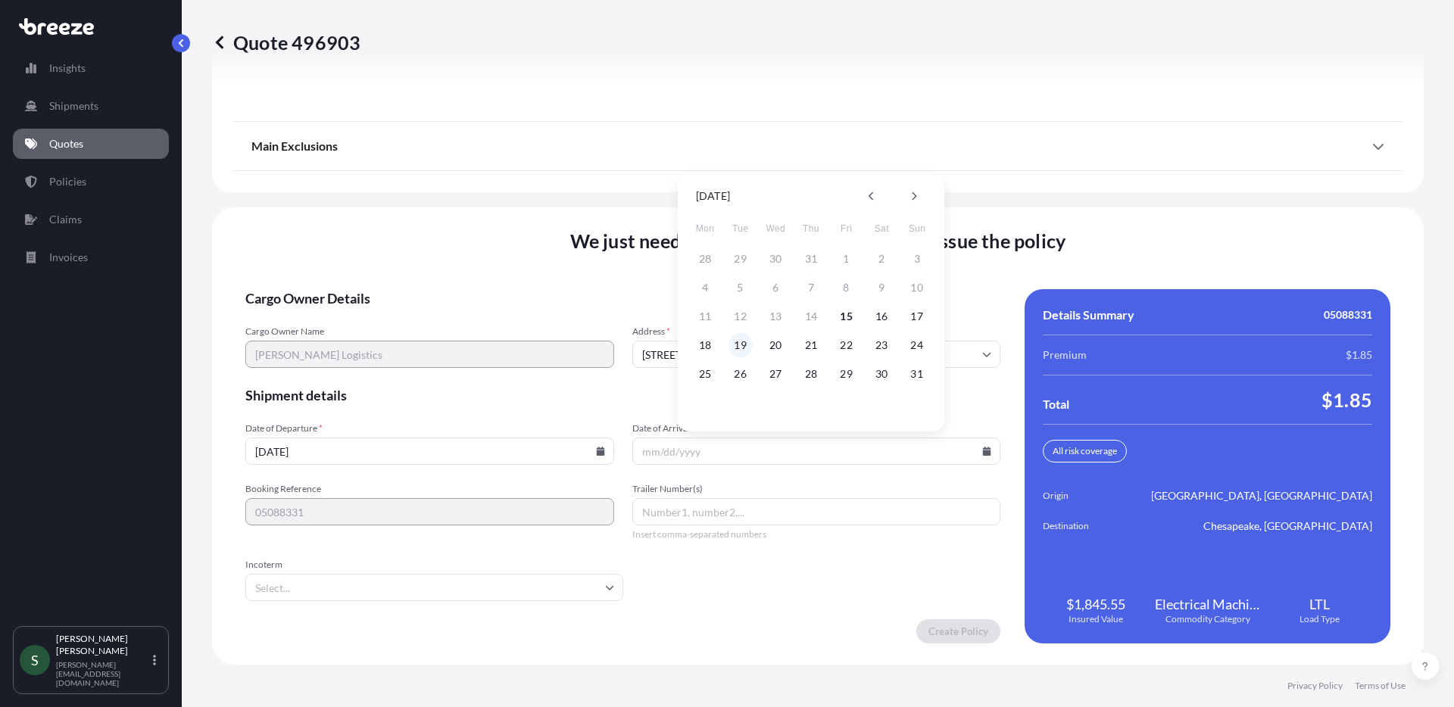
click at [732, 344] on button "19" at bounding box center [740, 345] width 24 height 24
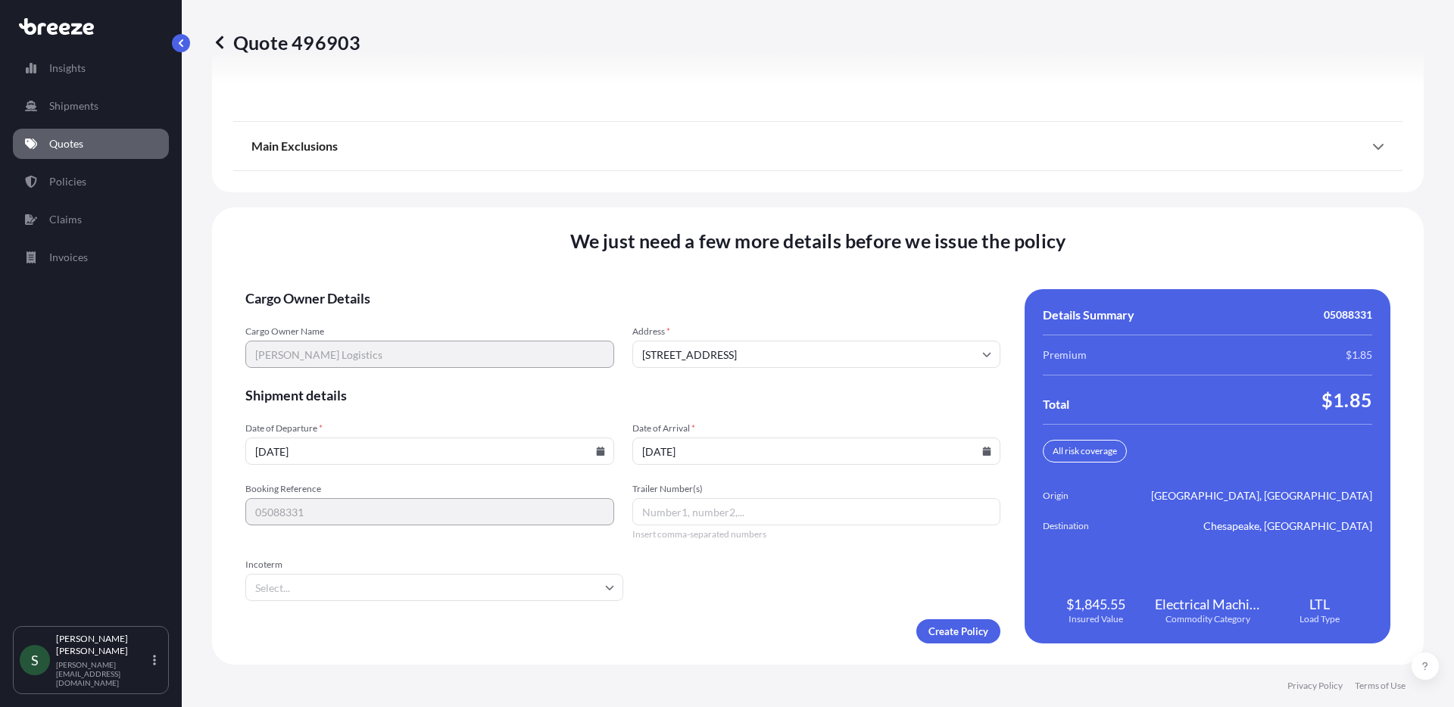
type input "08/19/2025"
click at [724, 600] on form "Cargo Owner Details Cargo Owner Name MJ Rost Logistics Address * 6531 Effingham…" at bounding box center [622, 466] width 755 height 354
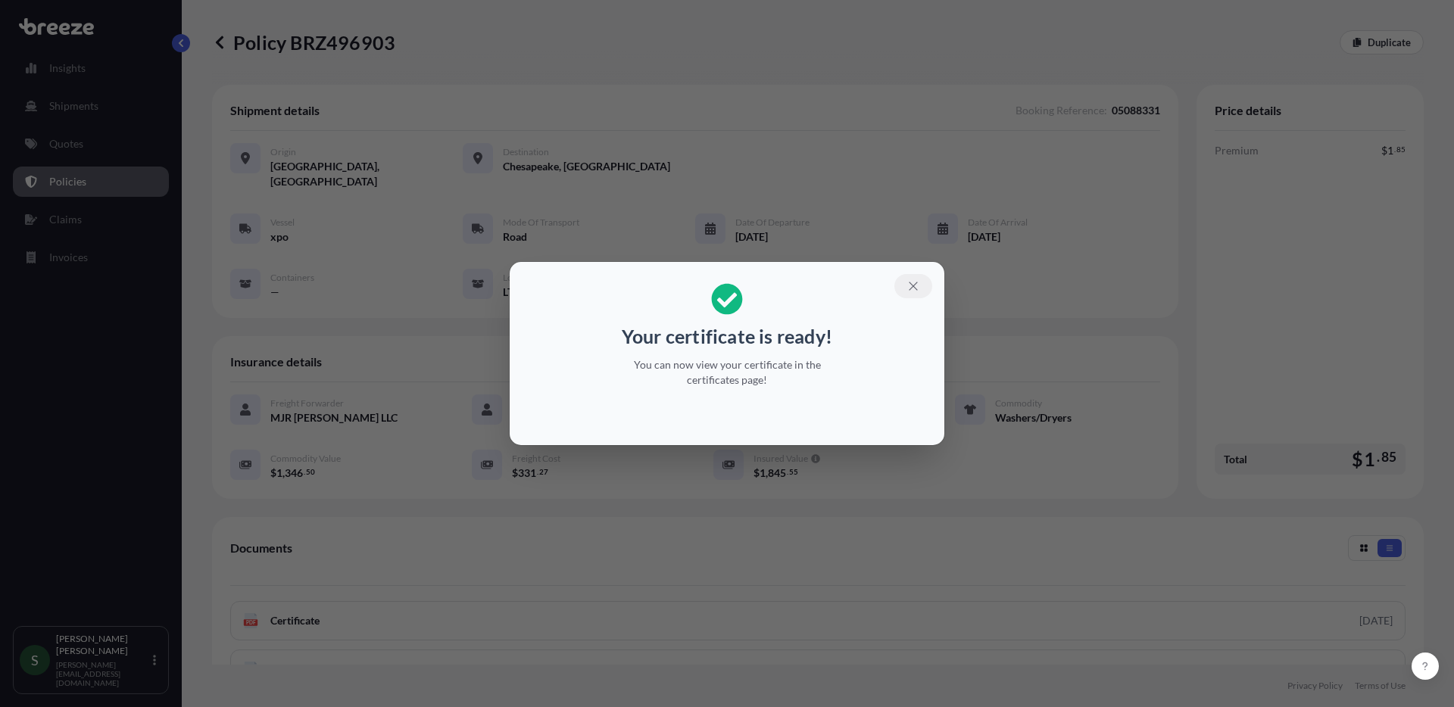
click at [912, 284] on icon "button" at bounding box center [913, 286] width 14 height 14
